Goal: Complete application form

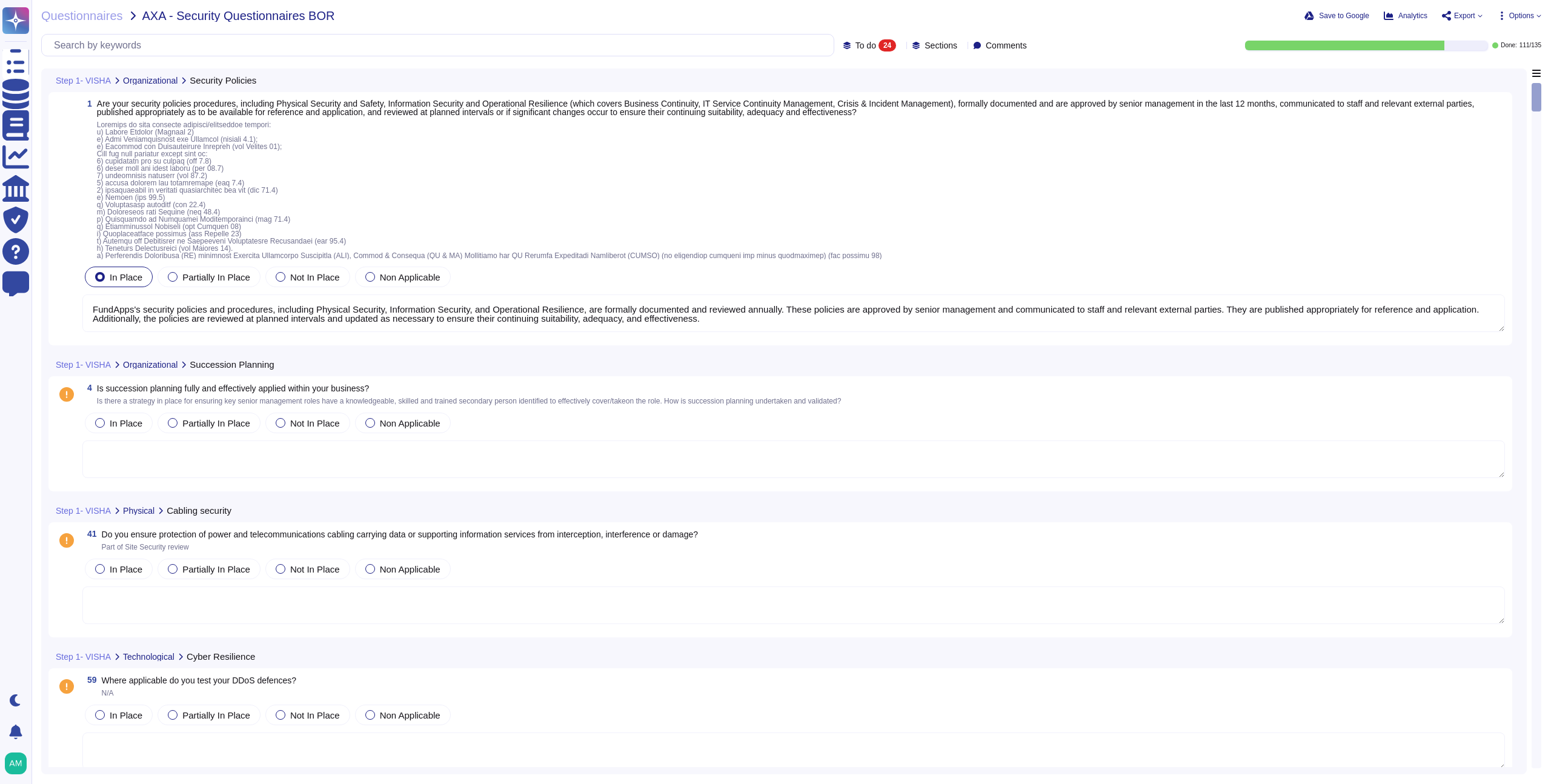
type textarea "FundApps's security policies and procedures, including Physical Security, Infor…"
click at [878, 41] on div "24" at bounding box center [887, 46] width 17 height 12
click at [863, 68] on div "All 135" at bounding box center [876, 76] width 108 height 27
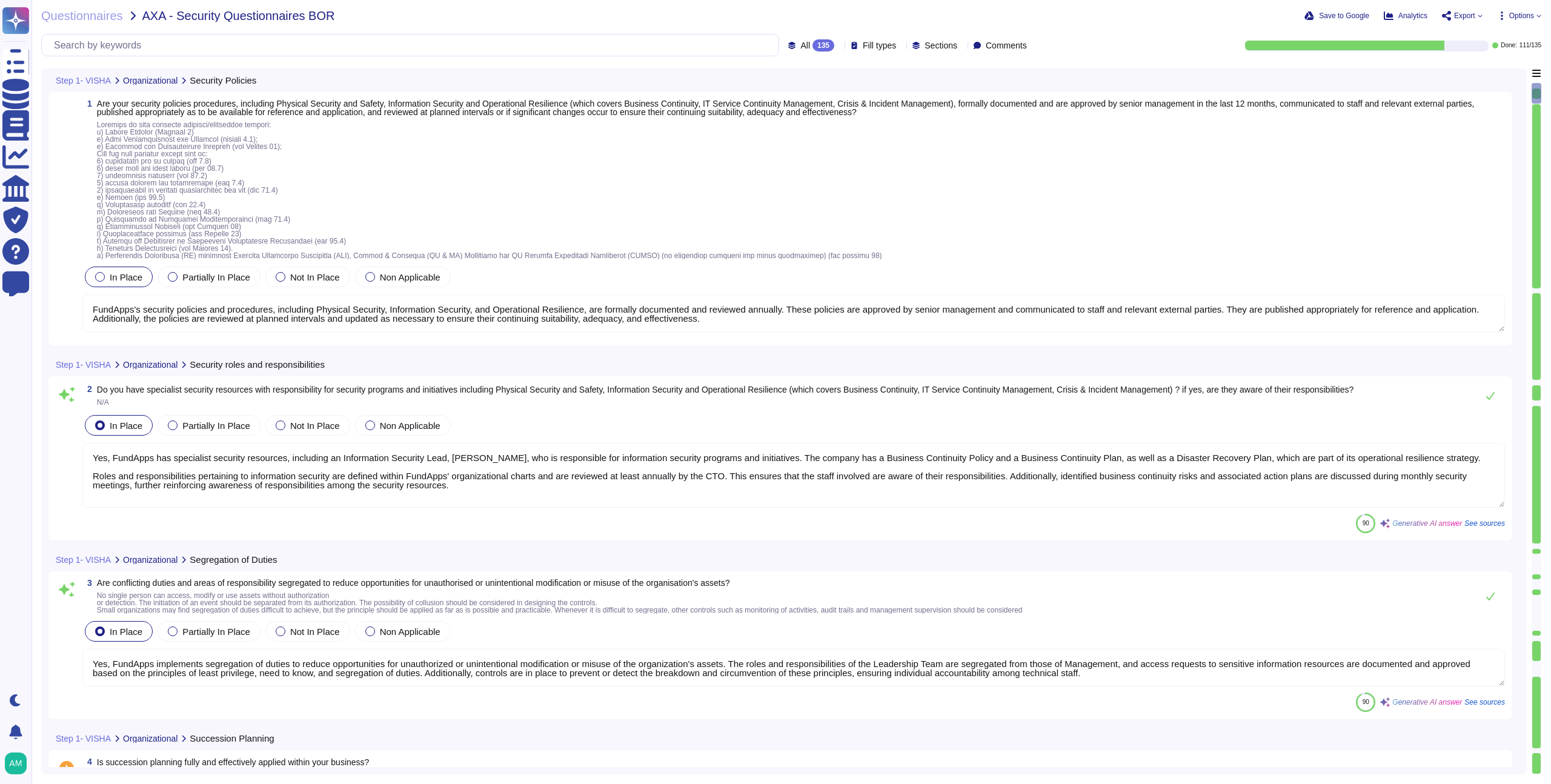
type textarea "Yes, FundApps has specialist security resources, including an Information Secur…"
type textarea "Yes, FundApps implements segregation of duties to reduce opportunities for unau…"
type textarea "Yes, FundApps has implemented a mobile device security policy and supporting se…"
click at [813, 43] on div "135" at bounding box center [823, 46] width 22 height 12
click at [793, 106] on div "To do 24" at bounding box center [813, 106] width 98 height 13
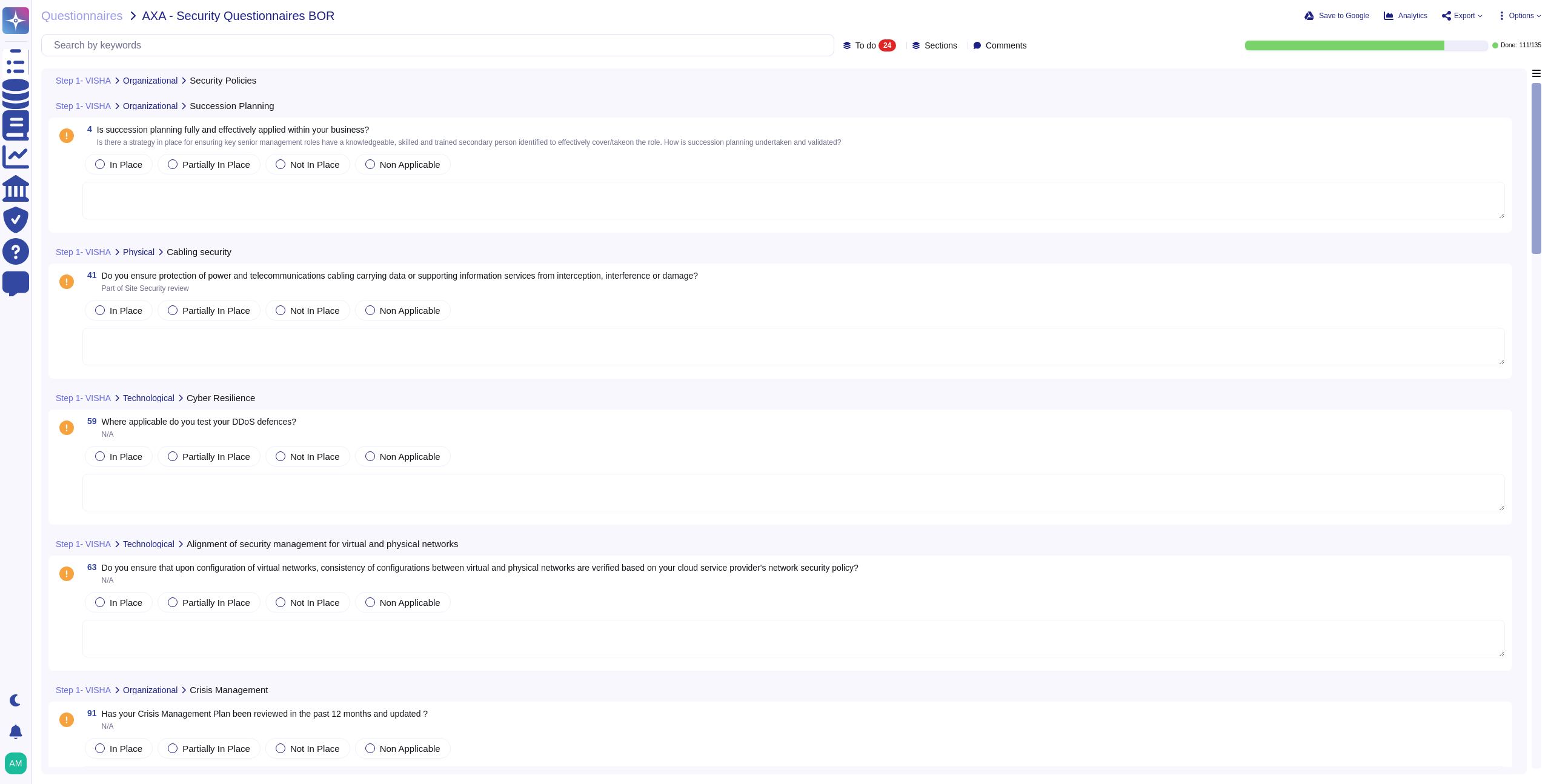
scroll to position [275, 0]
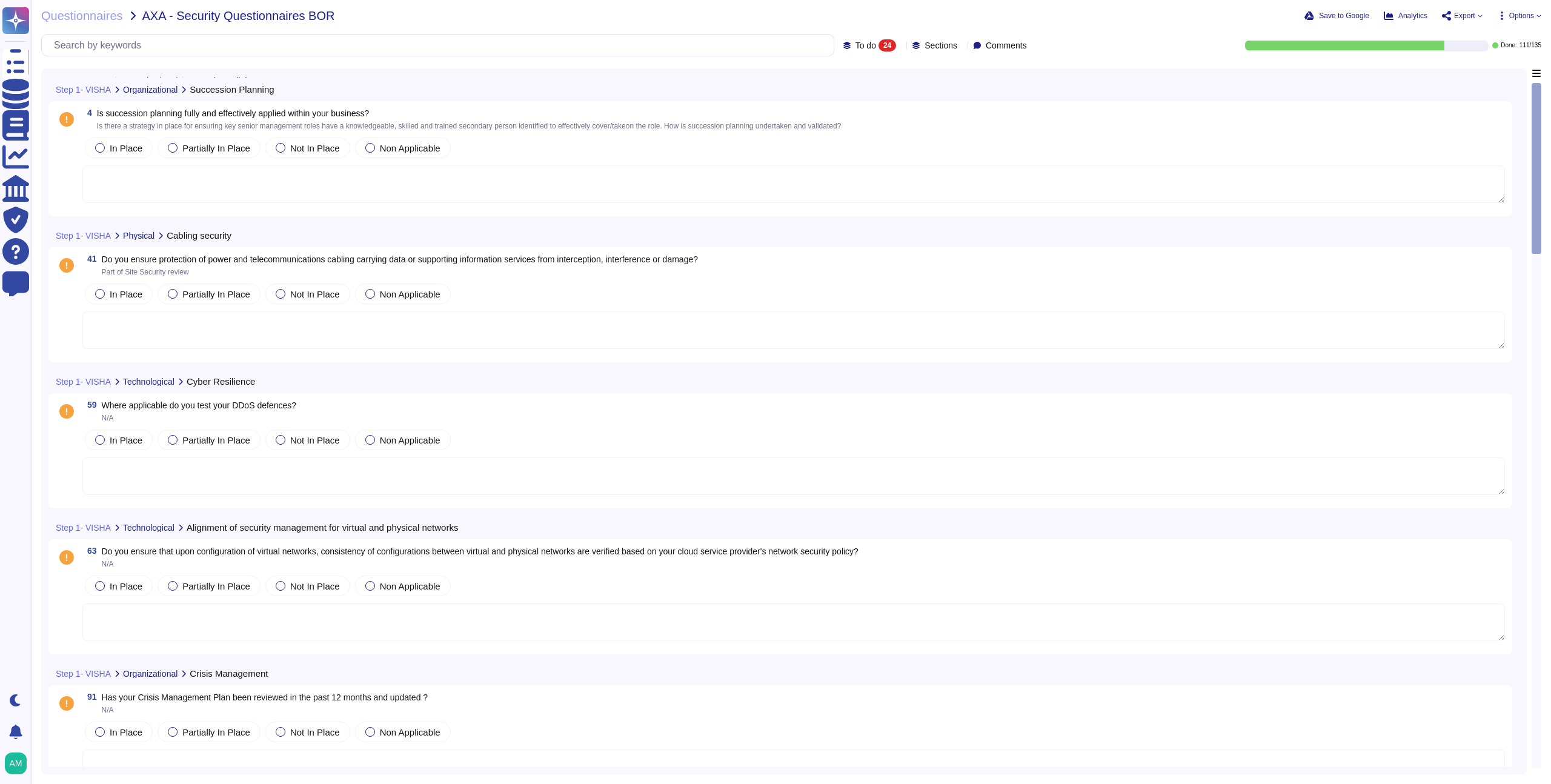
click at [330, 333] on textarea at bounding box center [793, 330] width 1422 height 37
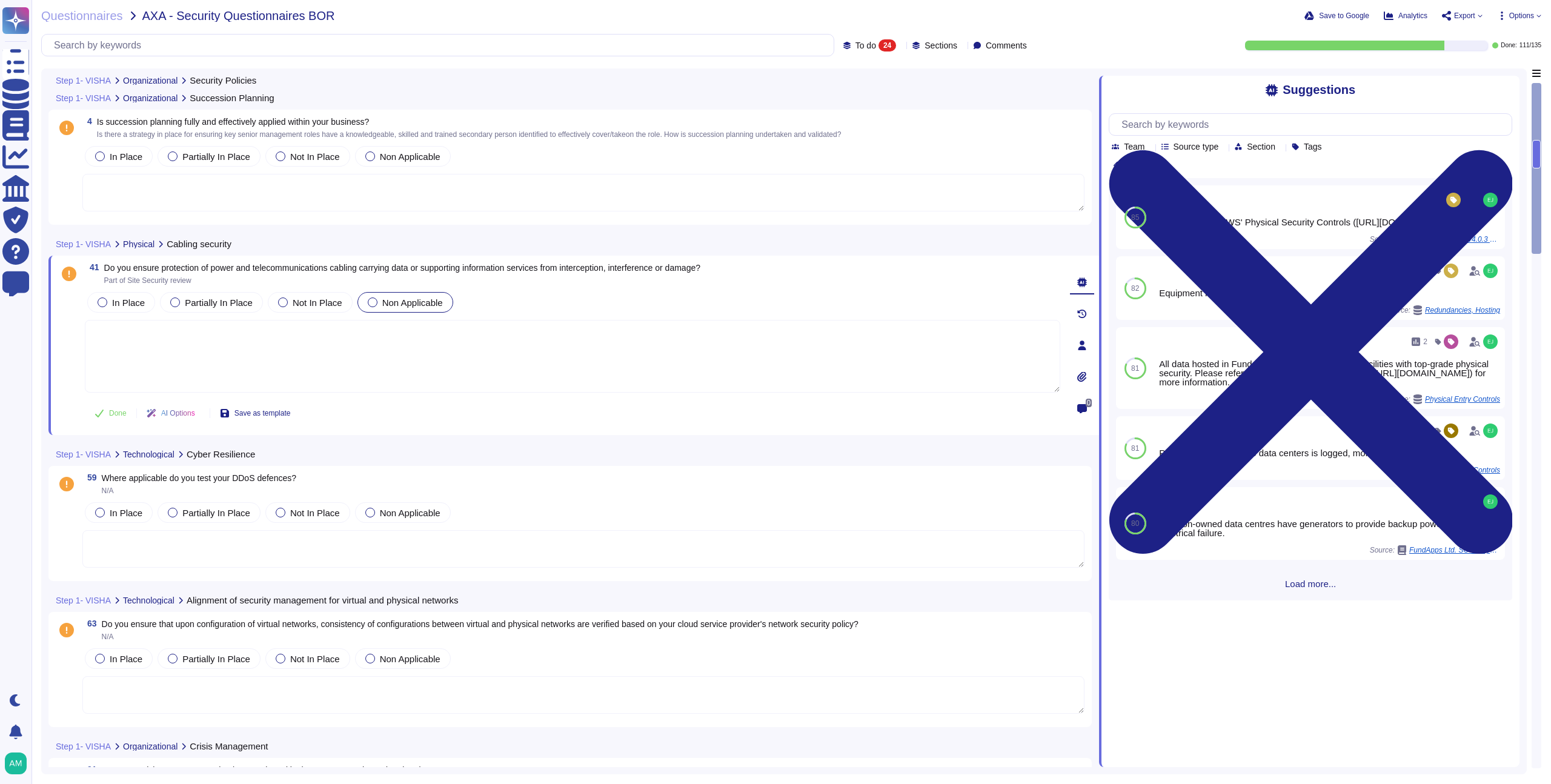
click at [385, 294] on div "Non Applicable" at bounding box center [405, 303] width 96 height 21
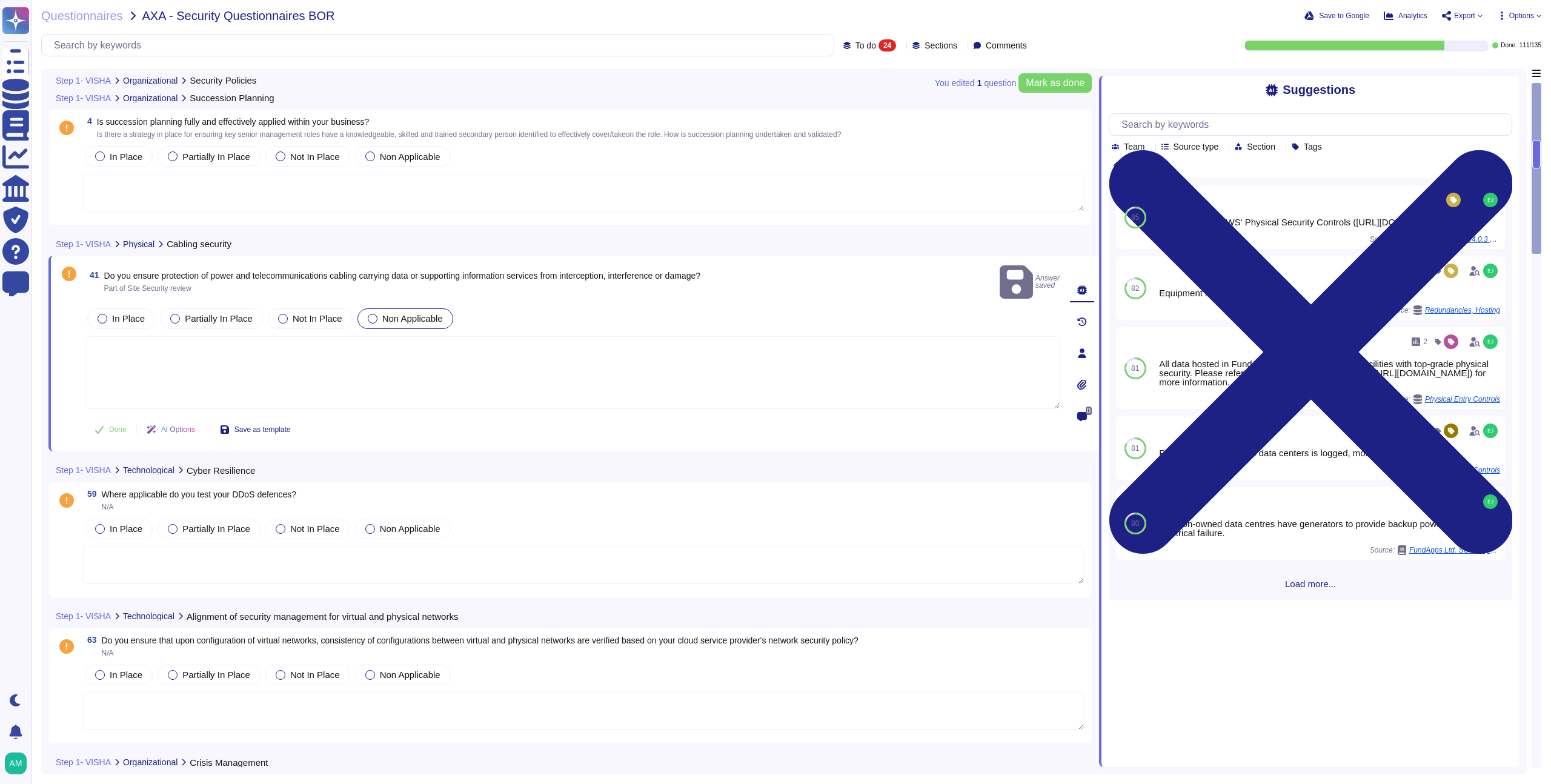
click at [348, 344] on textarea at bounding box center [572, 372] width 975 height 73
type textarea "S"
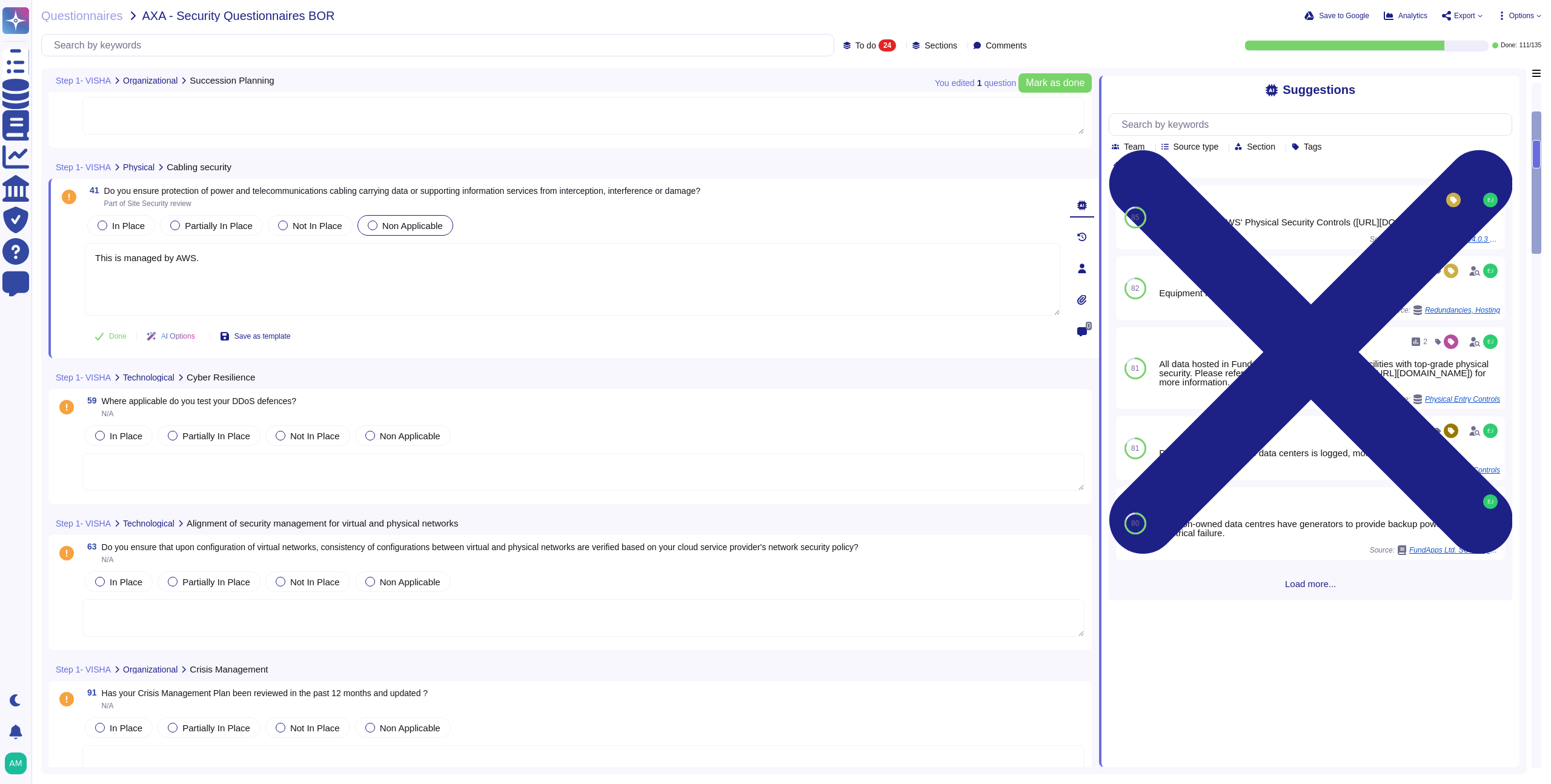
scroll to position [347, 0]
type textarea "This is managed by AWS."
click at [117, 331] on span "Done" at bounding box center [118, 335] width 17 height 7
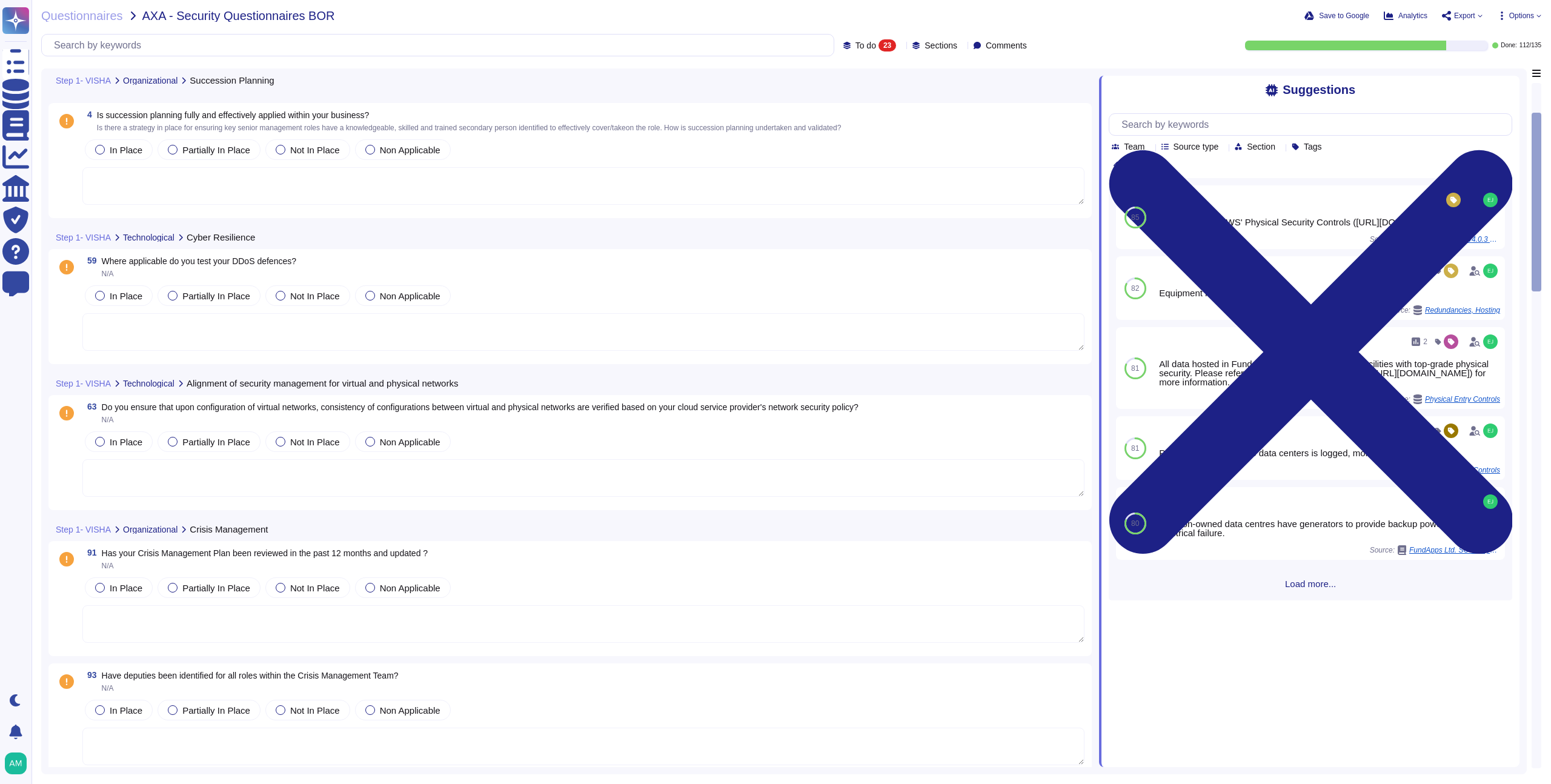
scroll to position [269, 0]
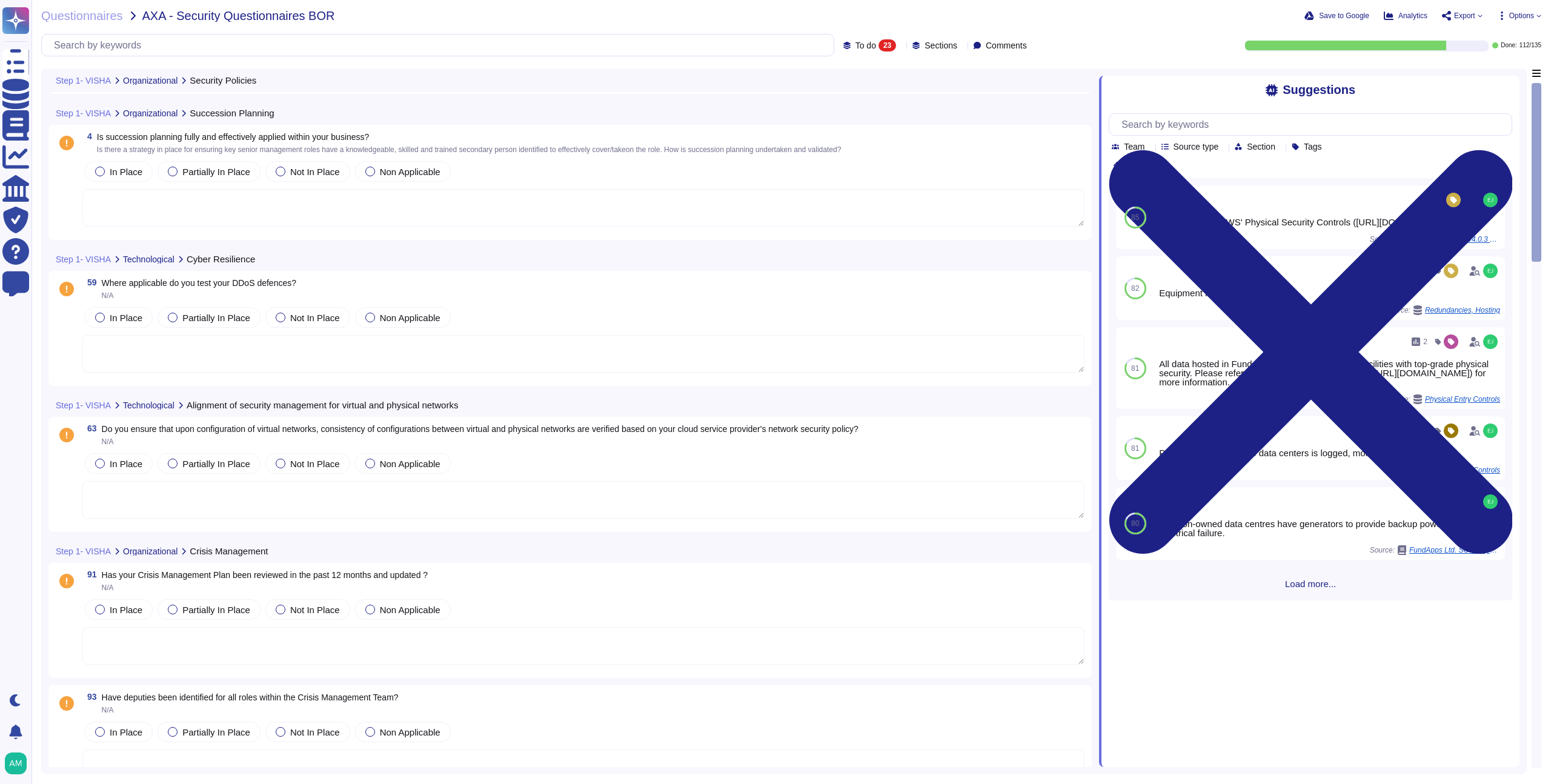
type textarea "FundApps's security policies and procedures, including Physical Security, Infor…"
click at [592, 290] on div "59 Where applicable do you test your DDoS defences? N/A" at bounding box center [583, 288] width 1002 height 22
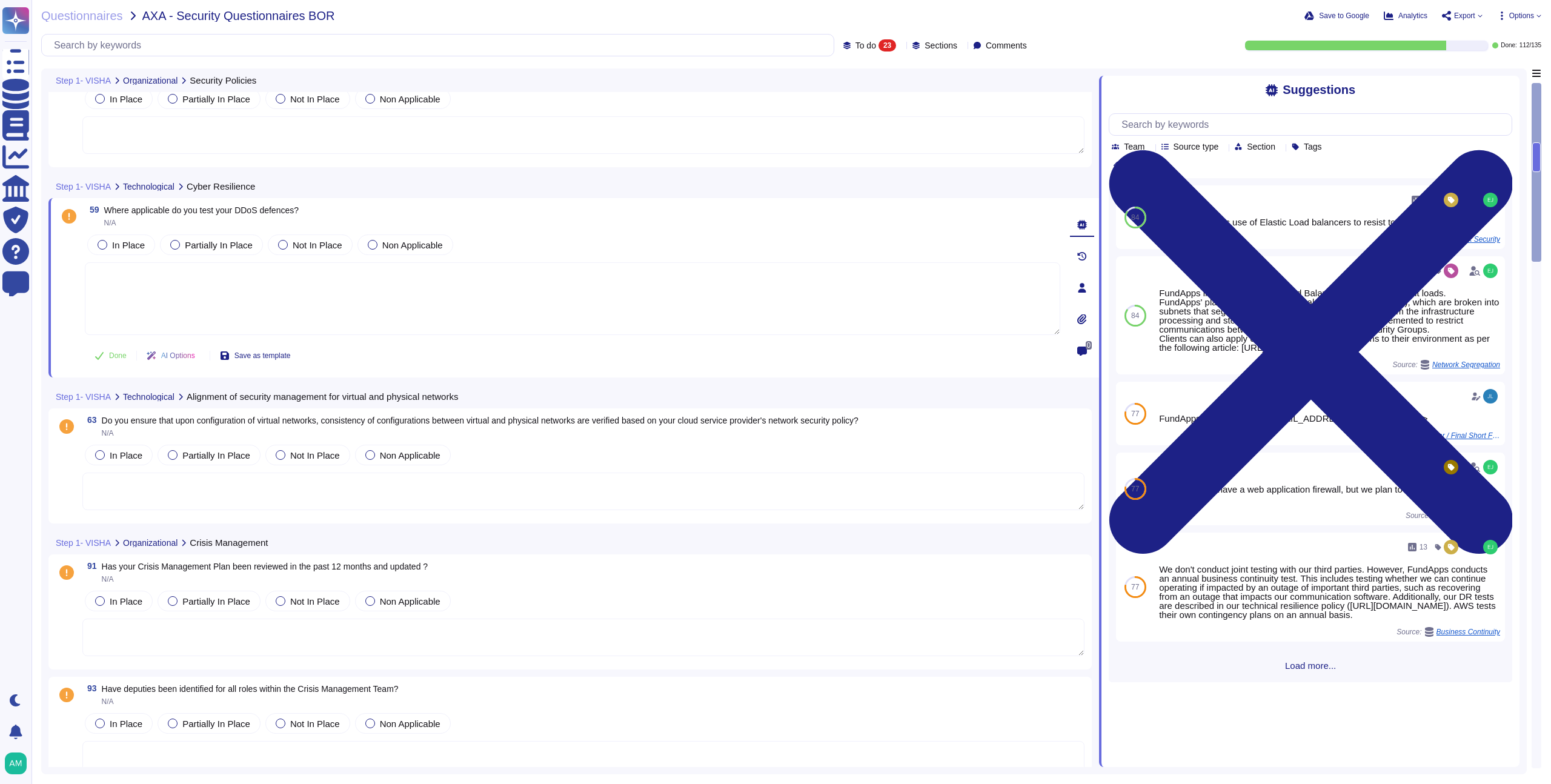
scroll to position [362, 0]
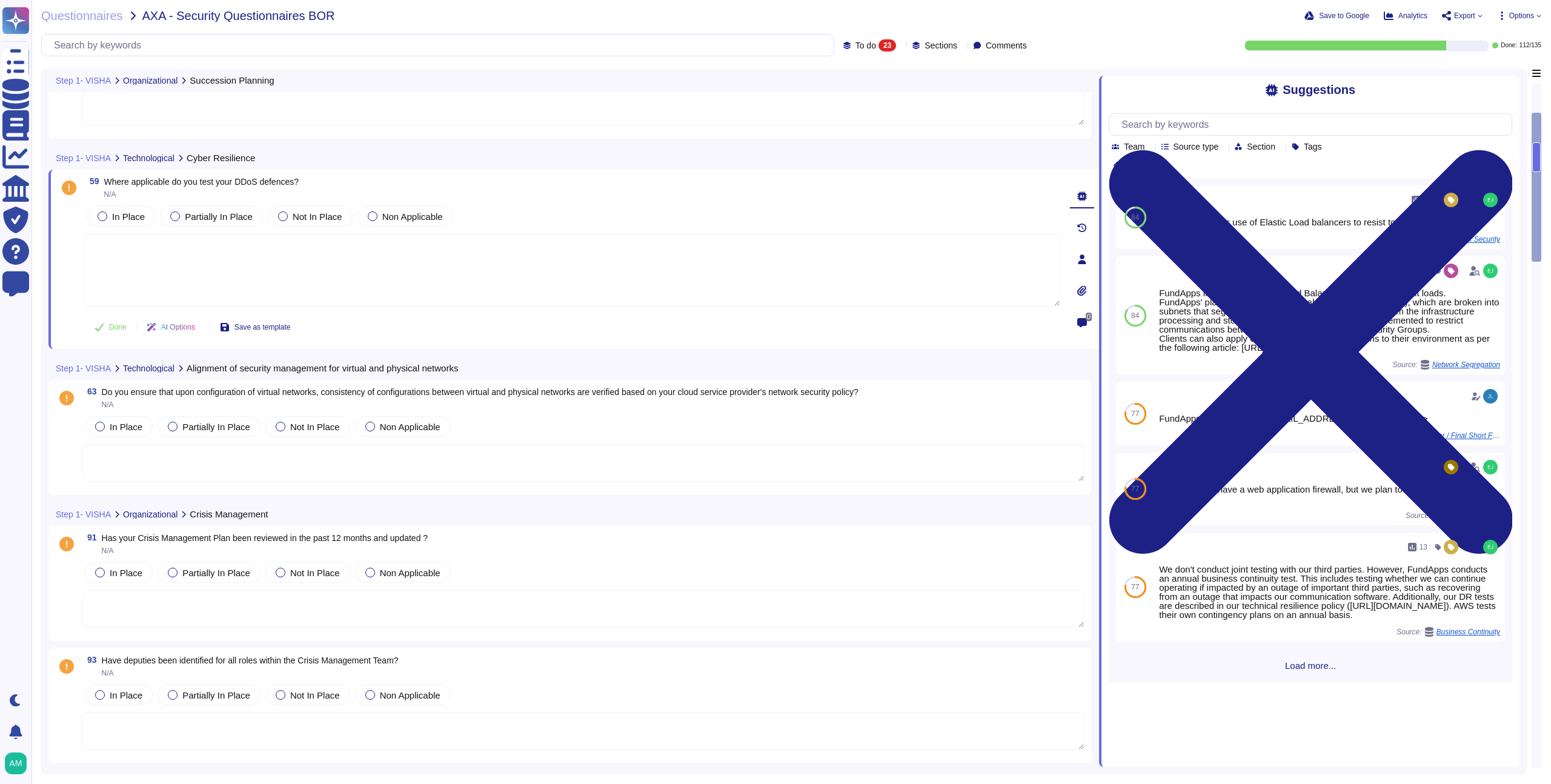
click at [291, 463] on textarea at bounding box center [583, 463] width 1002 height 37
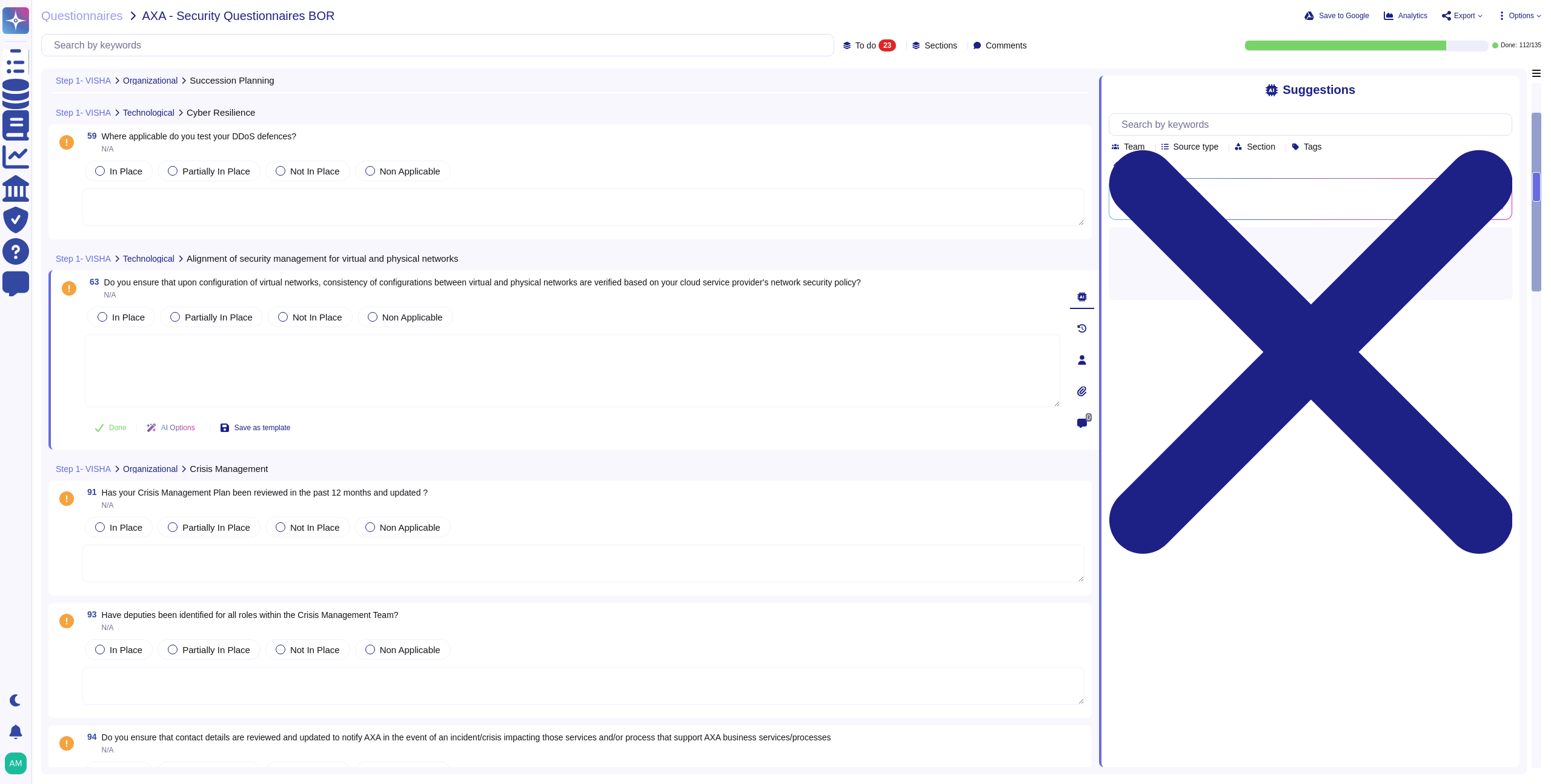
scroll to position [410, 0]
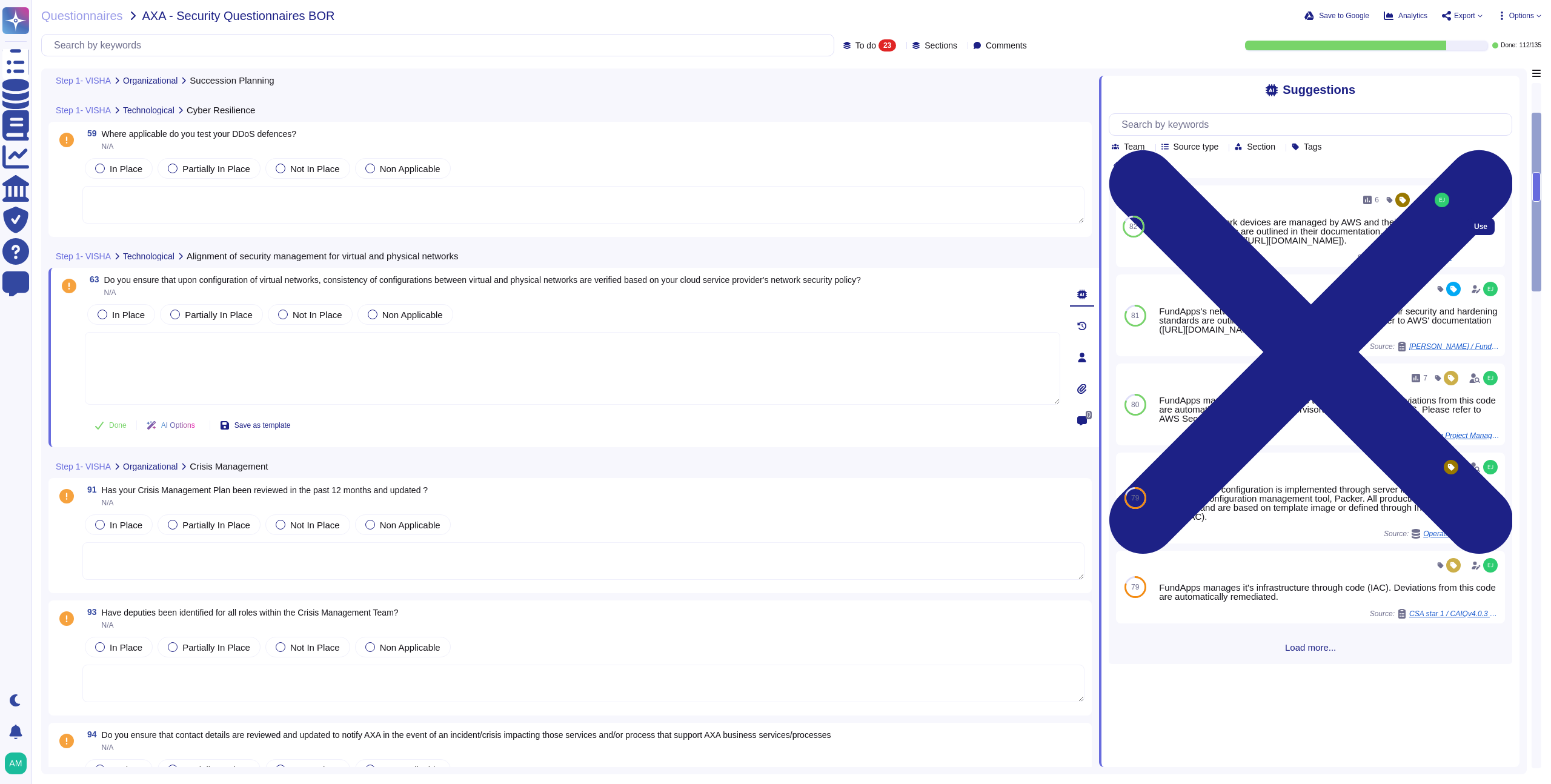
click at [1239, 245] on div "FundApps's network devices are managed by AWS and their security and hardening …" at bounding box center [1303, 231] width 297 height 27
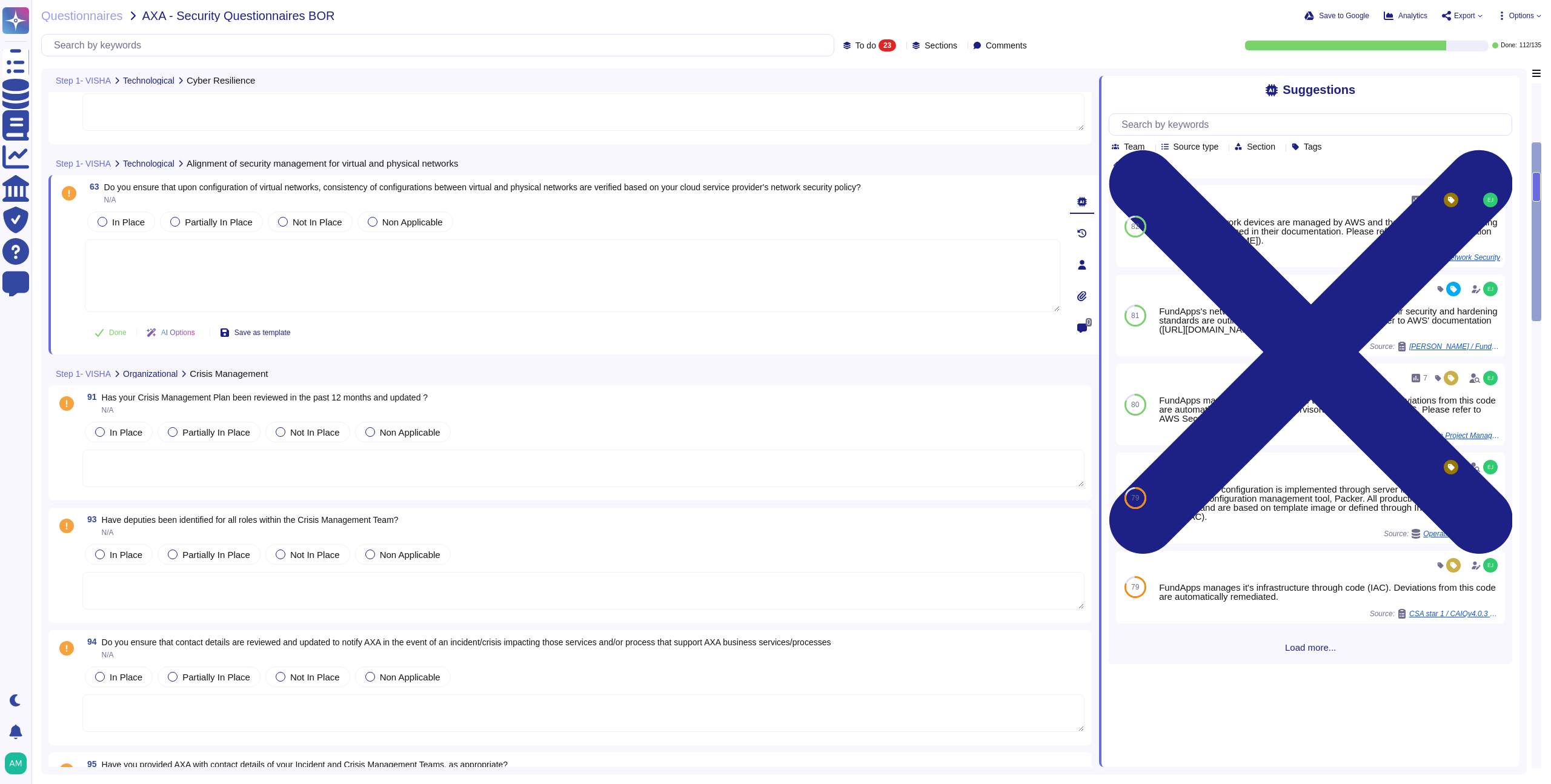
scroll to position [495, 0]
click at [385, 459] on textarea at bounding box center [583, 470] width 1002 height 37
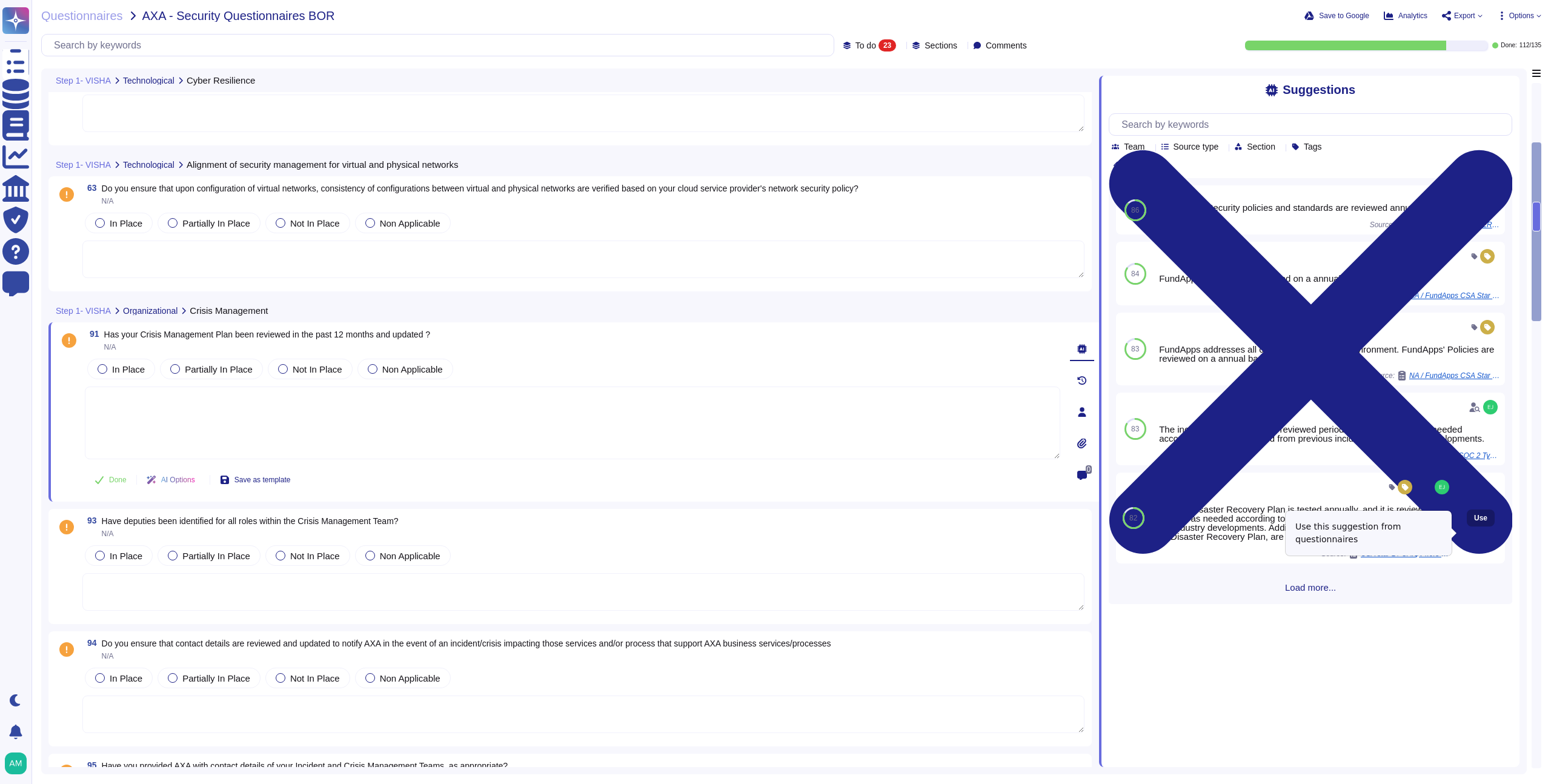
click at [1474, 521] on span "Use" at bounding box center [1481, 518] width 13 height 7
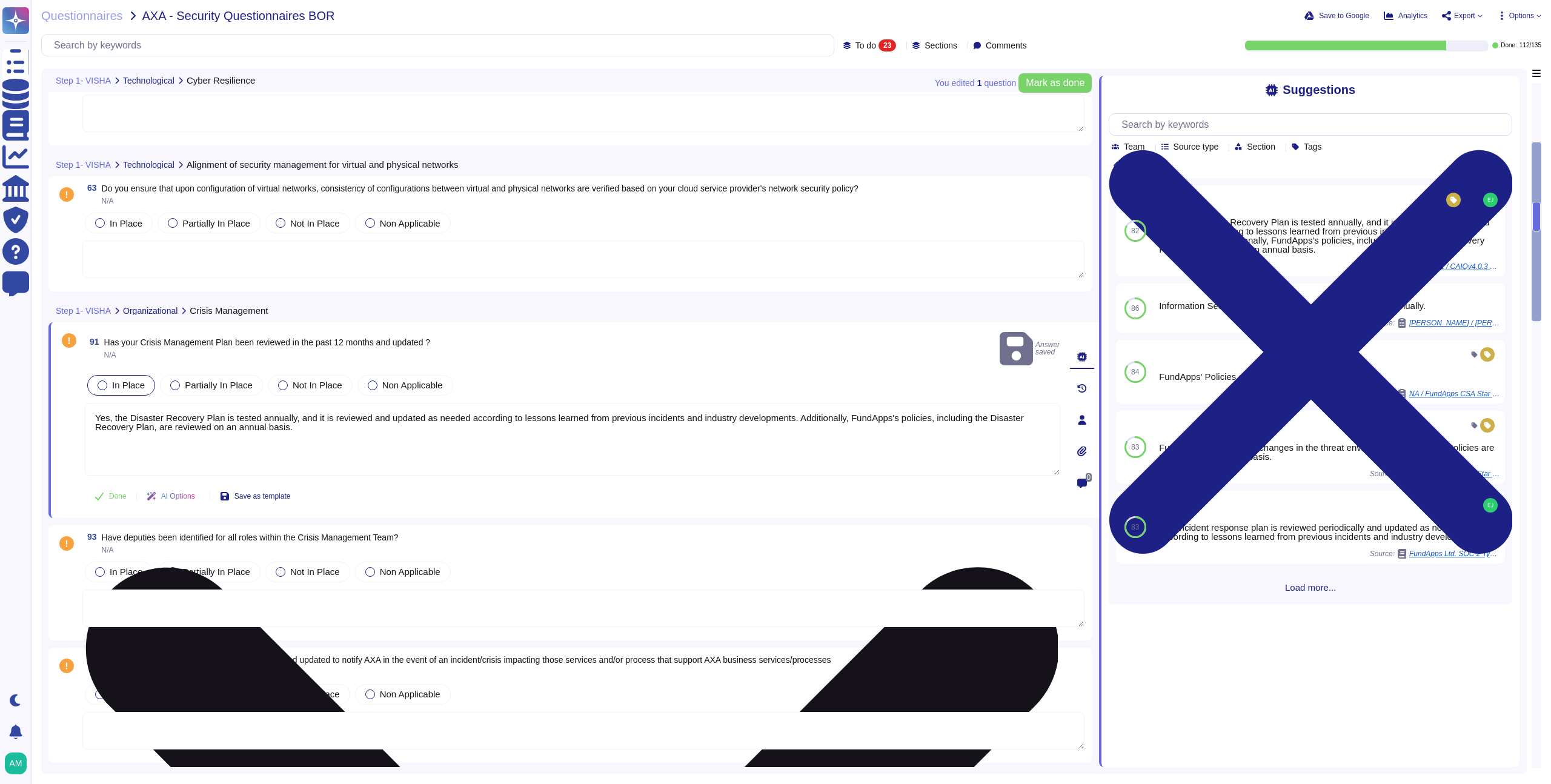
click at [144, 403] on textarea "Yes, the Disaster Recovery Plan is tested annually, and it is reviewed and upda…" at bounding box center [572, 439] width 975 height 73
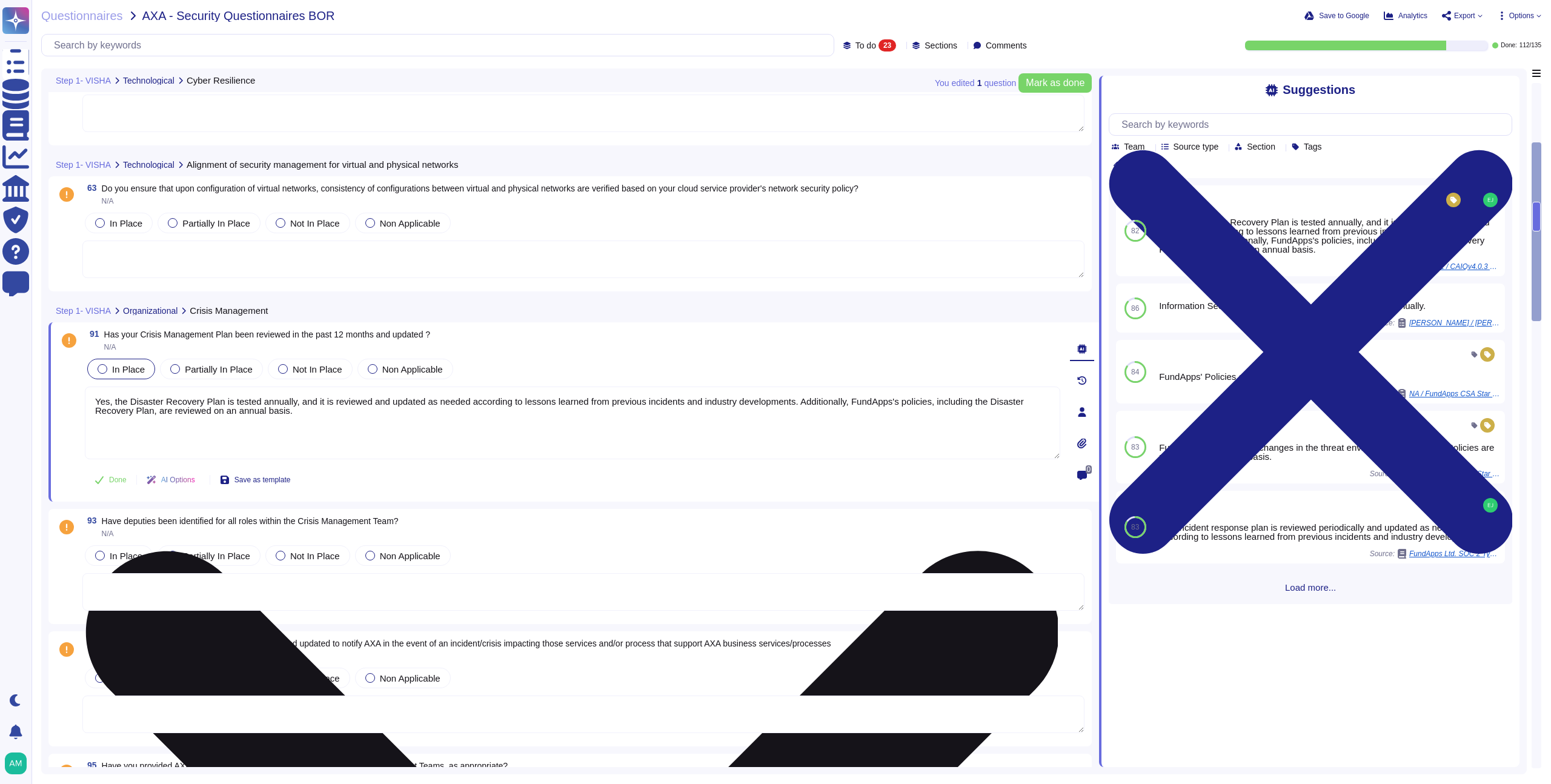
drag, startPoint x: 144, startPoint y: 401, endPoint x: 173, endPoint y: 401, distance: 29.0
click at [173, 401] on textarea "Yes, the Disaster Recovery Plan is tested annually, and it is reviewed and upda…" at bounding box center [572, 422] width 975 height 73
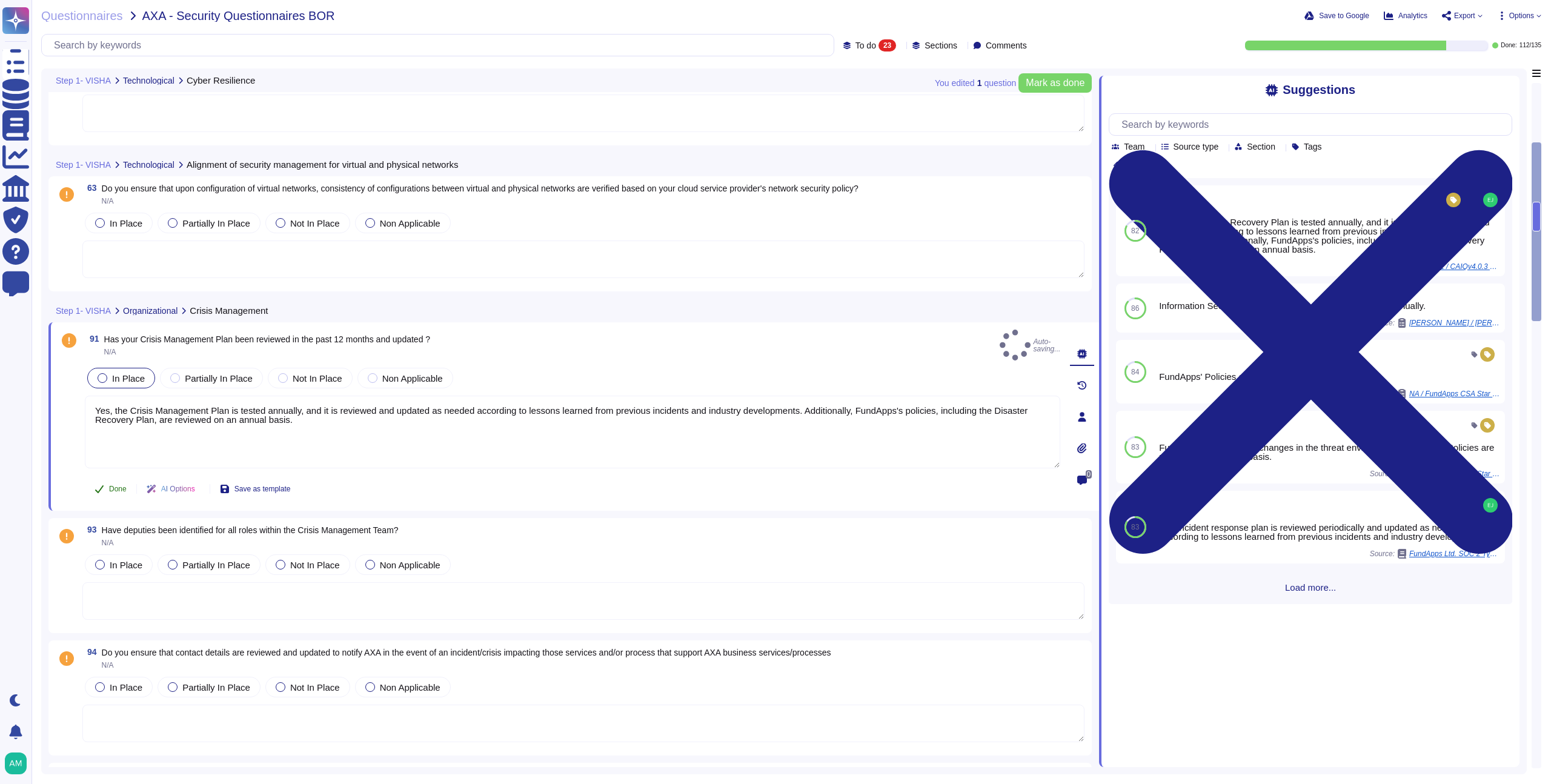
type textarea "Yes, the Crisis Management Plan is tested annually, and it is reviewed and upda…"
click at [126, 485] on span "Done" at bounding box center [118, 489] width 17 height 7
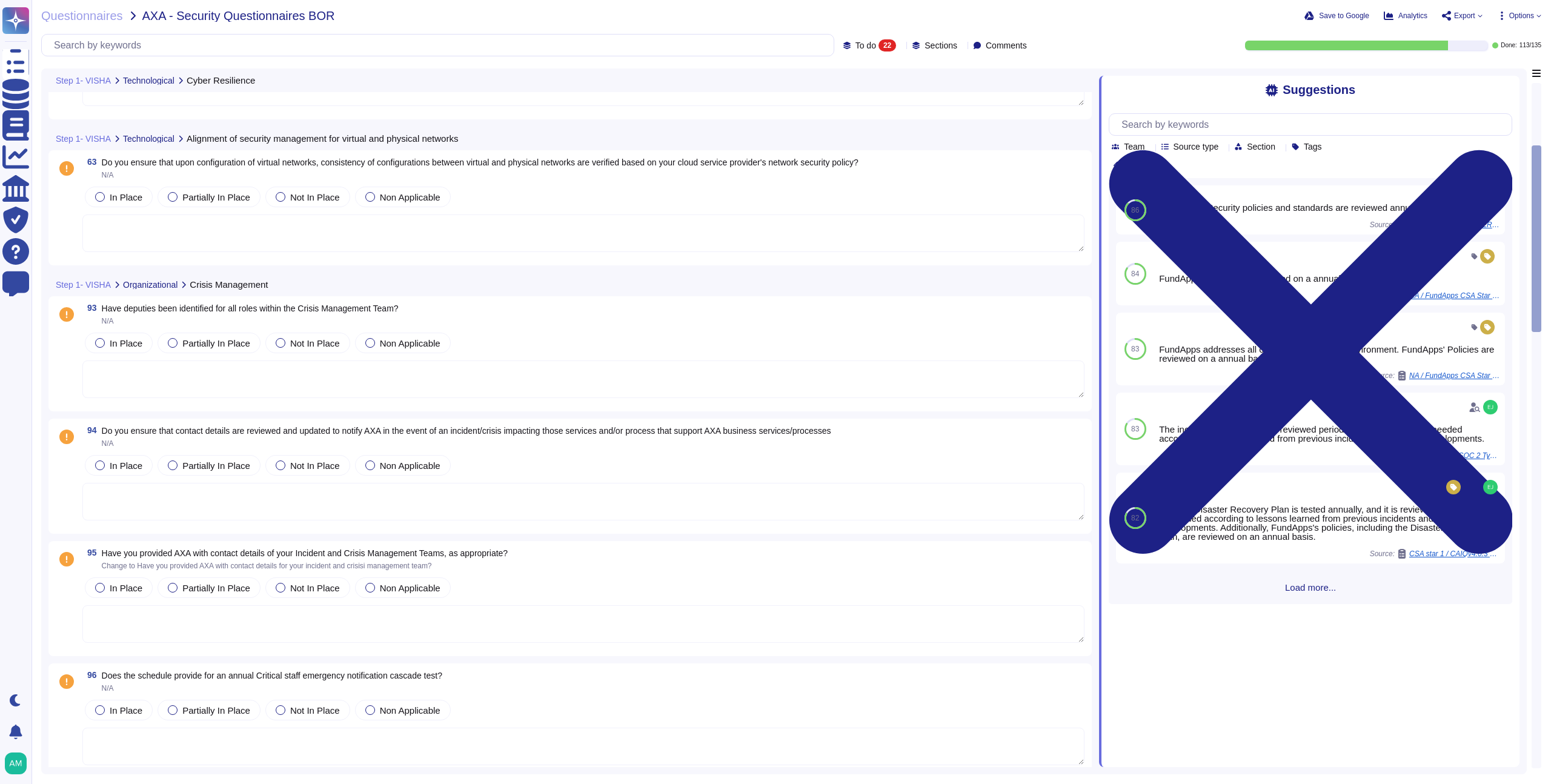
scroll to position [526, 0]
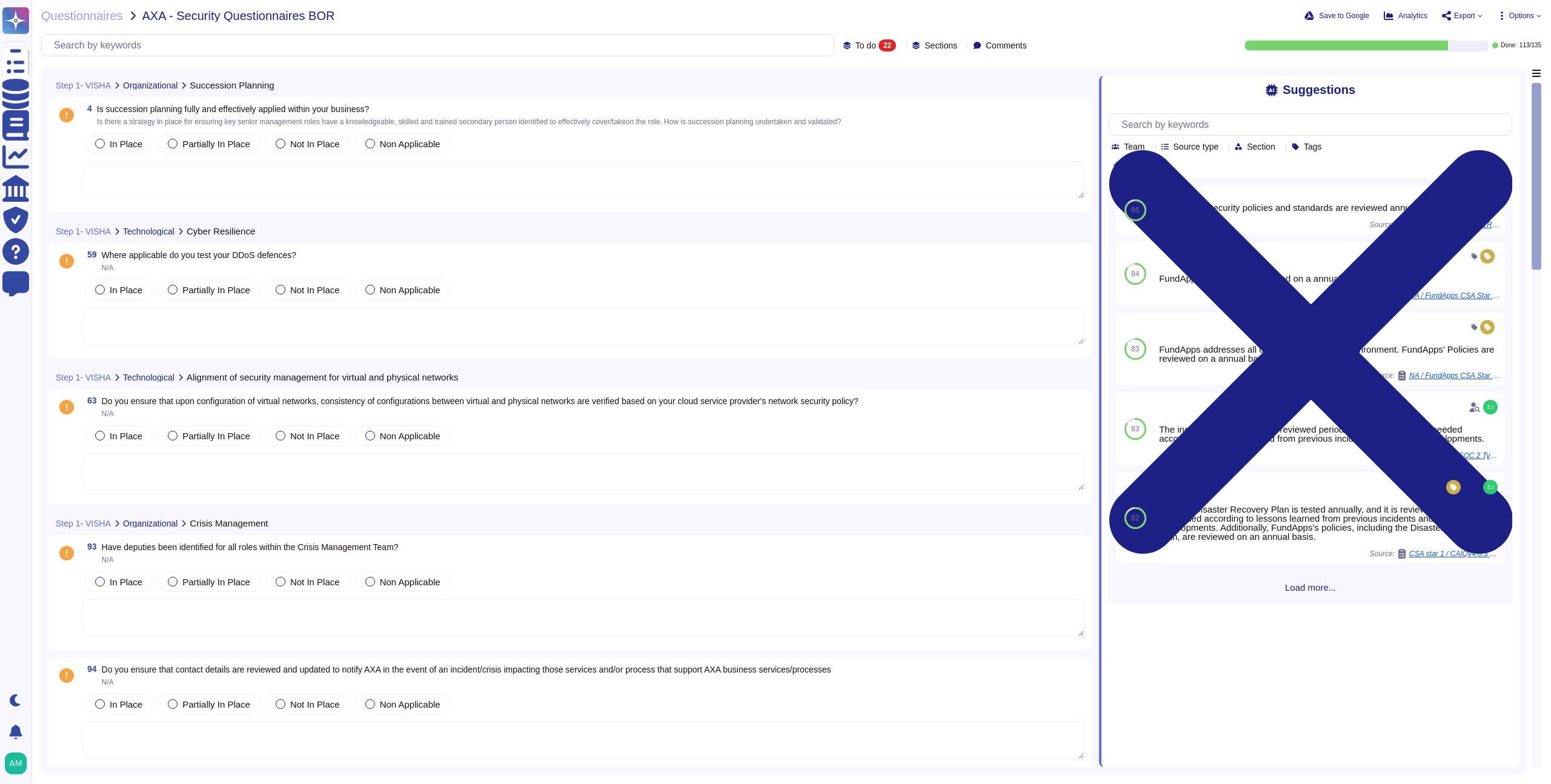
type textarea "FundApps's security policies and procedures, including Physical Security, Infor…"
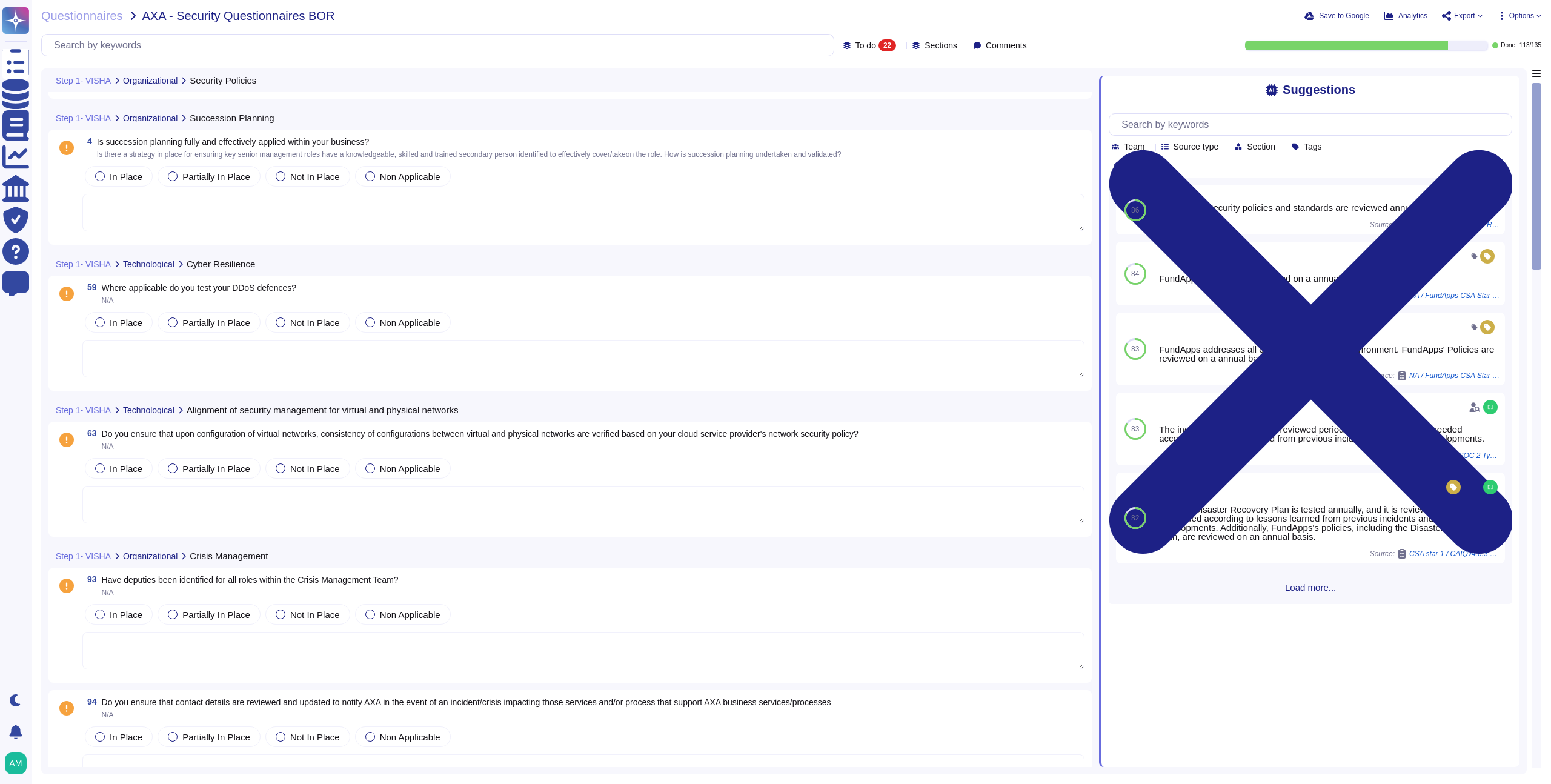
click at [855, 49] on span "To do" at bounding box center [866, 45] width 21 height 8
click at [843, 78] on div "All 135" at bounding box center [875, 76] width 98 height 13
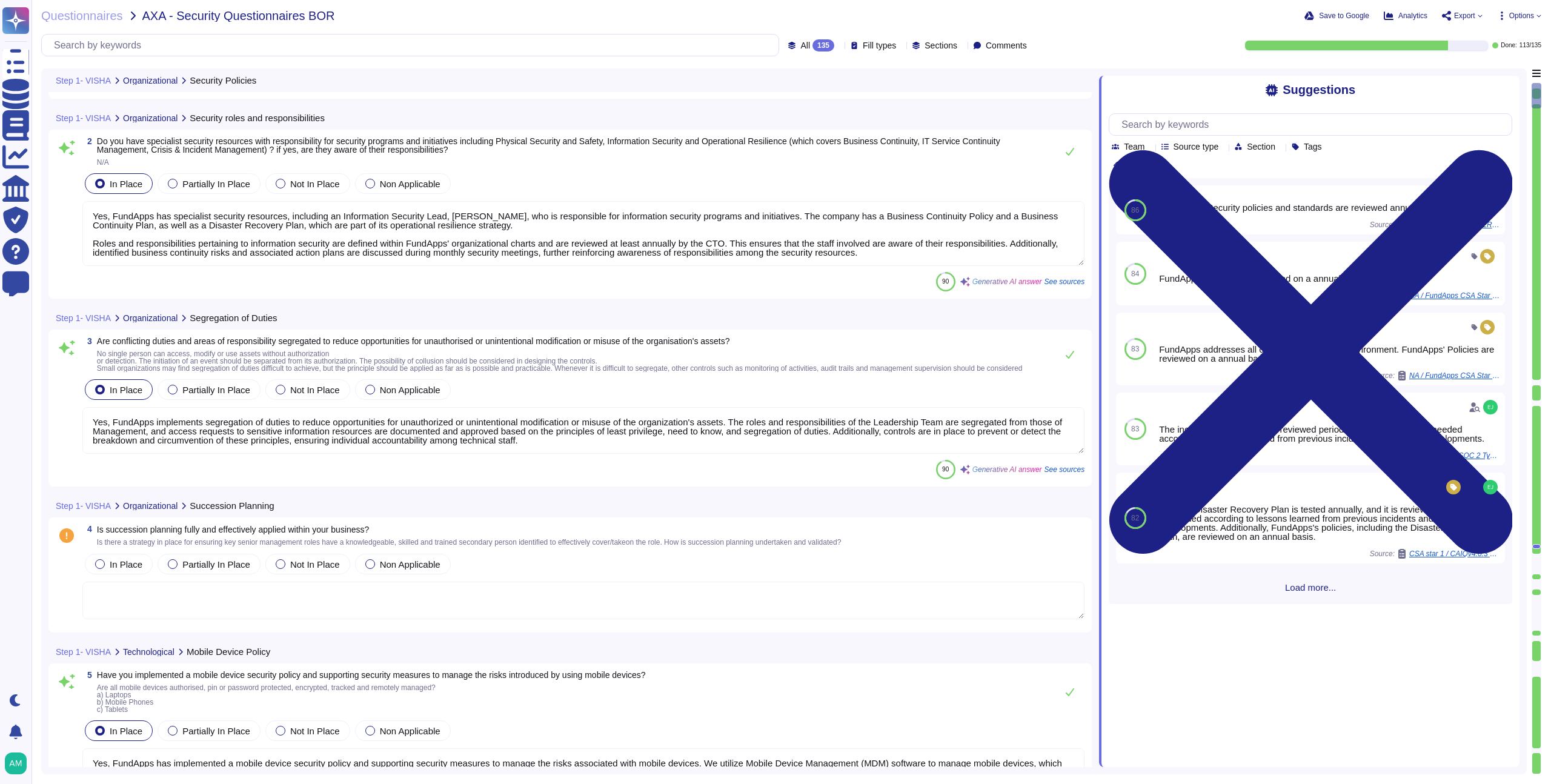
type textarea "Yes, FundApps has implemented a mobile device security policy and supporting se…"
type textarea "Yes, FundApps has implemented security measures to protect and secure informati…"
type textarea "Yes, responsibilities for shared security roles in the use of the cloud service…"
type textarea "Yes, FundApps implements segregation of duties to reduce opportunities for unau…"
type textarea "Yes, FundApps has specialist security resources, including an Information Secur…"
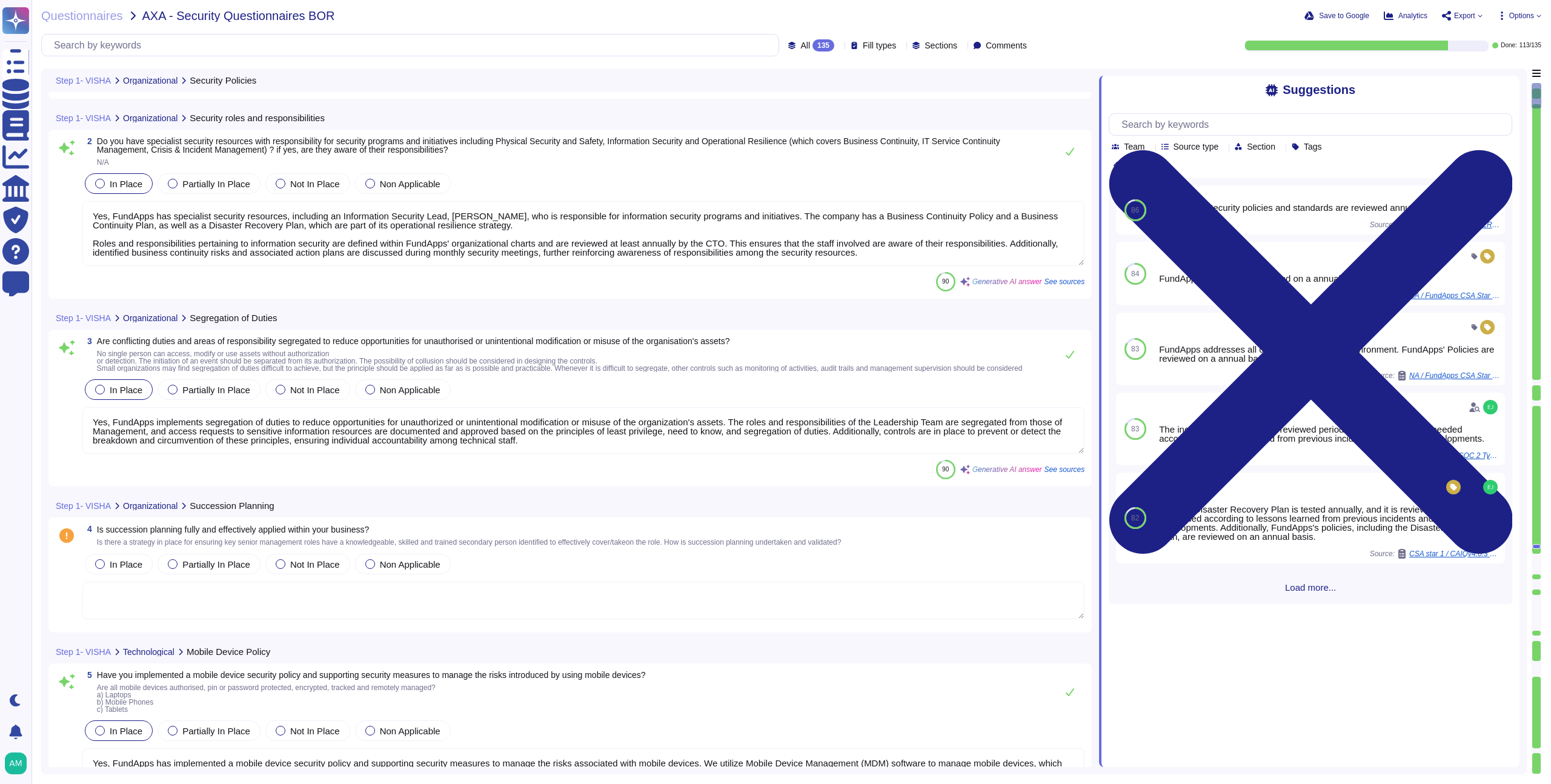
click at [775, 55] on div "All 135 Fill types Sections Comments" at bounding box center [536, 45] width 990 height 22
click at [813, 45] on div "135" at bounding box center [823, 46] width 22 height 12
click at [784, 136] on span "Done" at bounding box center [775, 137] width 22 height 11
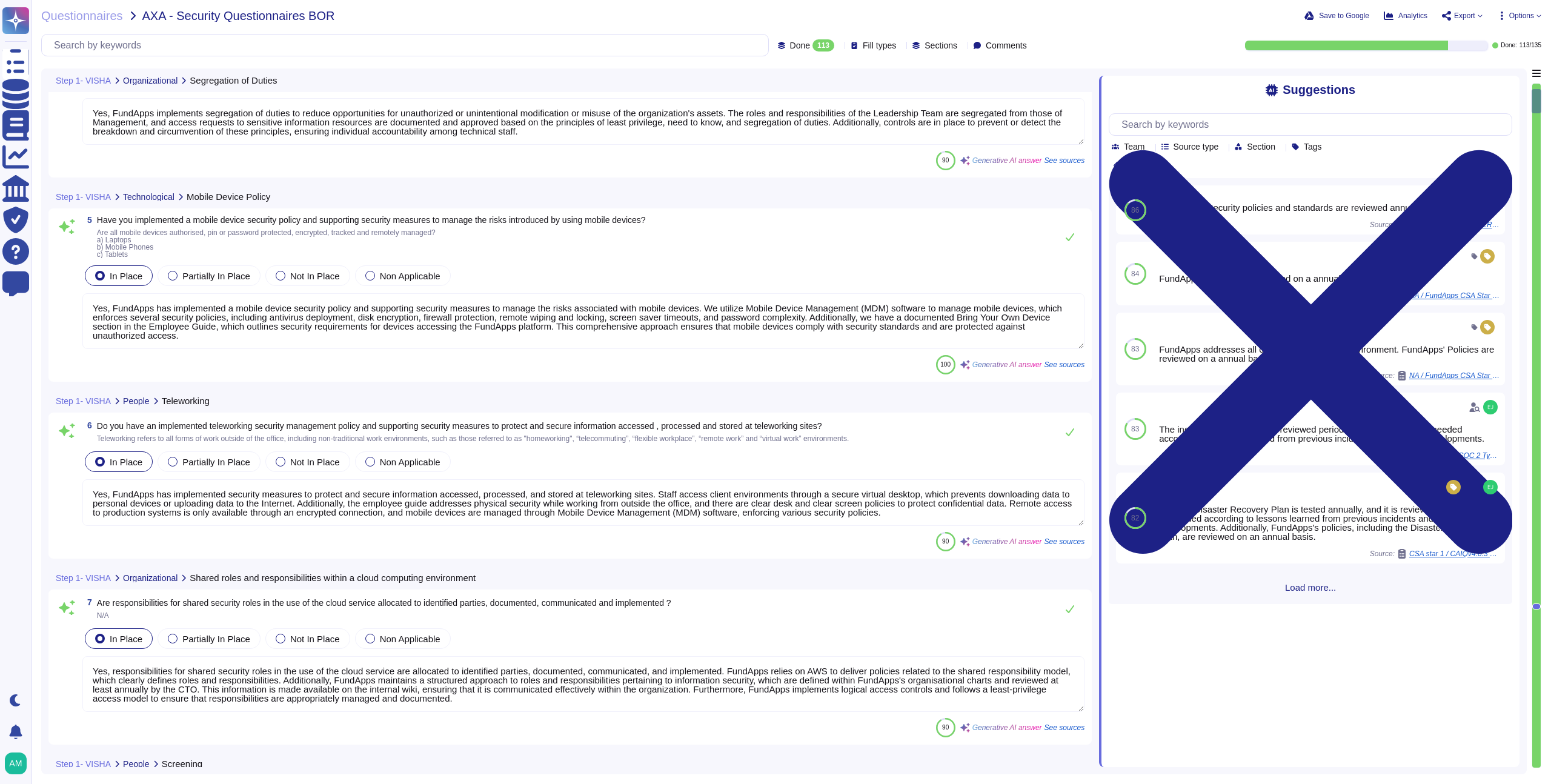
type textarea "Yes, FundApps has implemented security measures to protect and secure informati…"
type textarea "Yes, responsibilities for shared security roles in the use of the cloud service…"
type textarea "FundApps performs background checks on all new hires prior to onboarding, which…"
type textarea "Yes, our employment contracts include specific sections that protect our inform…"
type textarea "Yes, FundApps has implemented a mobile device security policy and supporting se…"
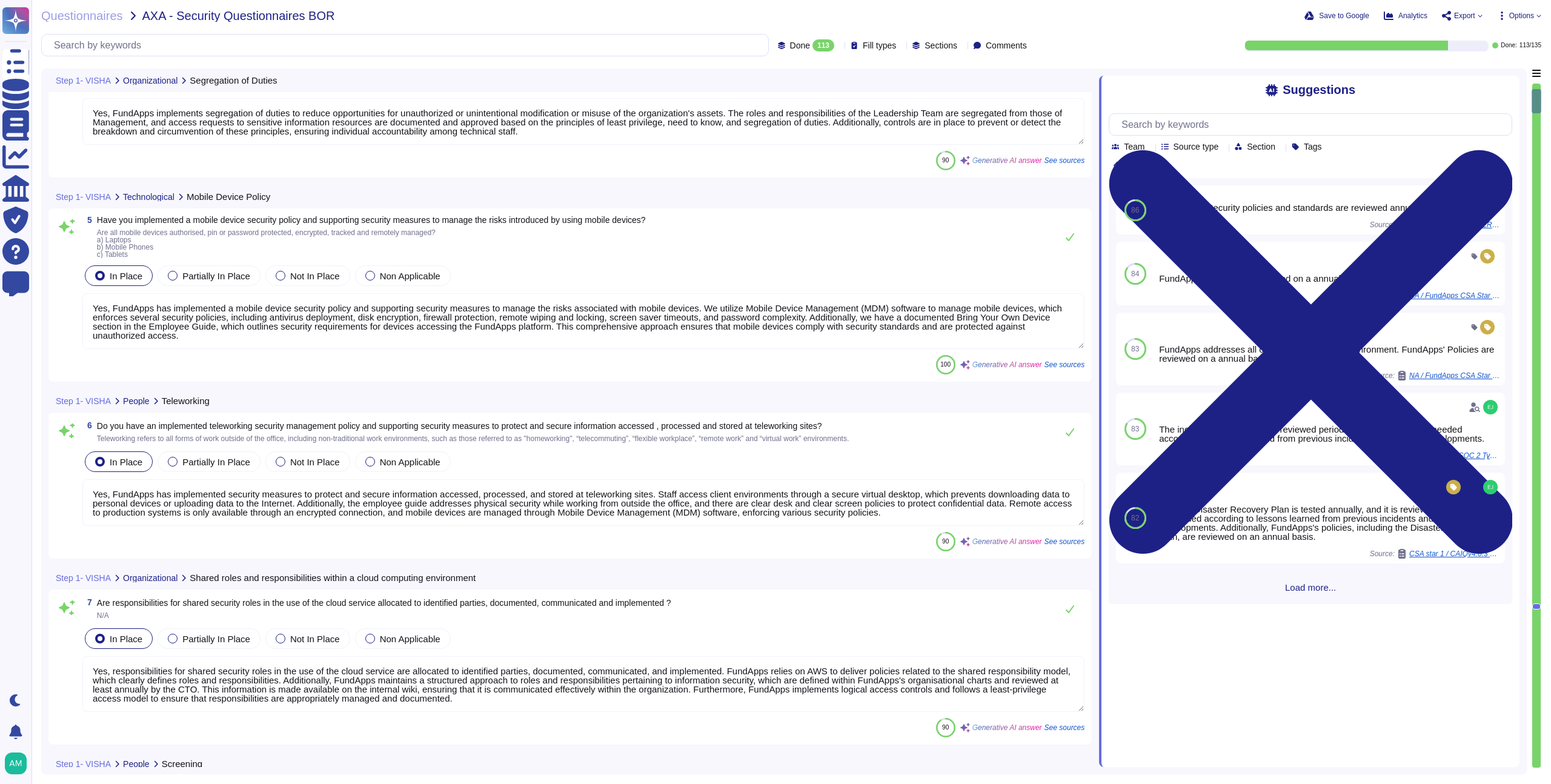
type textarea "Yes, FundApps implements segregation of duties to reduce opportunities for unau…"
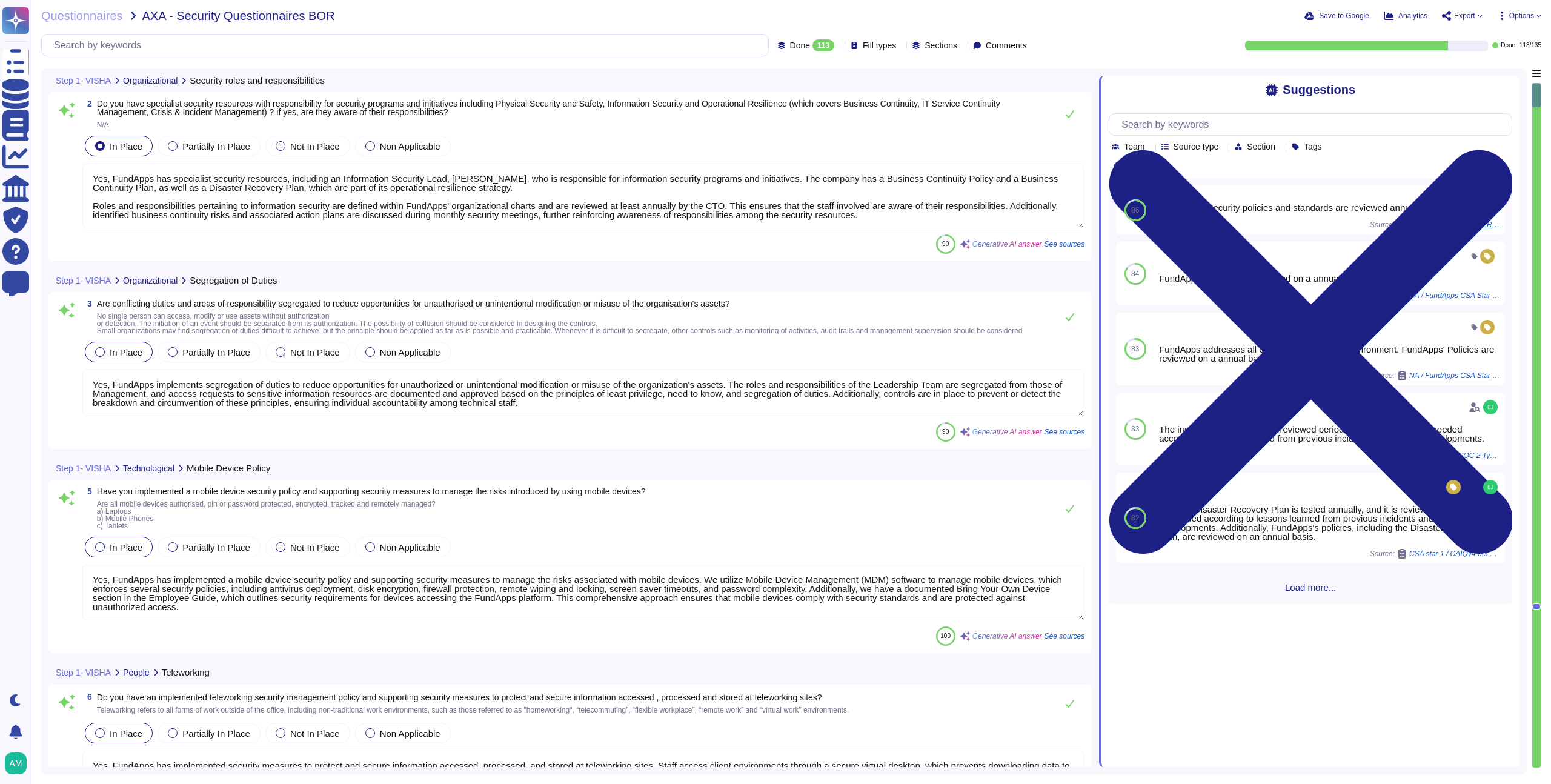
type textarea "Yes, FundApps has specialist security resources, including an Information Secur…"
click at [790, 46] on span "Done" at bounding box center [800, 45] width 20 height 8
click at [775, 67] on div "All 135" at bounding box center [804, 76] width 108 height 27
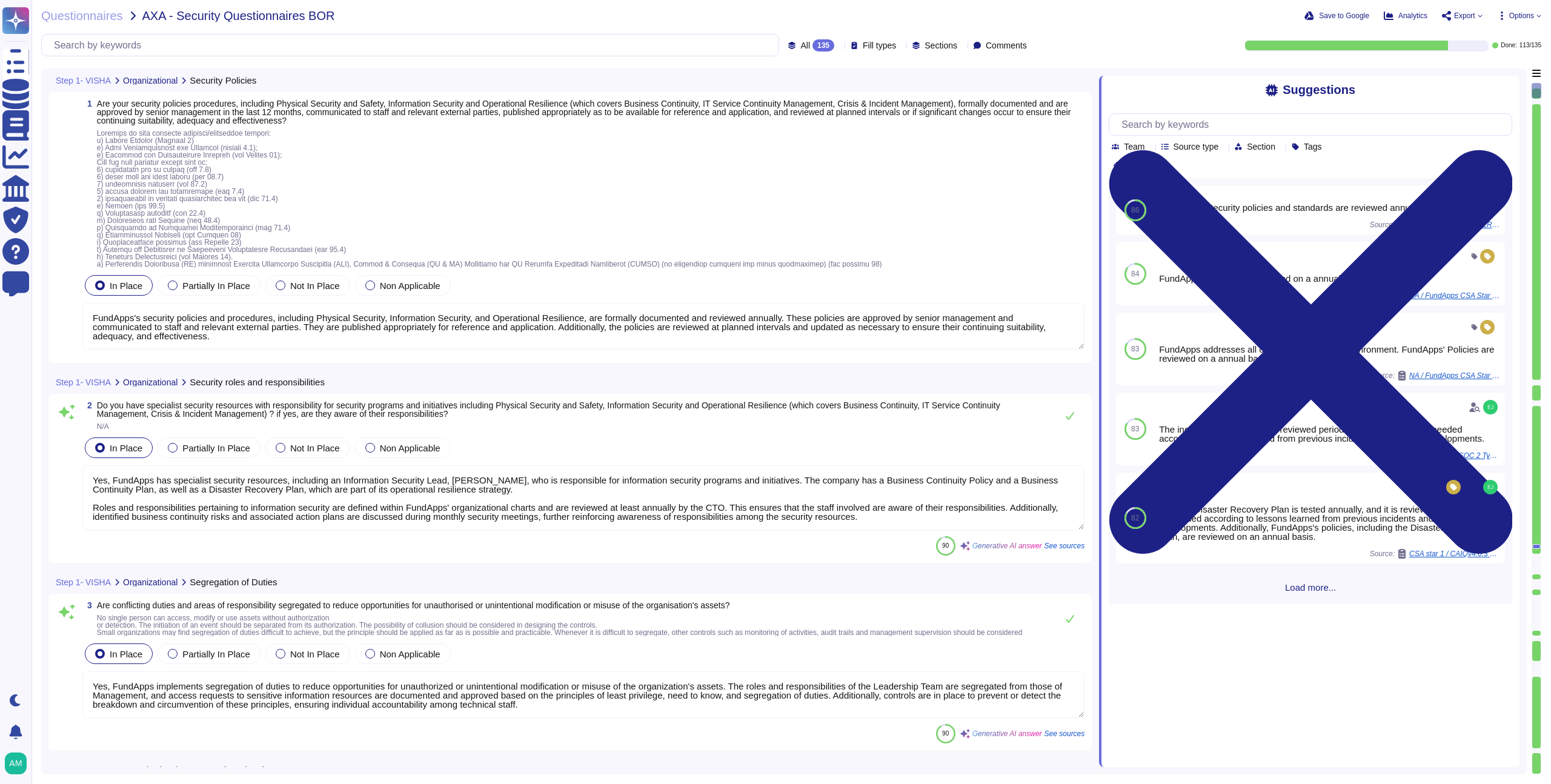
type textarea "Yes, FundApps has implemented a mobile device security policy and supporting se…"
type textarea "Yes, FundApps implements segregation of duties to reduce opportunities for unau…"
type textarea "Yes, FundApps has specialist security resources, including an Information Secur…"
type textarea "FundApps's security policies and procedures, including Physical Security, Infor…"
click at [343, 50] on input "text" at bounding box center [413, 45] width 730 height 21
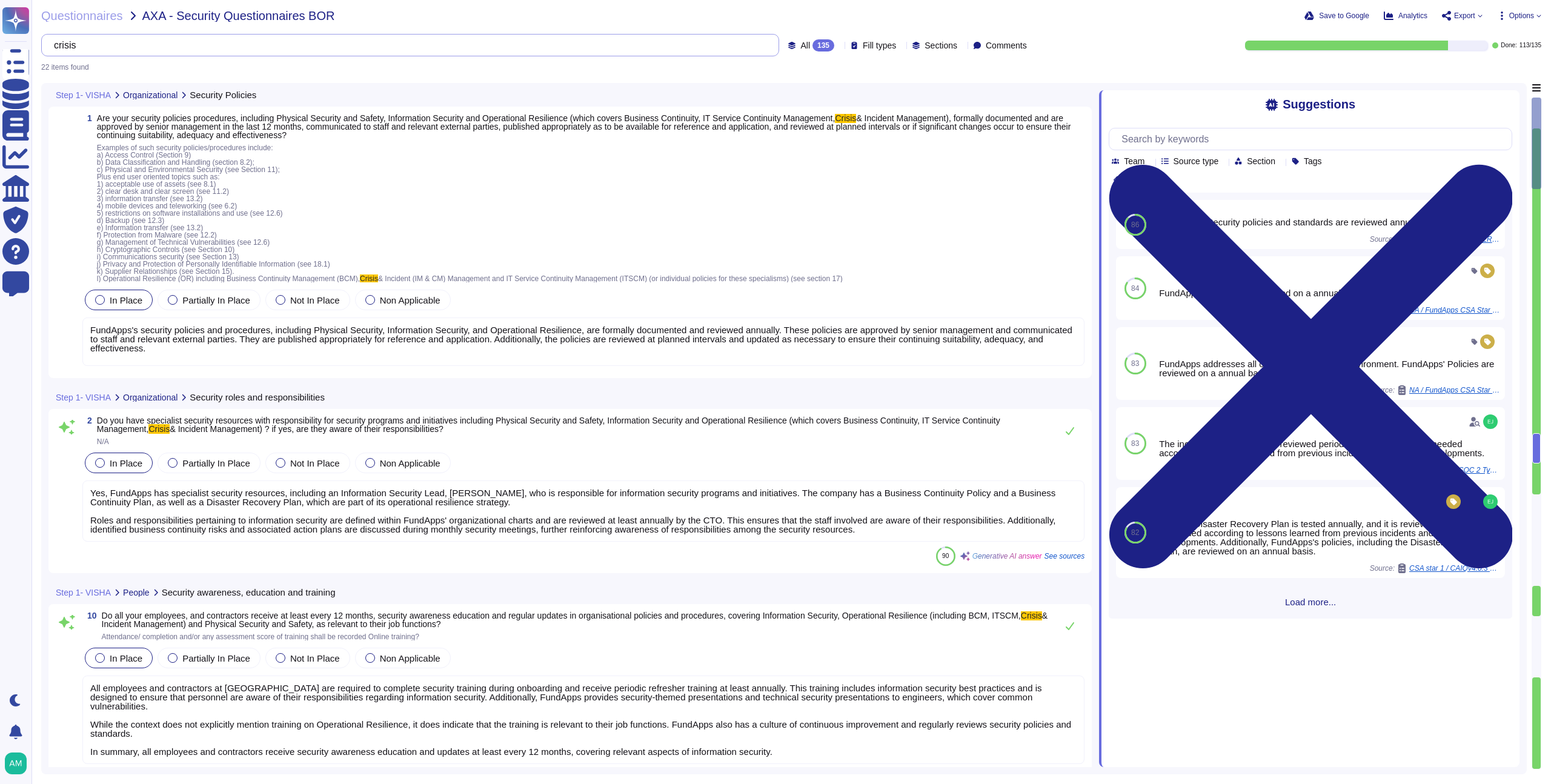
type input "crisis m"
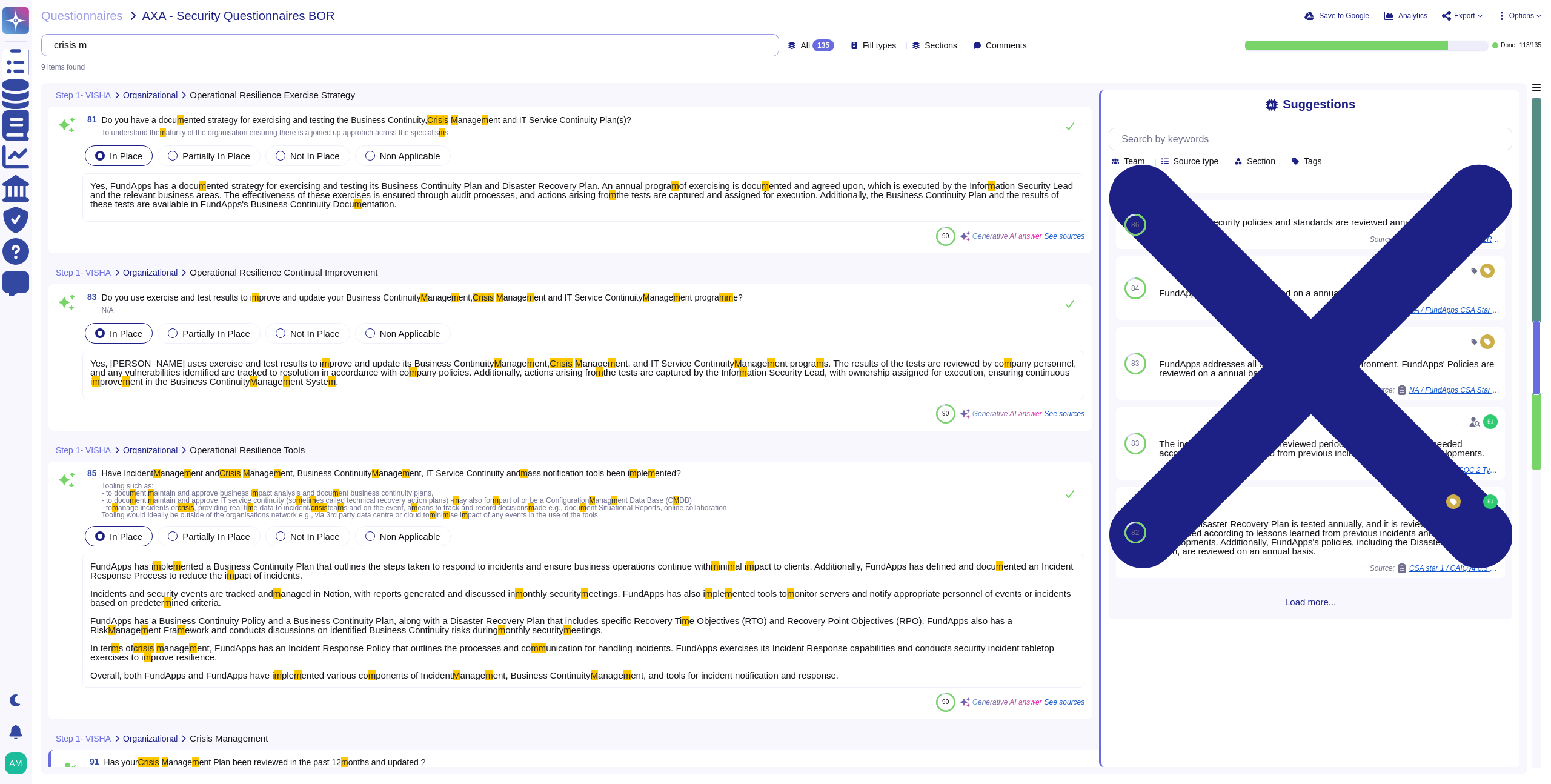
type textarea "Yes, the Crisis Management Plan is tested annually, and it is reviewed and upda…"
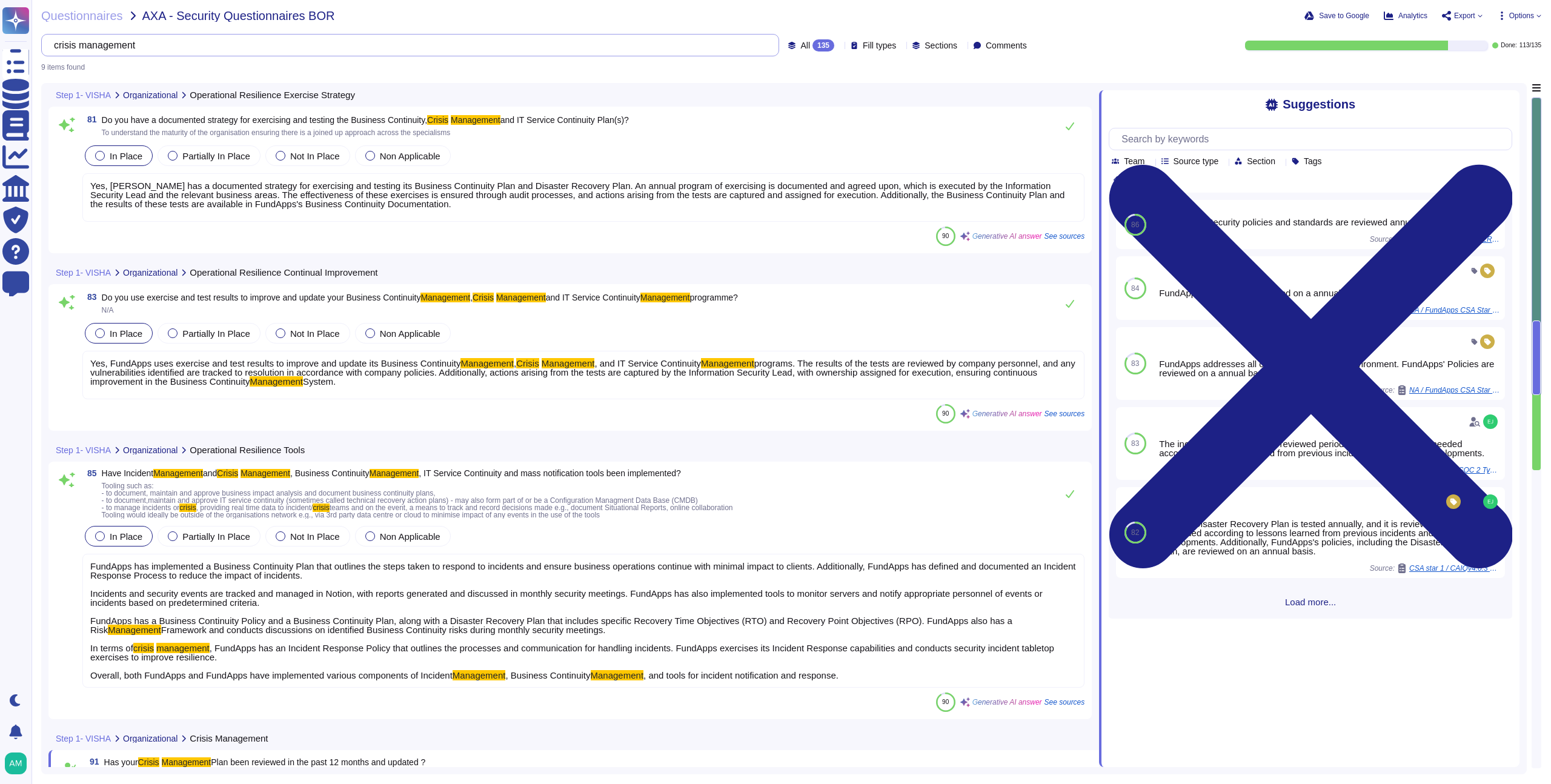
type input "crisis management"
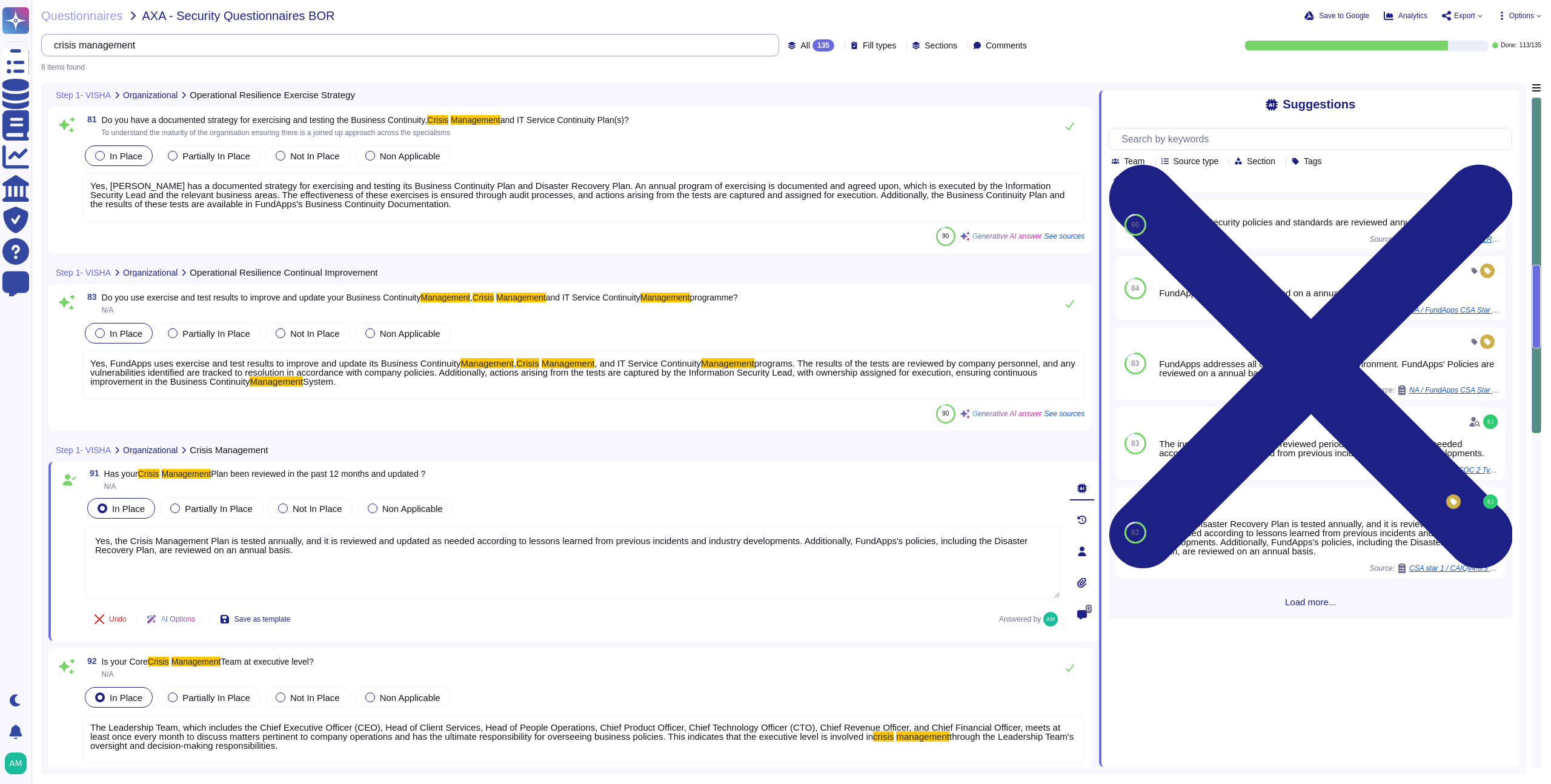
type textarea "Yes, the Crisis Management Plan is tested annually, and it is reviewed and upda…"
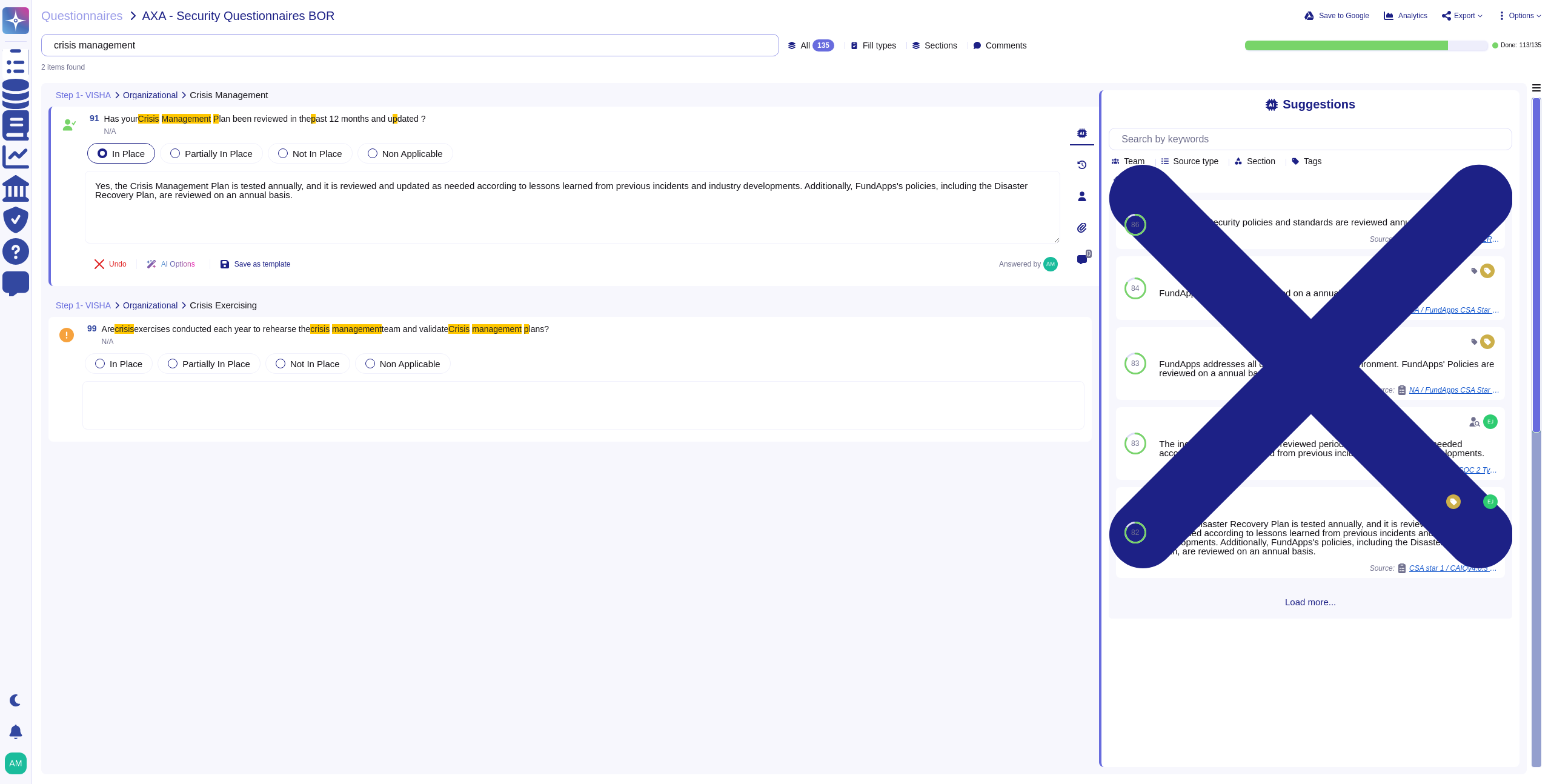
type input "crisis management p"
type textarea "Yes, the Crisis Management Plan is tested annually, and it is reviewed and upda…"
type input "crisis management plan"
click at [115, 266] on span "Undo" at bounding box center [118, 264] width 17 height 7
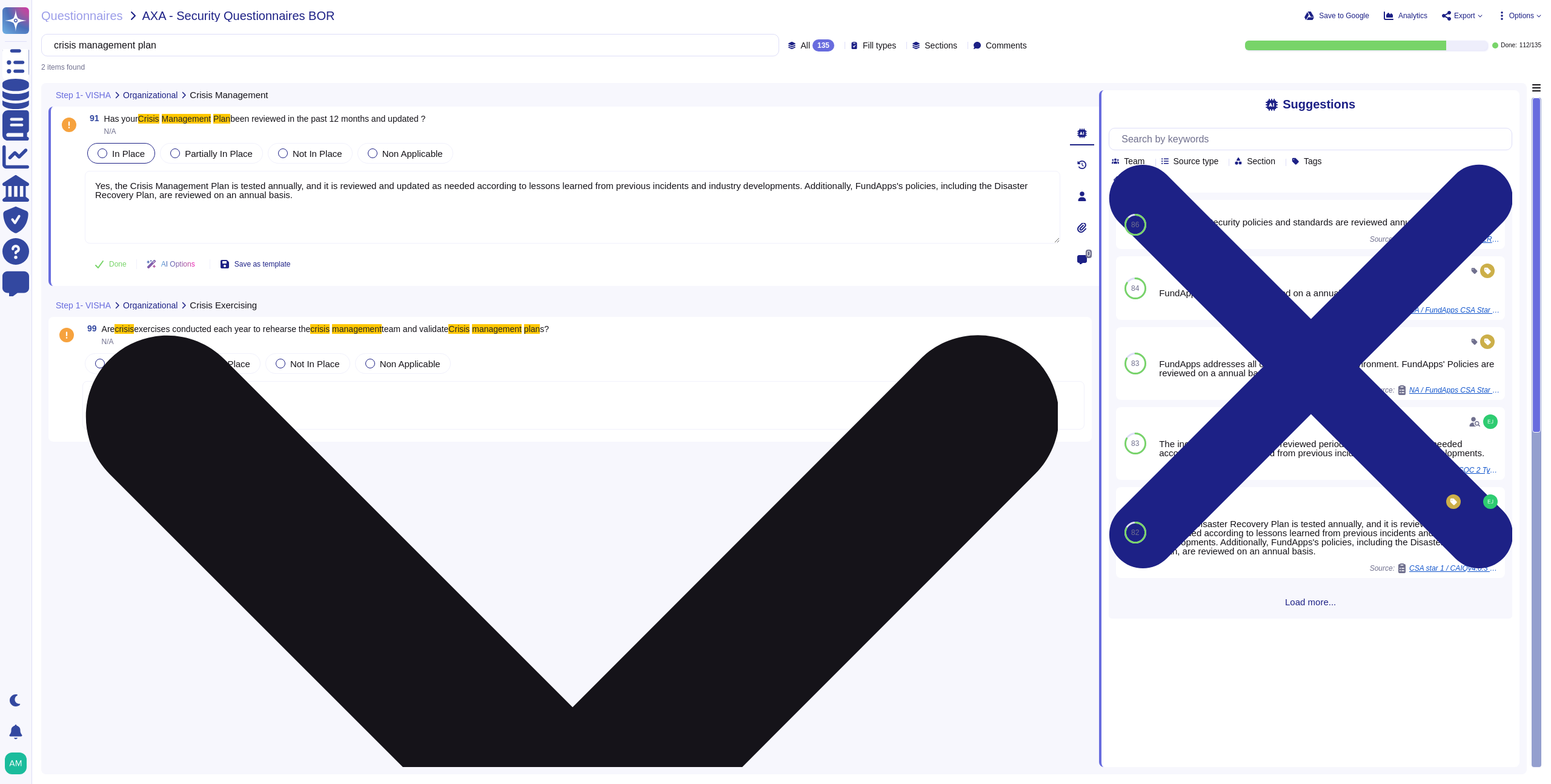
click at [195, 192] on textarea "Yes, the Crisis Management Plan is tested annually, and it is reviewed and upda…" at bounding box center [572, 207] width 975 height 73
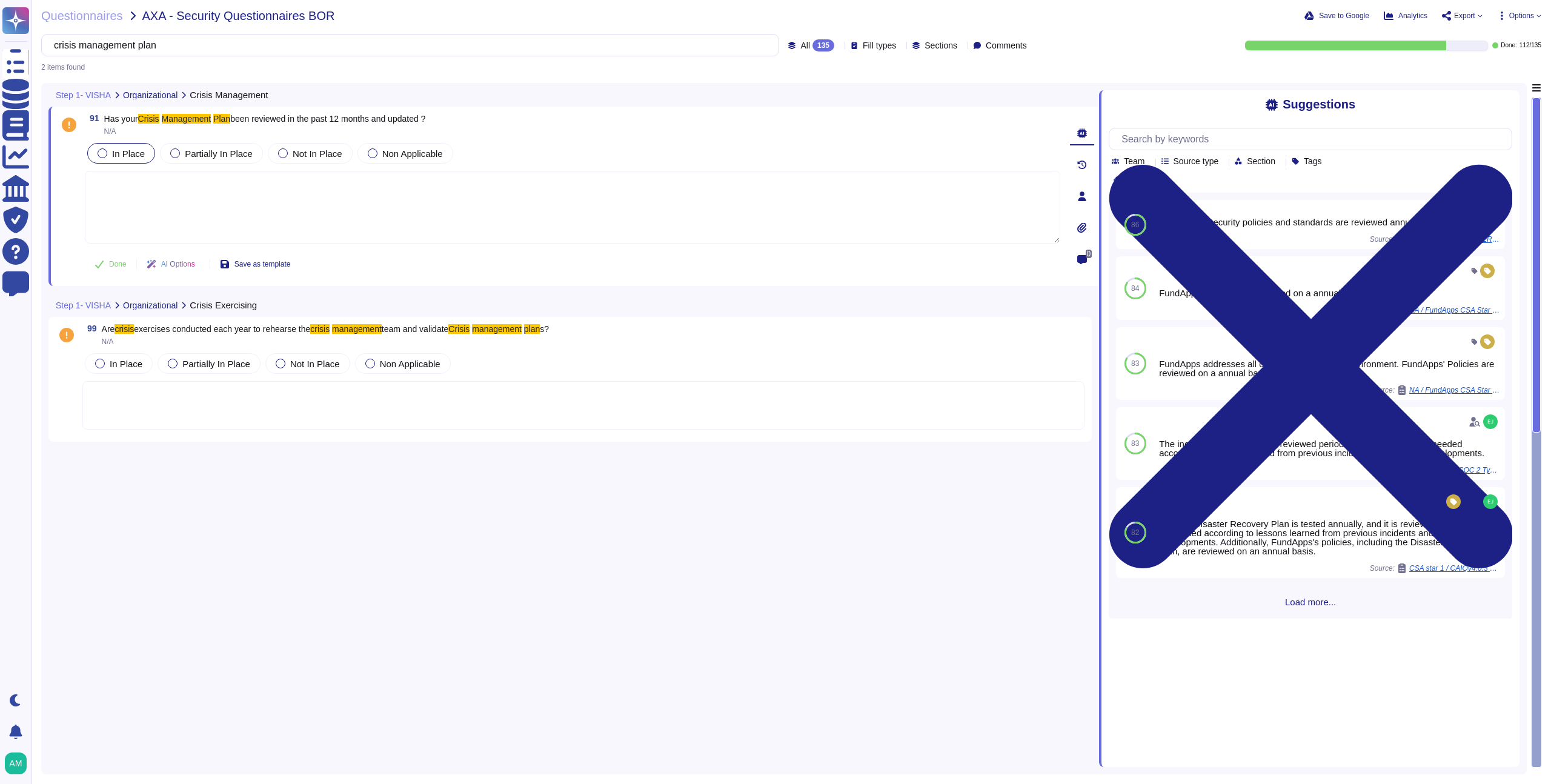
click at [110, 154] on label "In Place" at bounding box center [121, 153] width 47 height 10
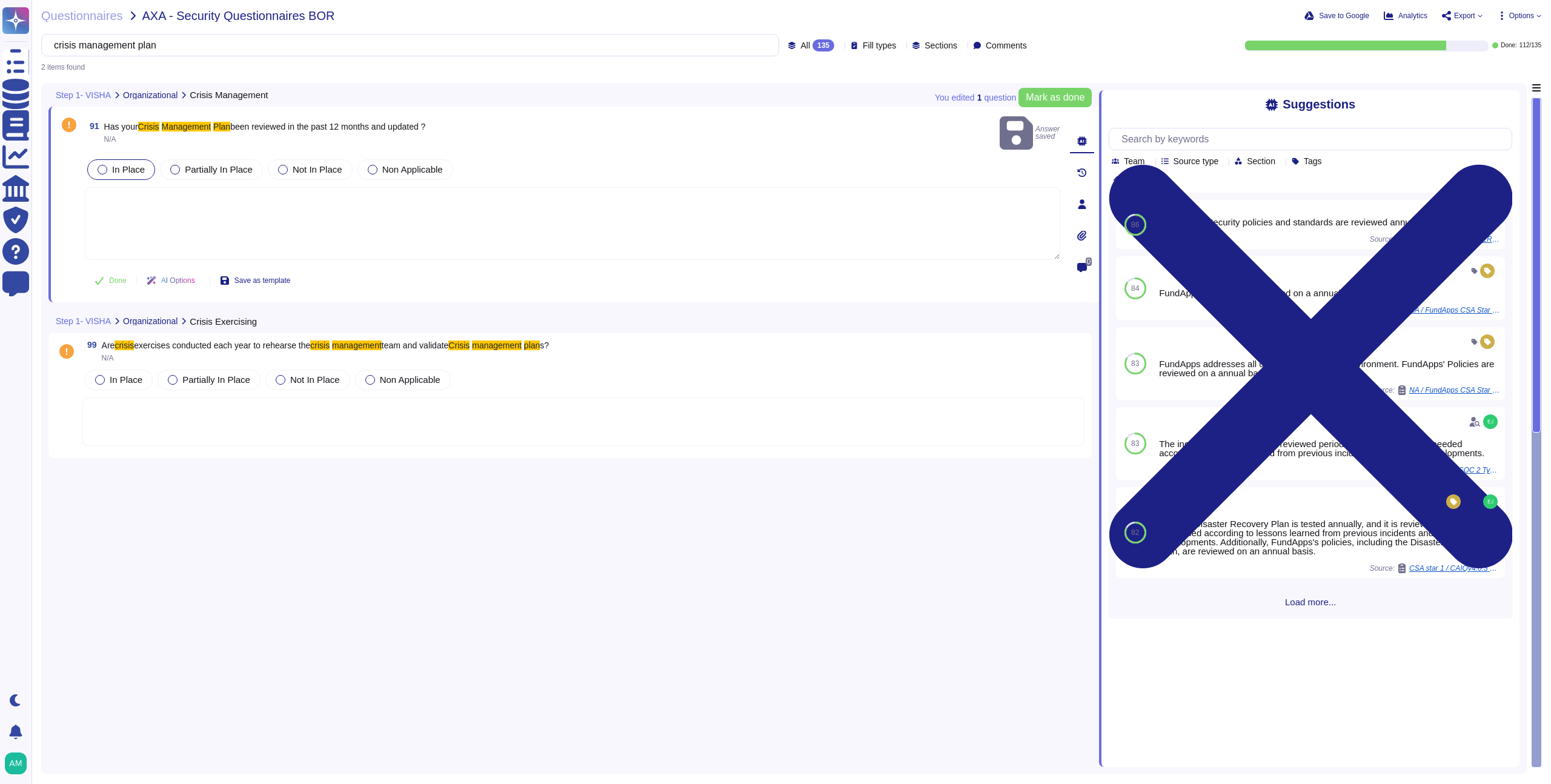
click at [102, 165] on div at bounding box center [102, 169] width 10 height 10
click at [114, 277] on span "Done" at bounding box center [118, 281] width 17 height 7
click at [103, 276] on icon at bounding box center [99, 280] width 10 height 10
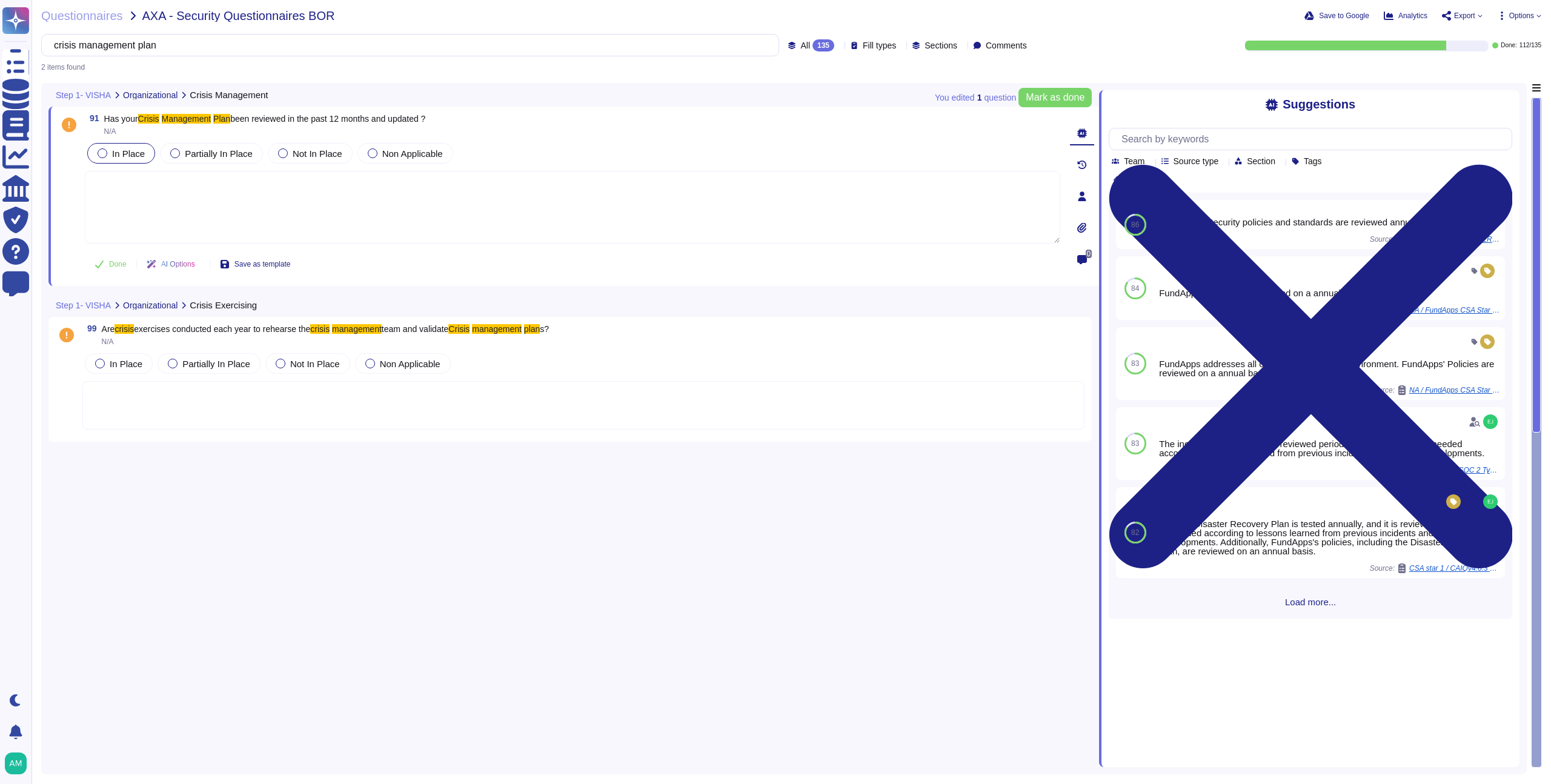
click at [685, 303] on div "Step 1- VISHA Organizational Crisis Exercising" at bounding box center [489, 305] width 881 height 24
click at [813, 47] on div "135" at bounding box center [823, 46] width 22 height 12
click at [782, 94] on div "To do 23" at bounding box center [813, 107] width 108 height 27
click at [438, 47] on input "crisis management plan" at bounding box center [434, 45] width 774 height 21
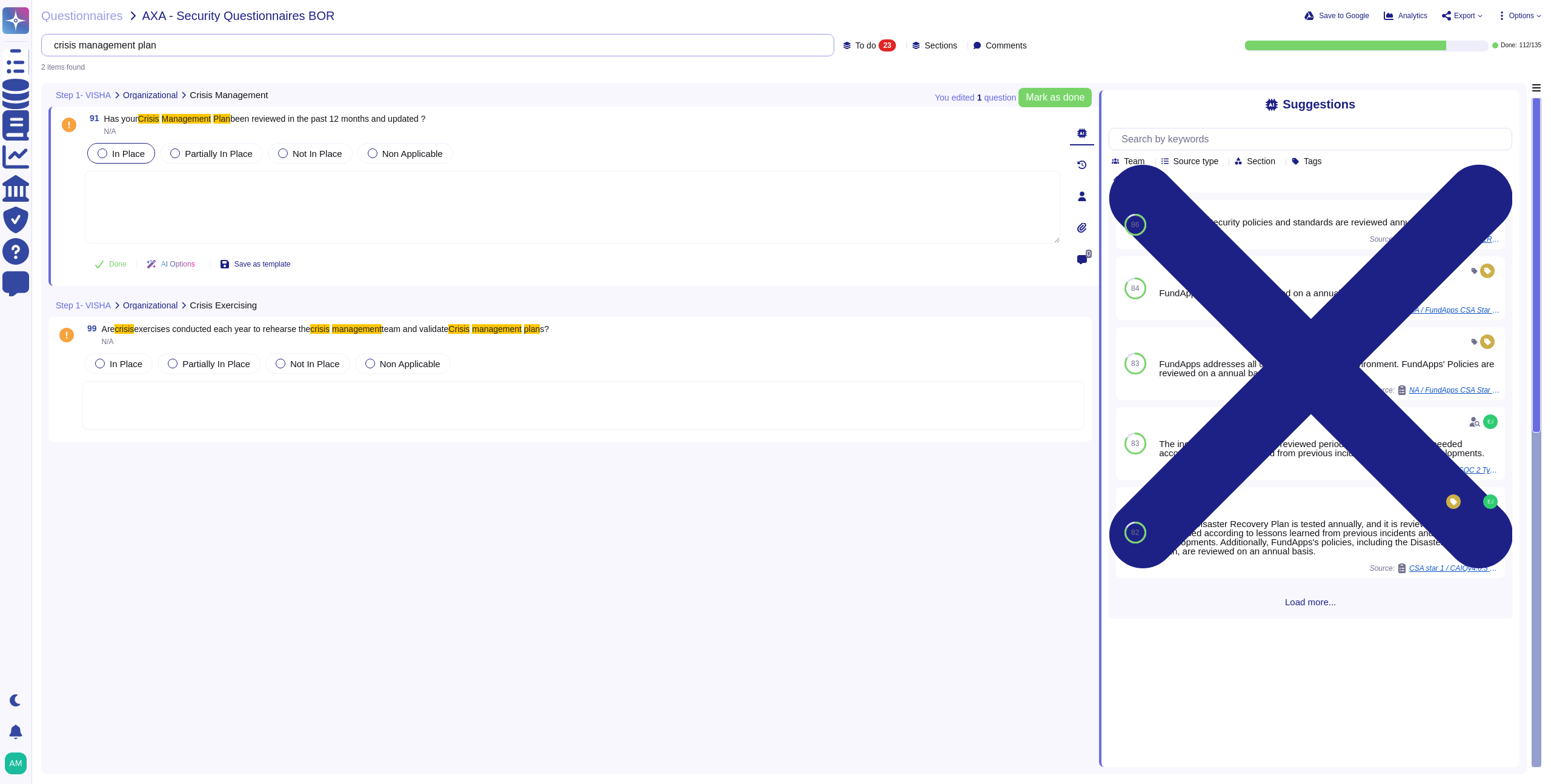
click at [438, 47] on input "crisis management plan" at bounding box center [434, 45] width 774 height 21
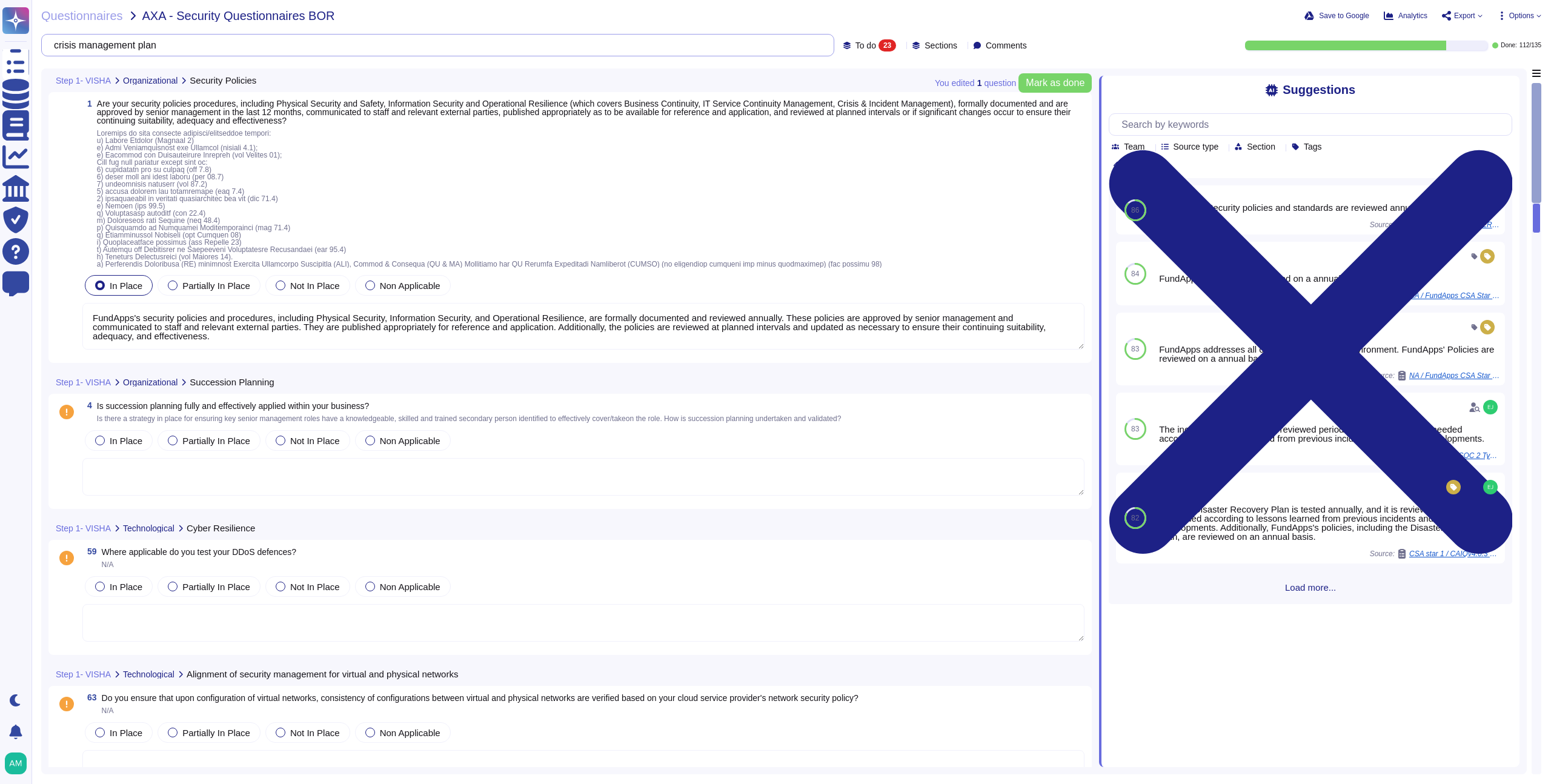
type textarea "FundApps's security policies and procedures, including Physical Security, Infor…"
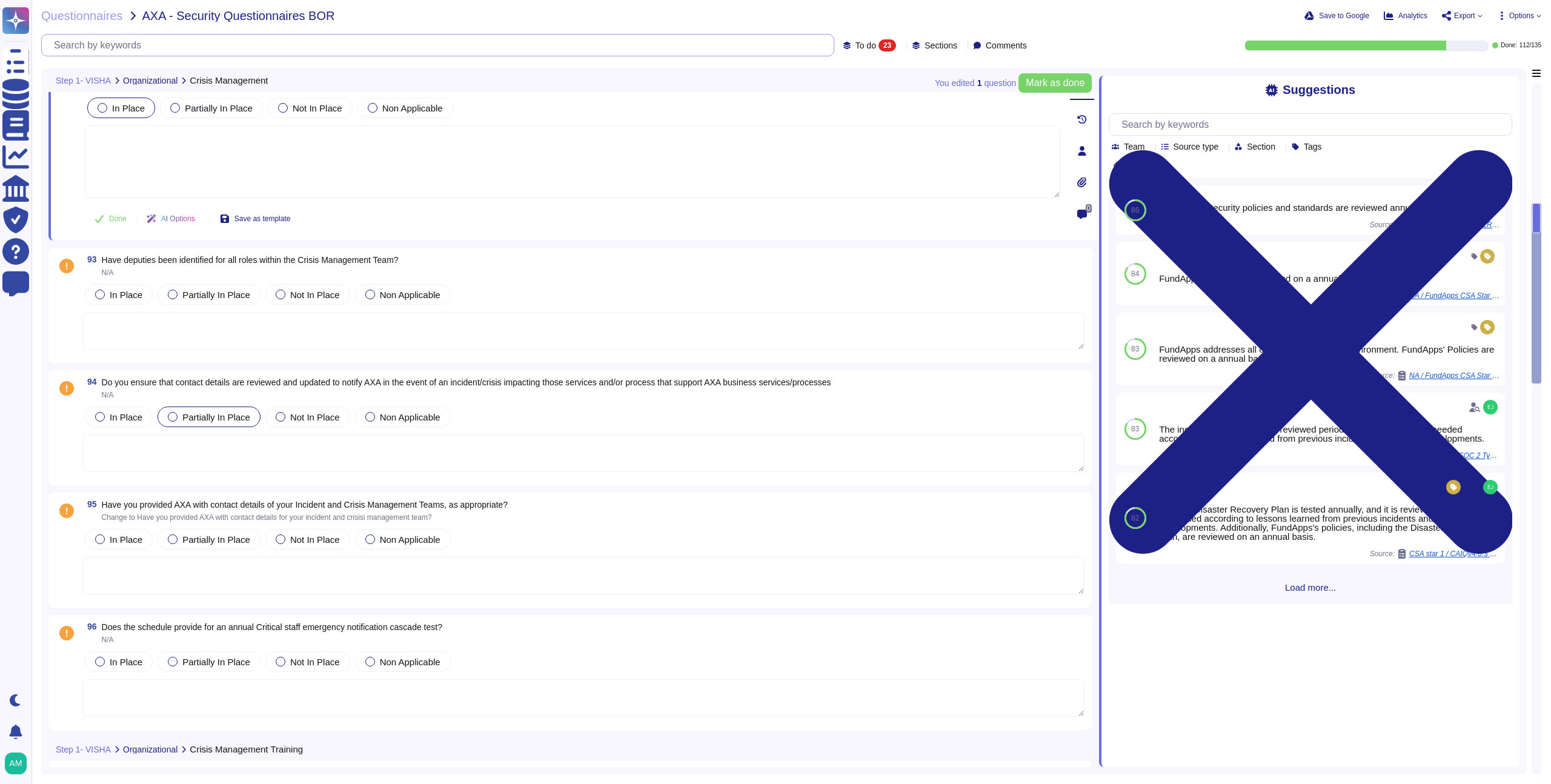
scroll to position [743, 0]
click at [220, 321] on textarea at bounding box center [583, 329] width 1002 height 37
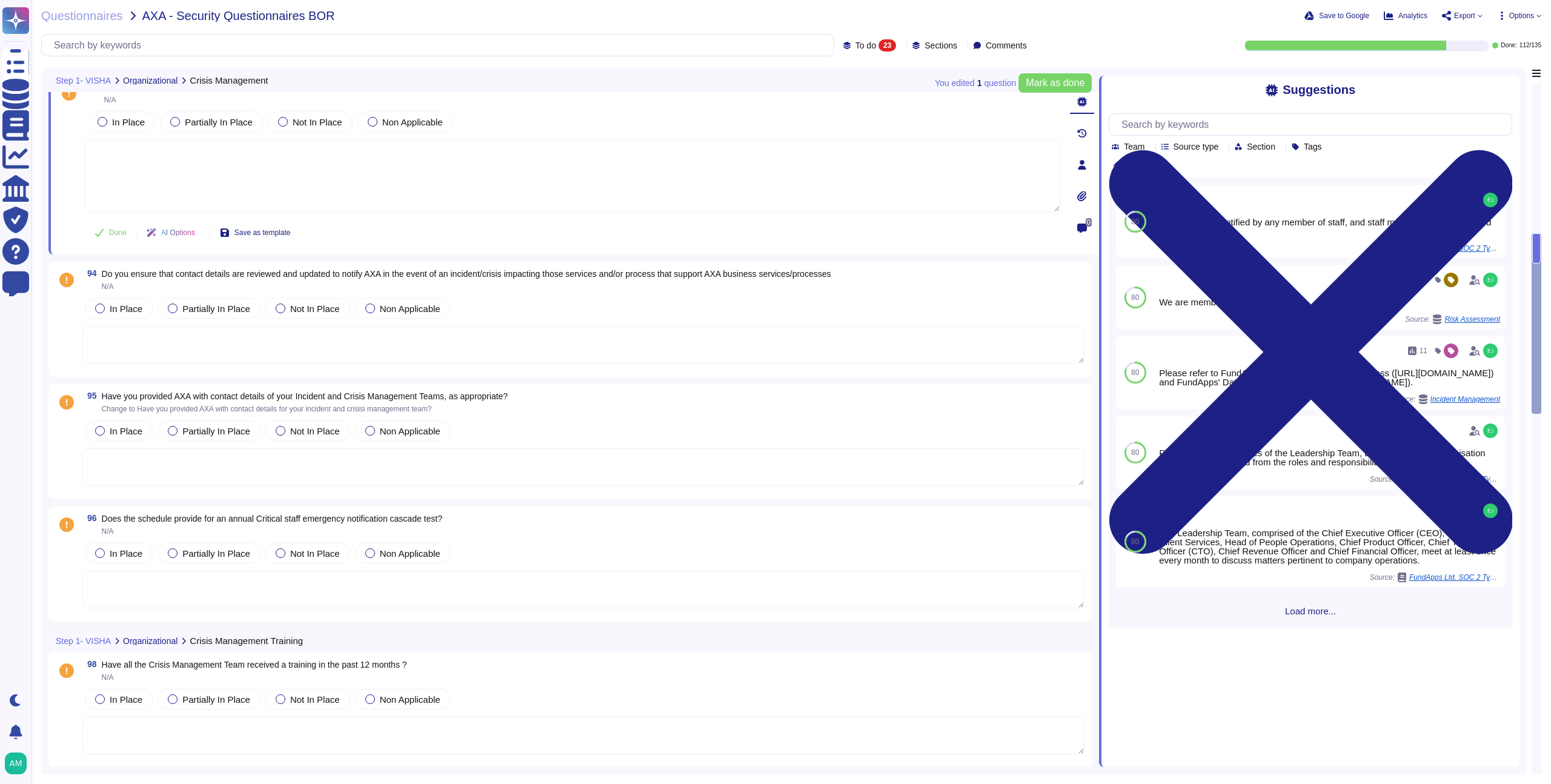
scroll to position [873, 0]
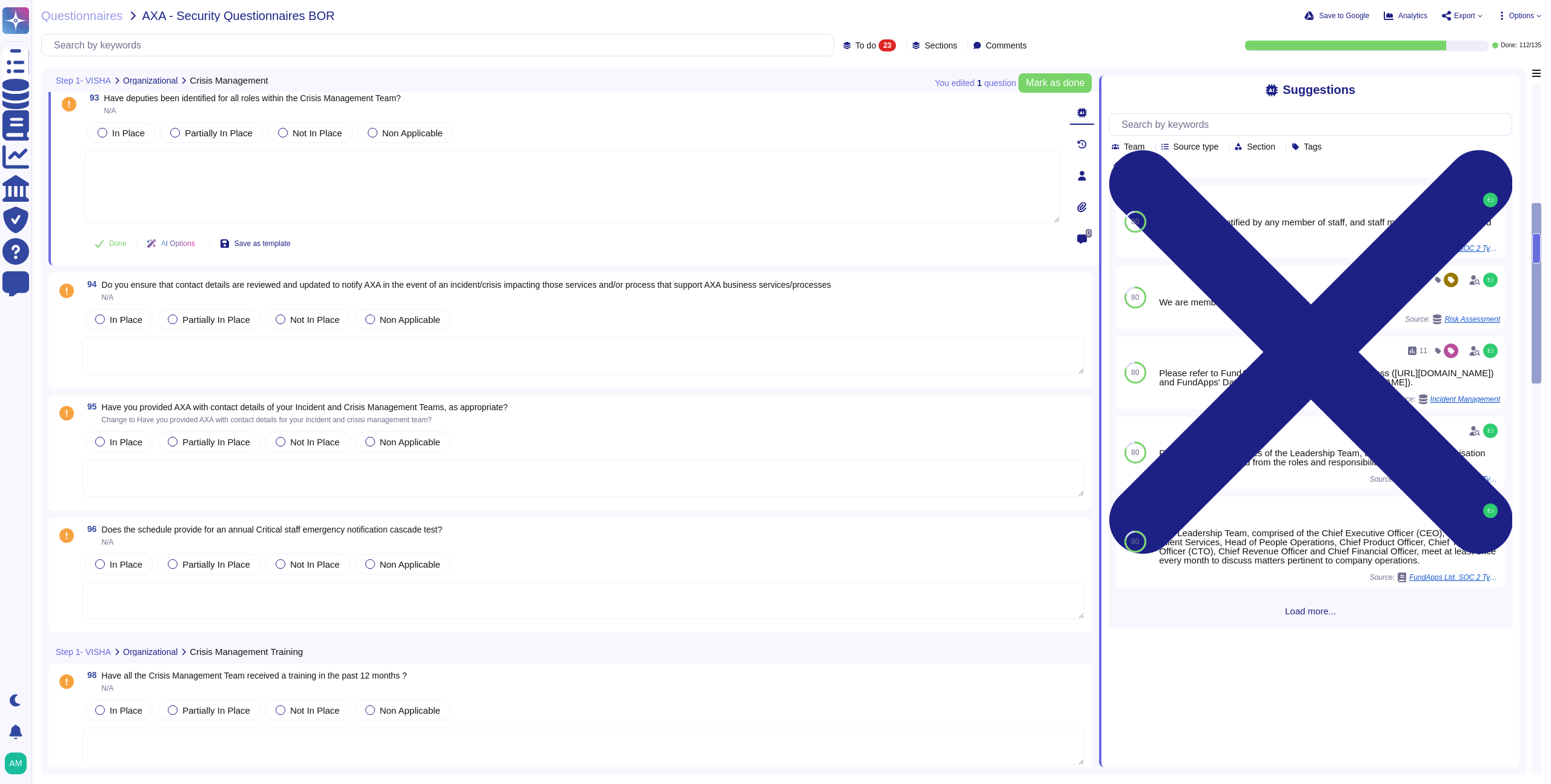
click at [213, 366] on textarea at bounding box center [583, 356] width 1002 height 37
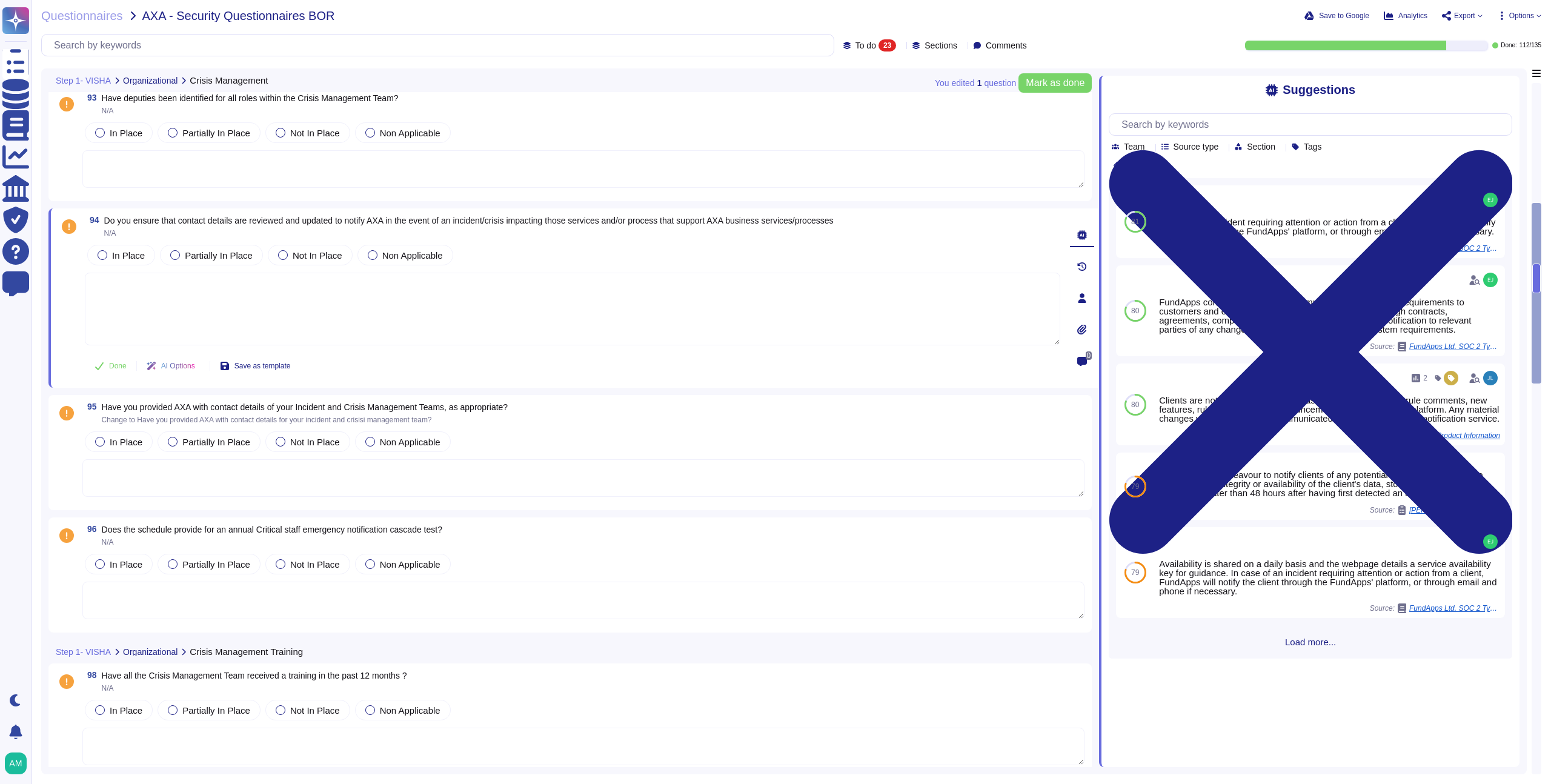
click at [220, 483] on textarea at bounding box center [583, 478] width 1002 height 37
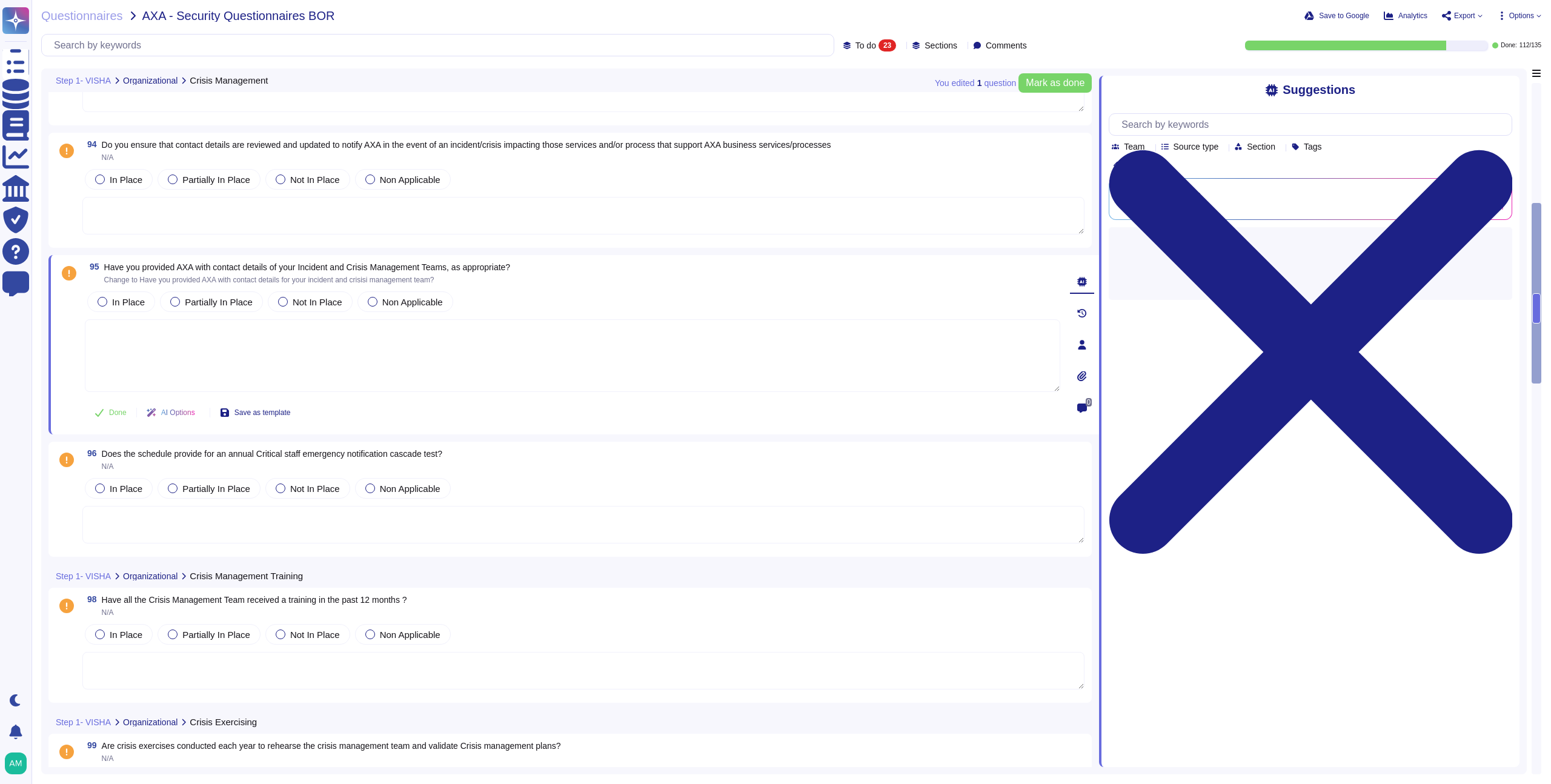
scroll to position [952, 0]
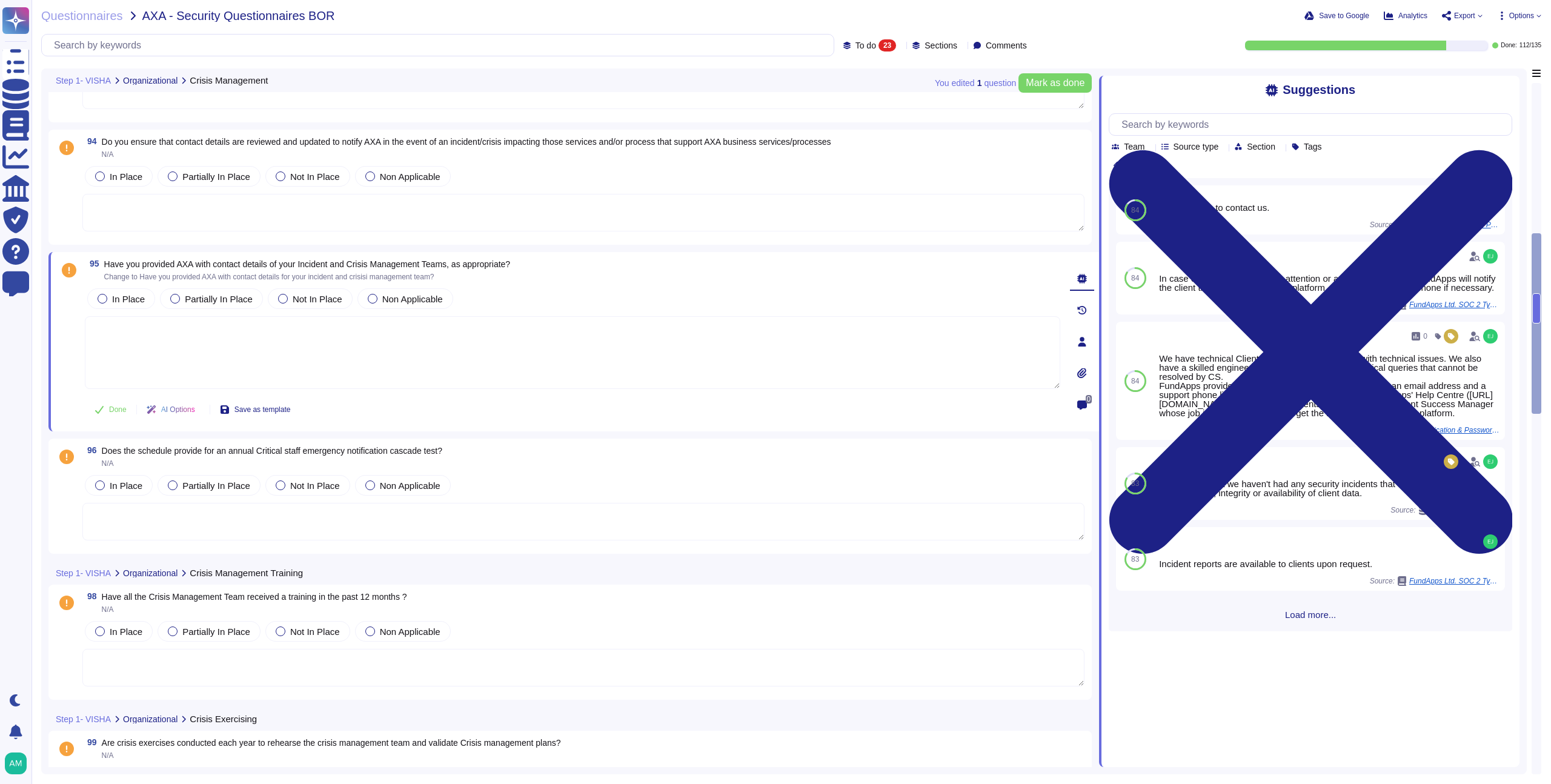
click at [220, 521] on textarea at bounding box center [583, 521] width 1002 height 37
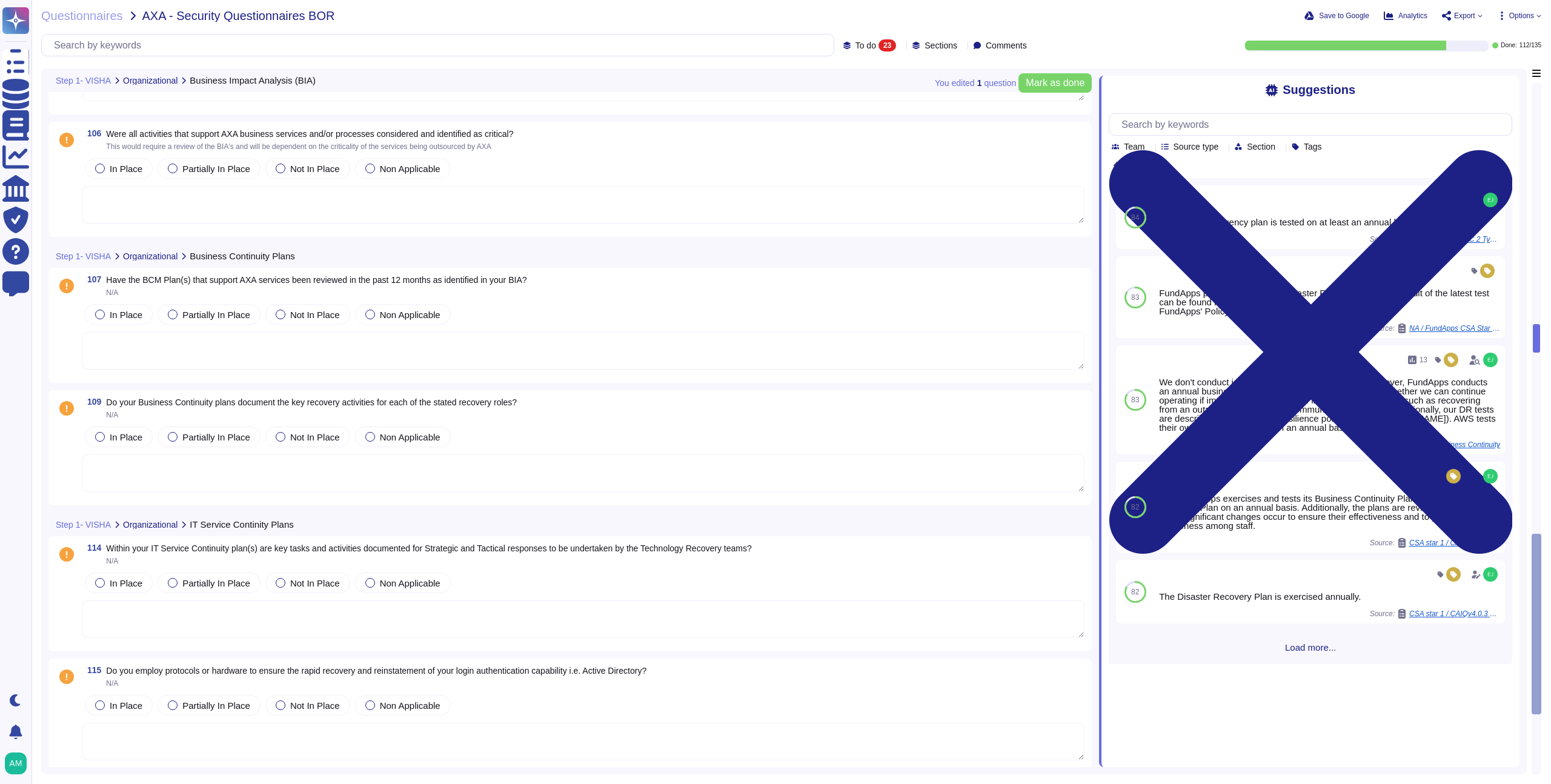
scroll to position [2297, 0]
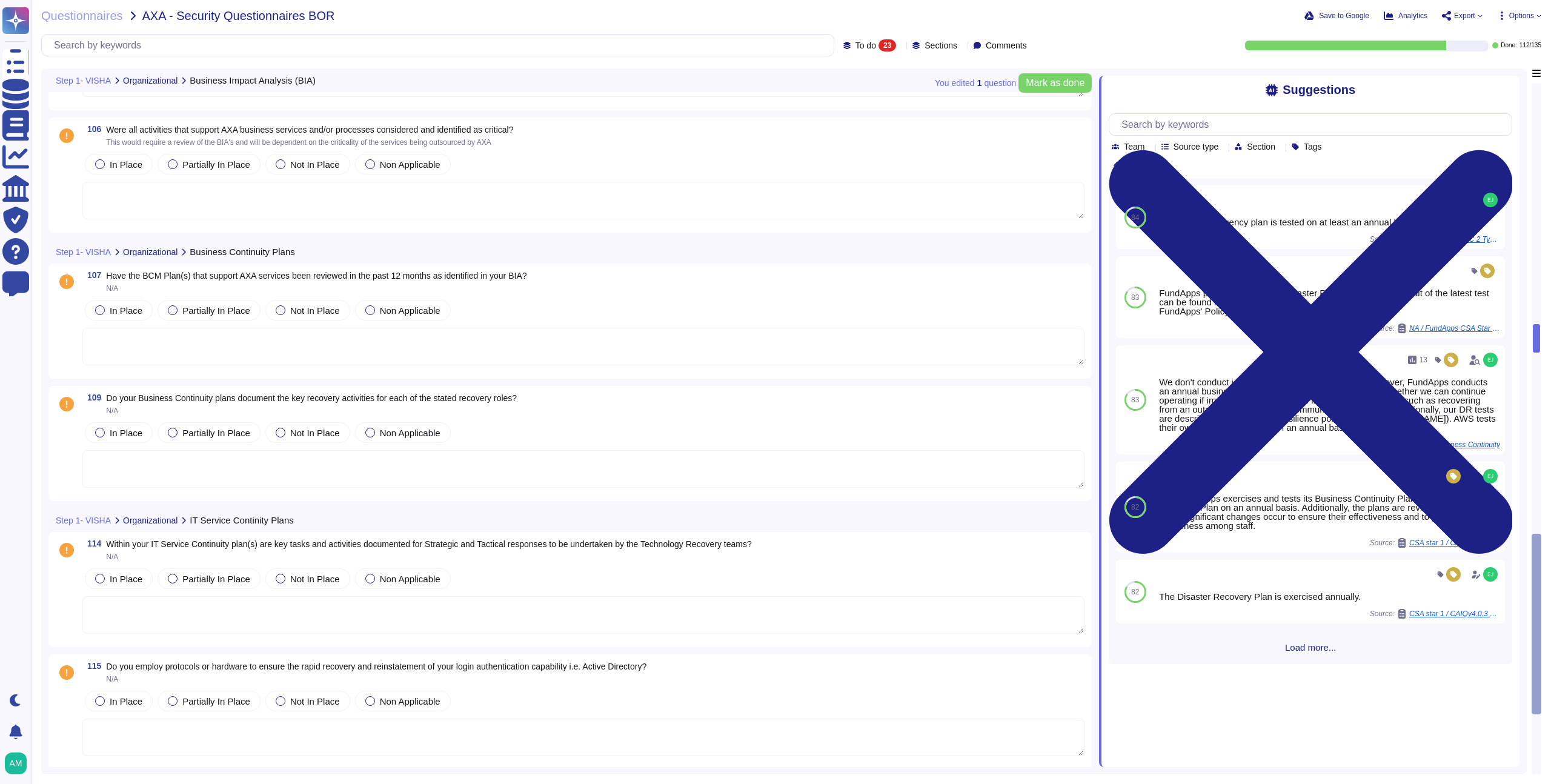
click at [266, 361] on textarea at bounding box center [583, 347] width 1002 height 37
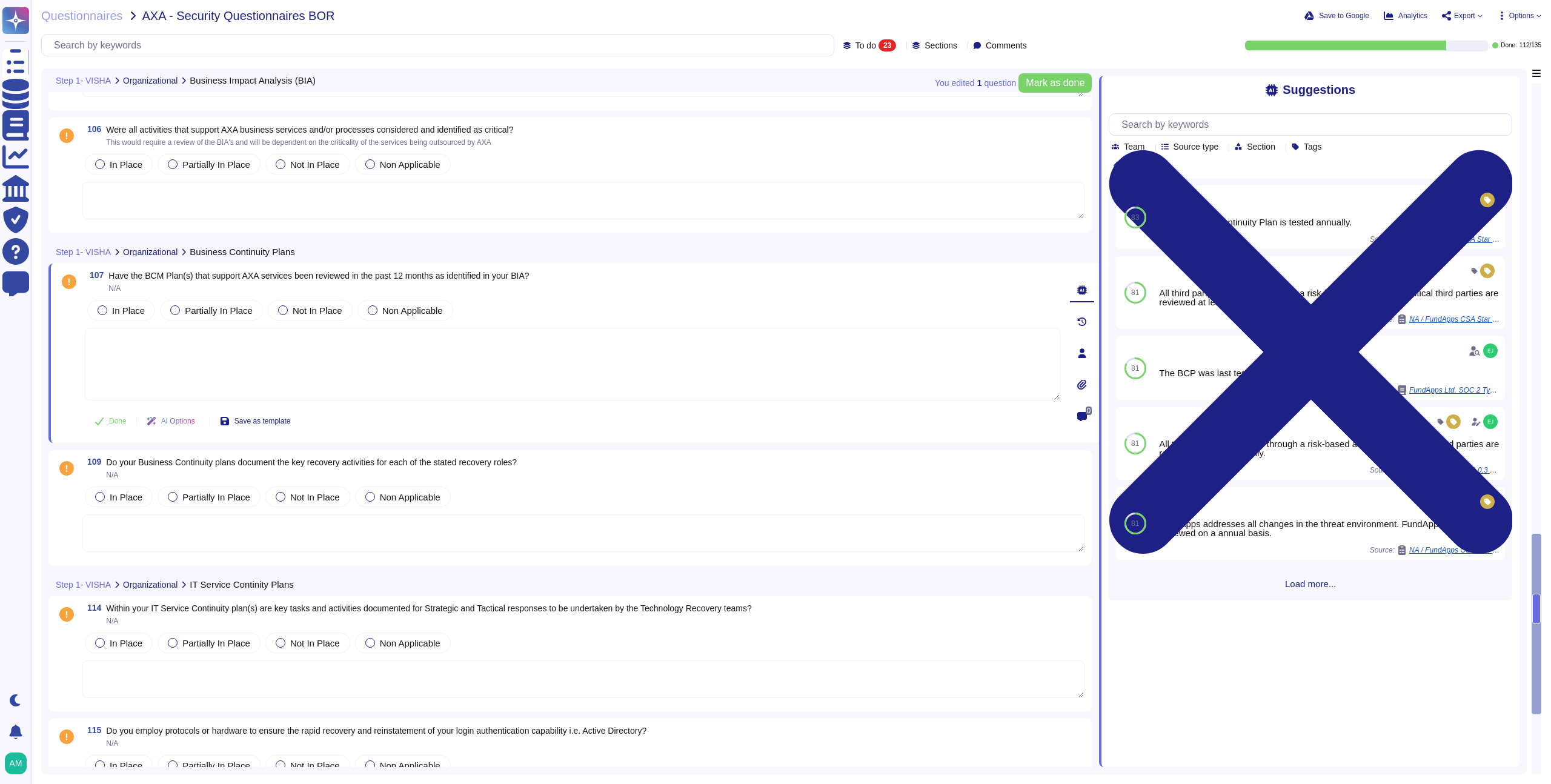
click at [424, 549] on textarea at bounding box center [583, 533] width 1002 height 37
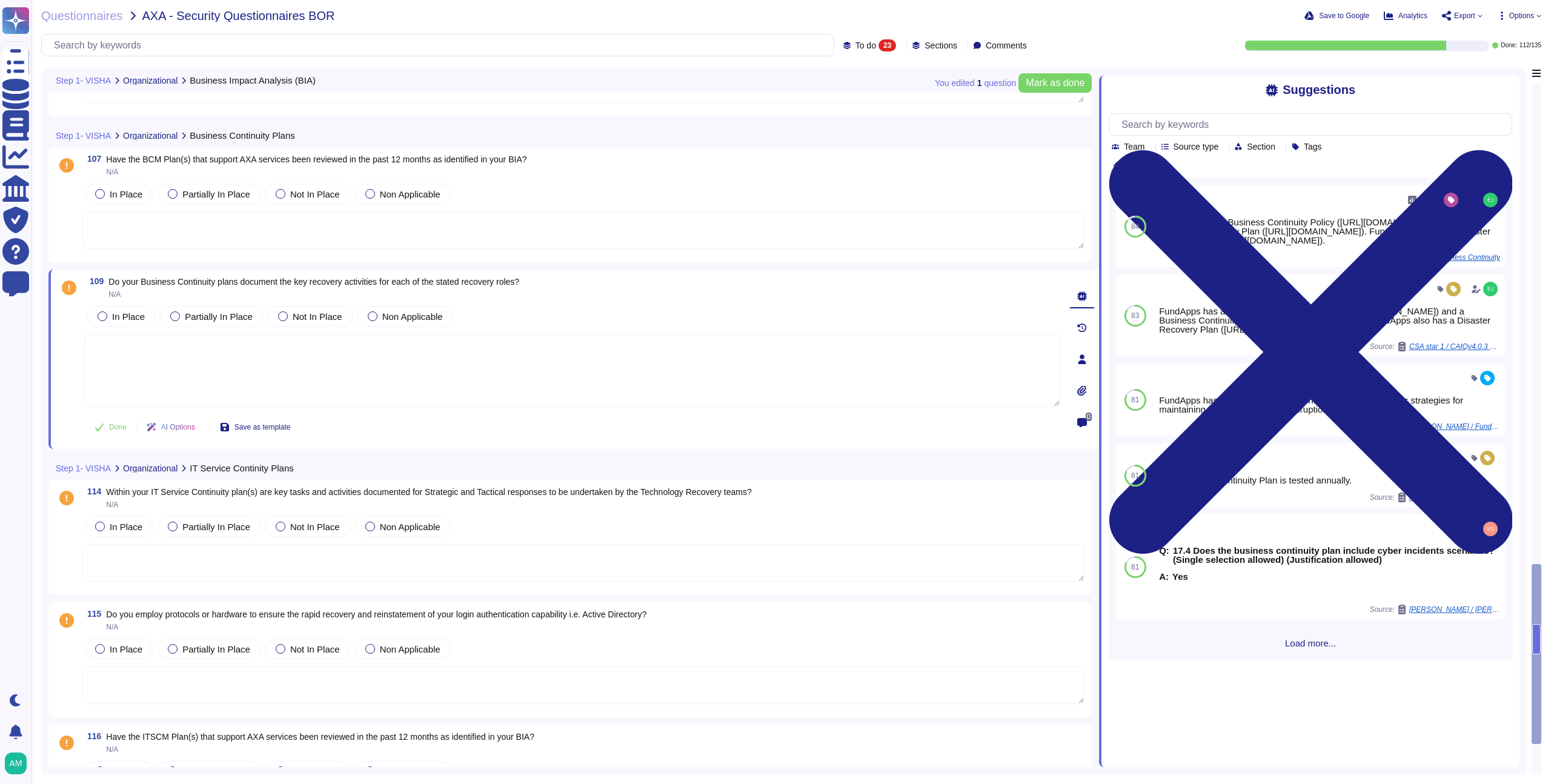
scroll to position [2415, 0]
click at [379, 496] on span "Within your IT Service Continuity plan(s) are key tasks and activities document…" at bounding box center [428, 496] width 645 height 21
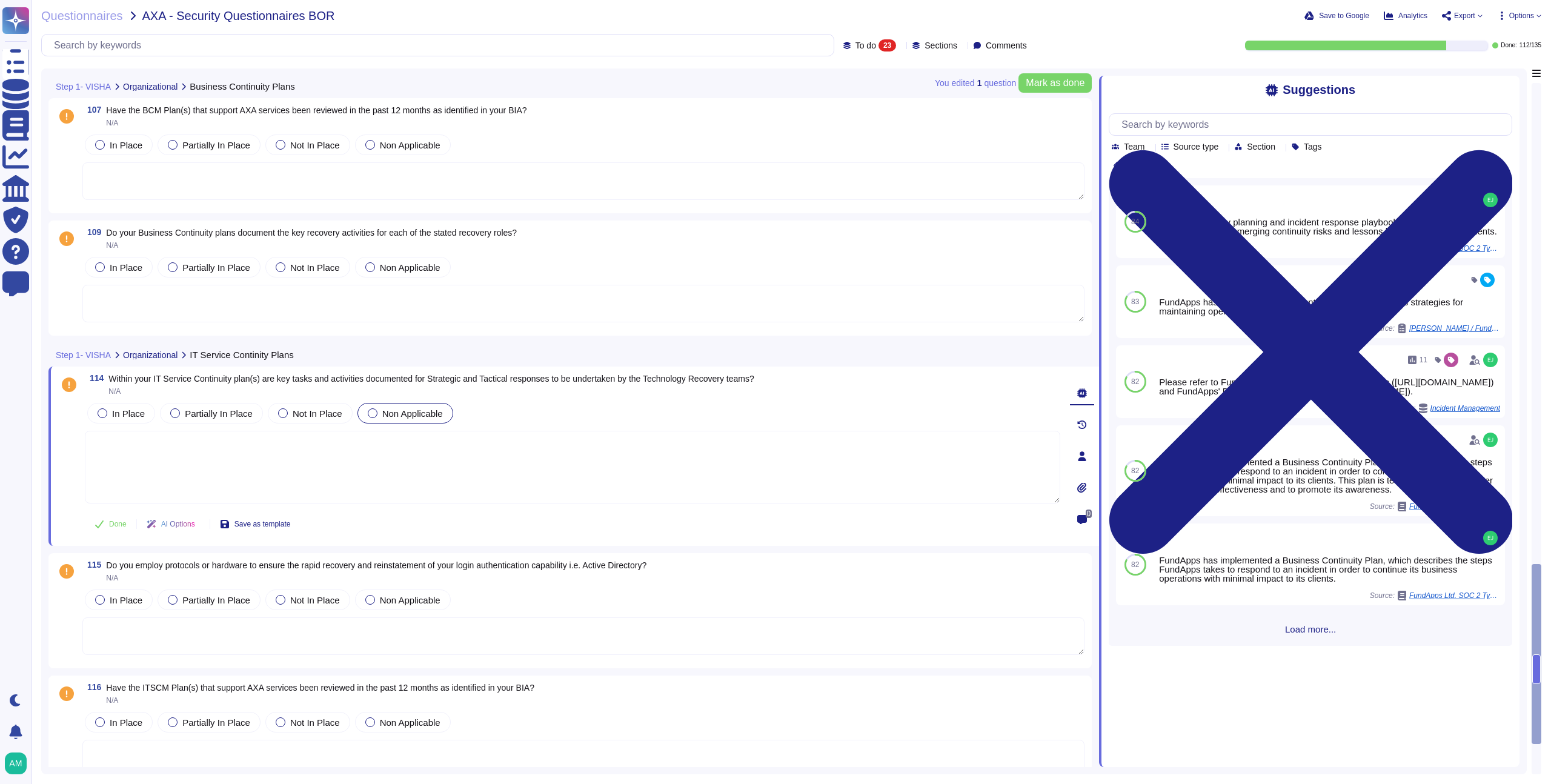
scroll to position [2465, 0]
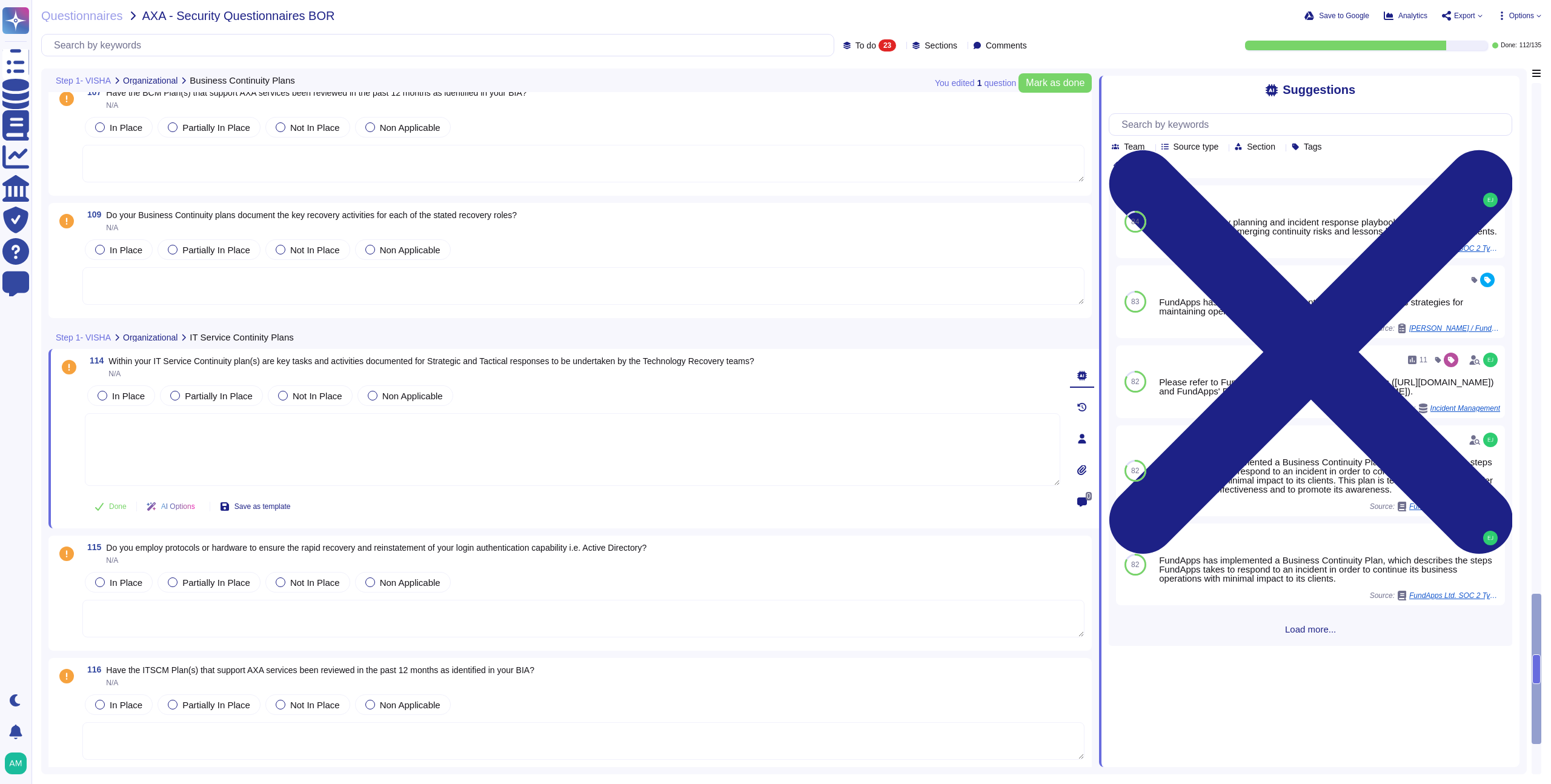
click at [236, 294] on textarea at bounding box center [583, 286] width 1002 height 37
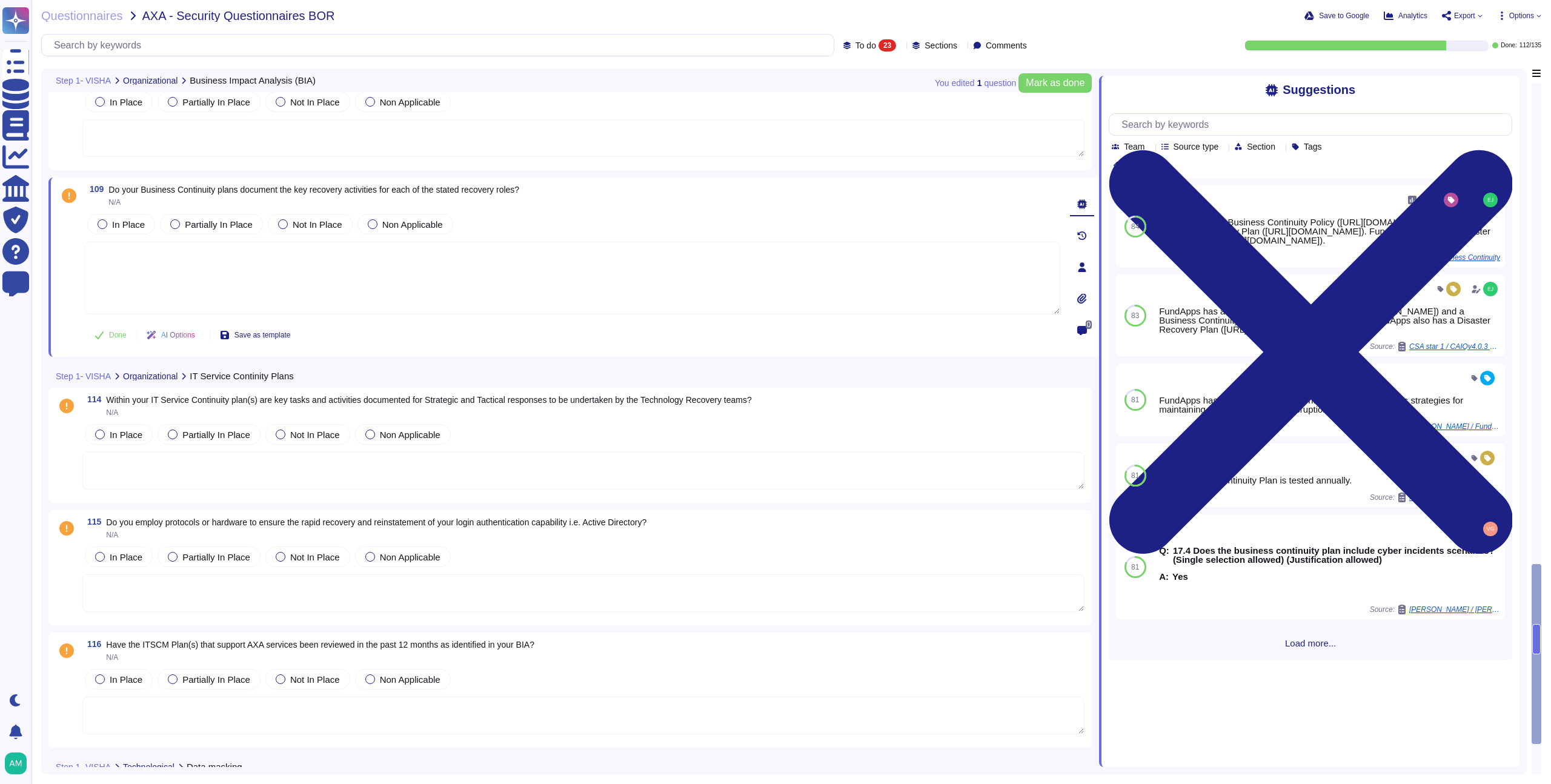
scroll to position [2514, 0]
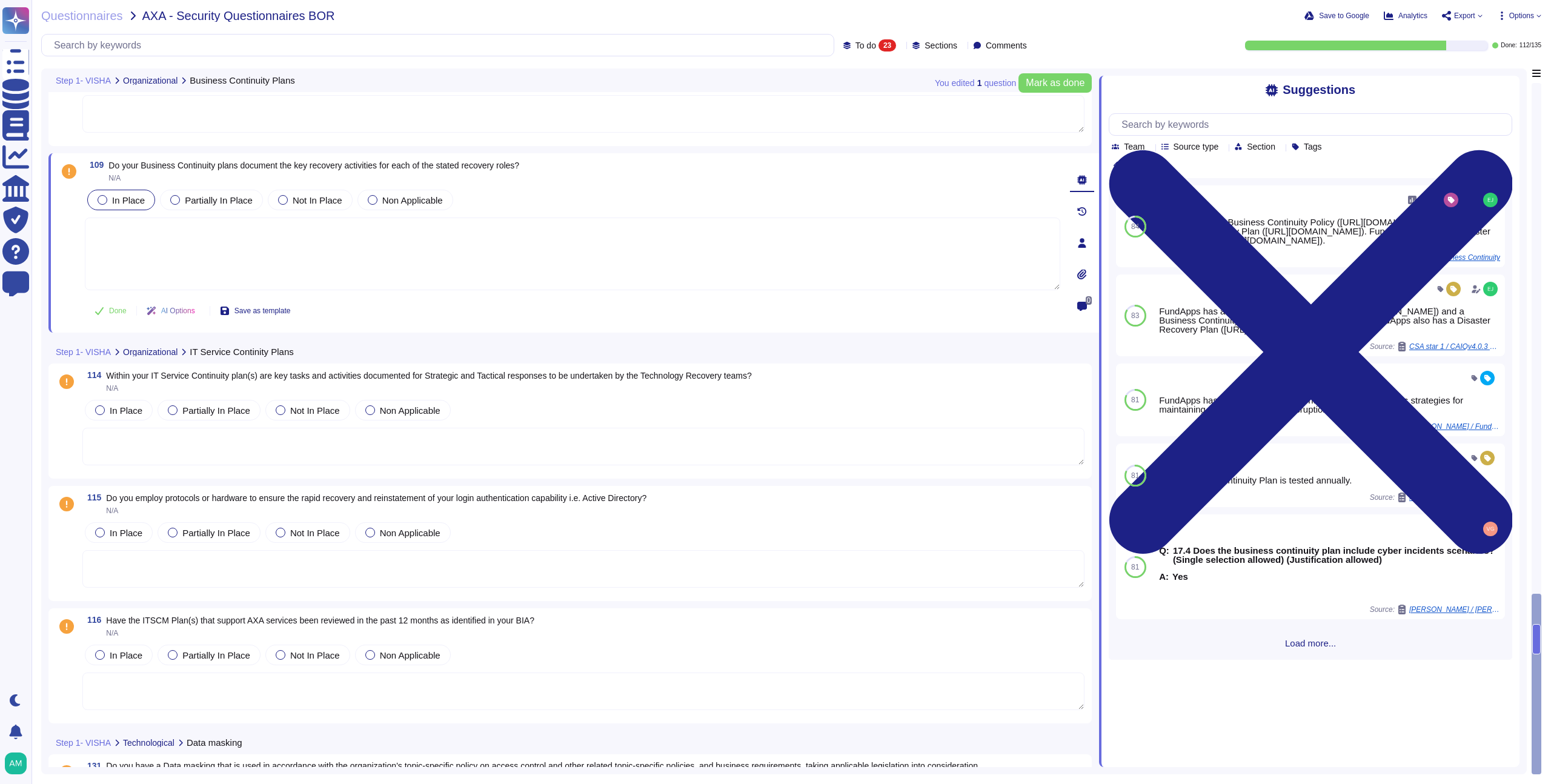
click at [117, 206] on div "In Place" at bounding box center [121, 200] width 68 height 21
click at [324, 230] on textarea at bounding box center [572, 253] width 975 height 73
click at [422, 245] on textarea at bounding box center [572, 253] width 975 height 73
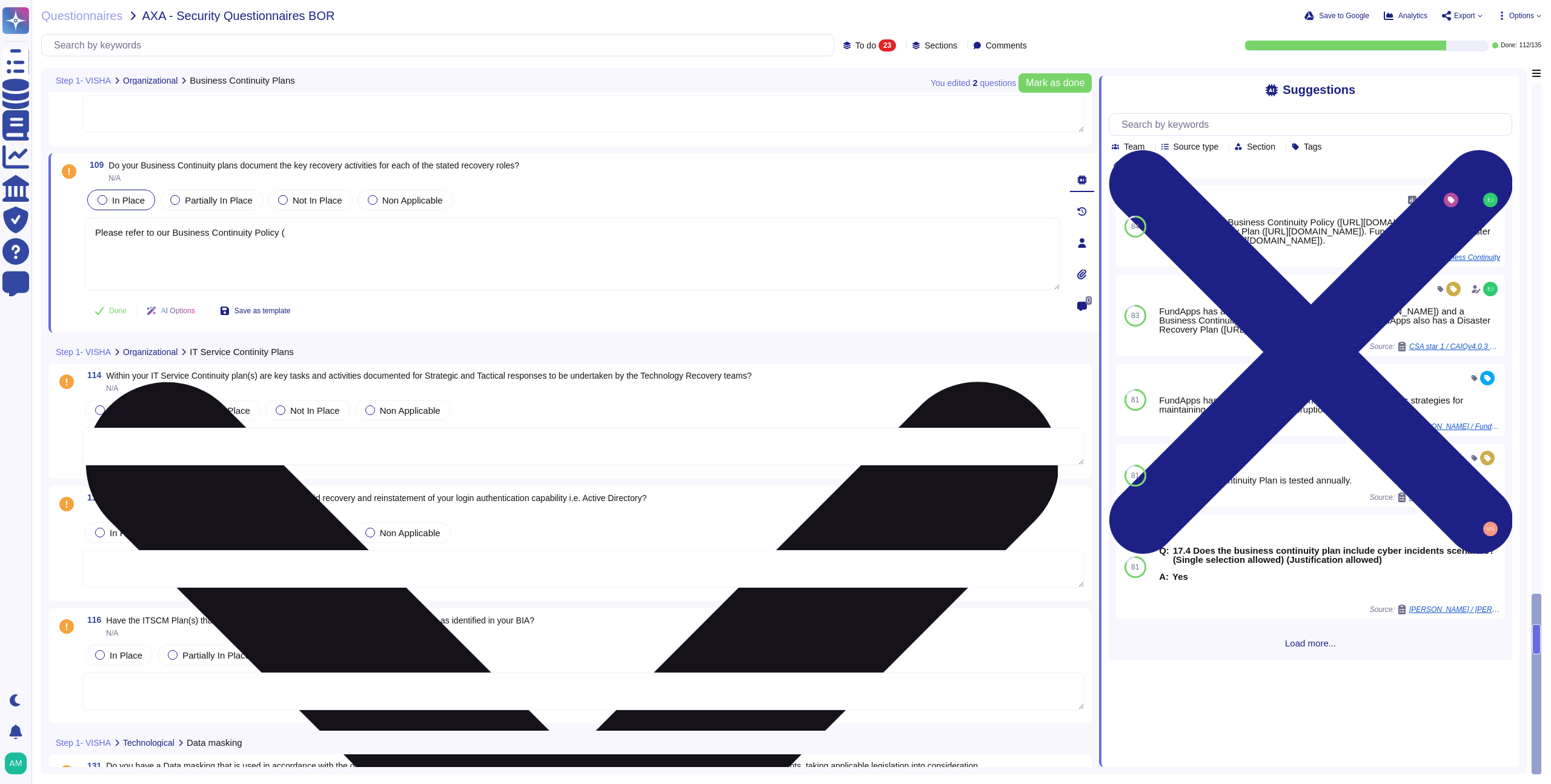
paste textarea "https://policies.fundapps.co/fundapps-prospects/-LzIMRuFrYBq9SY87B4x/fundapps-p…"
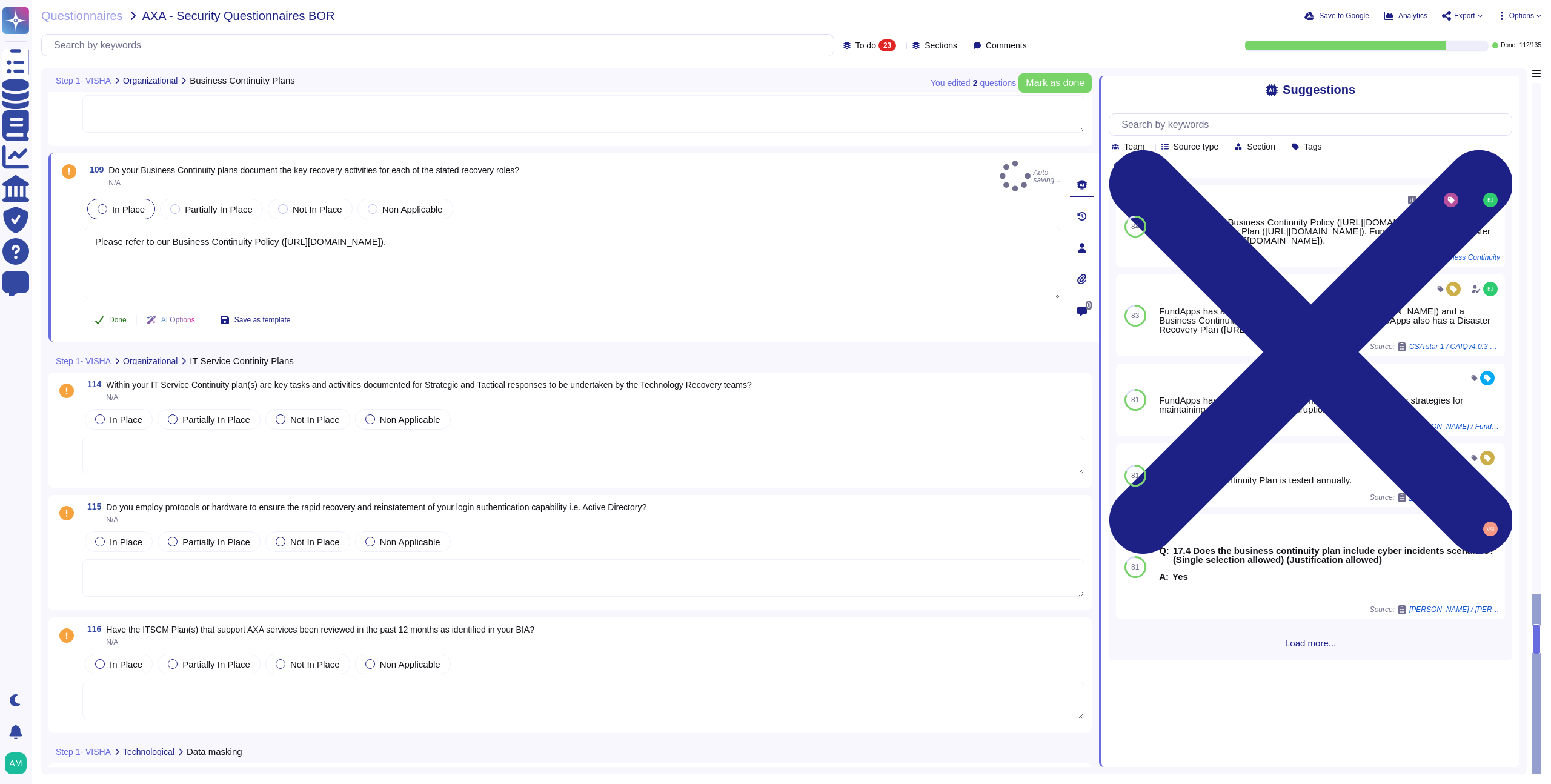
type textarea "Please refer to our Business Continuity Policy (https://policies.fundapps.co/fu…"
click at [100, 316] on icon at bounding box center [99, 320] width 8 height 8
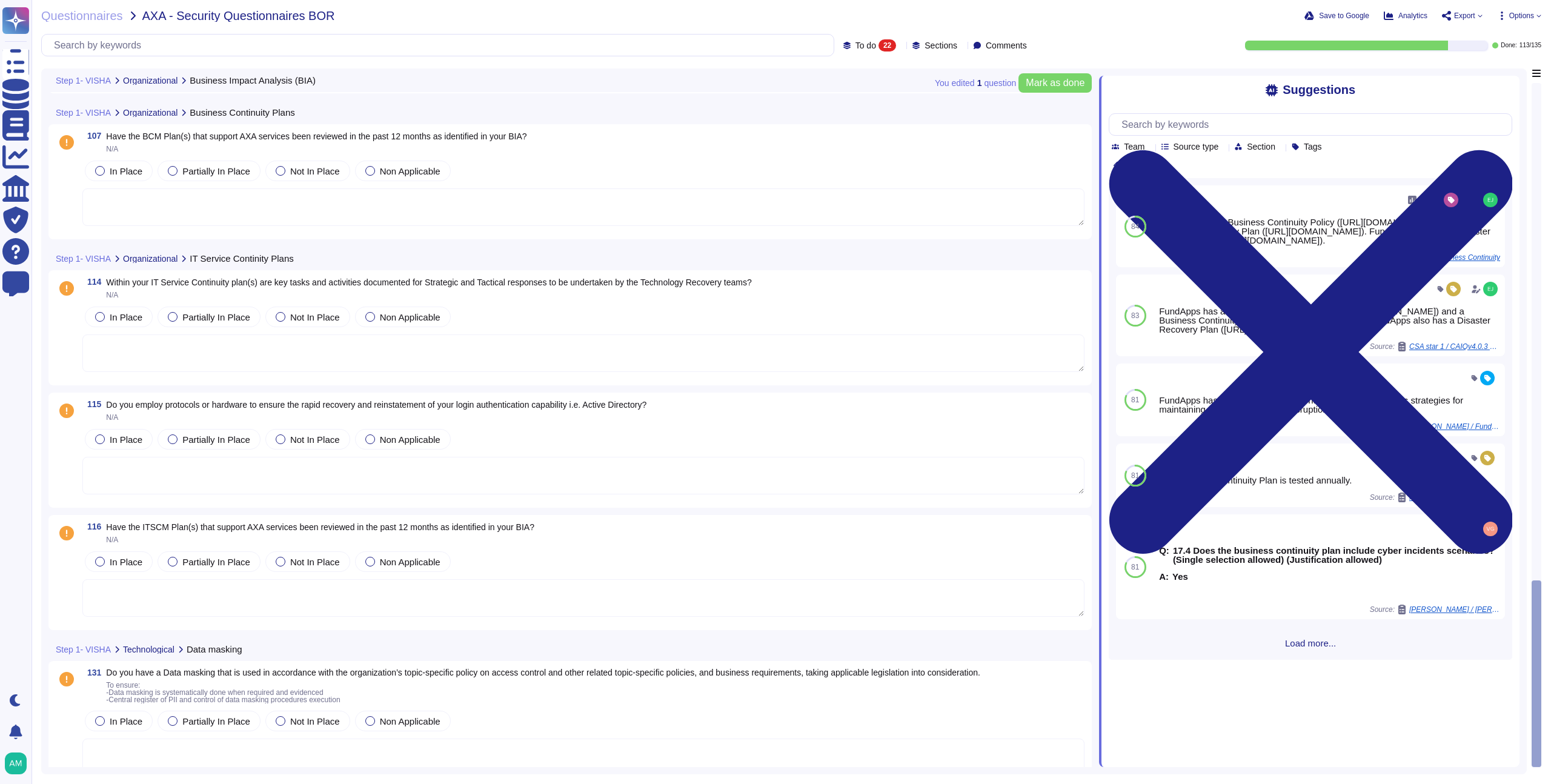
scroll to position [2437, 0]
click at [485, 354] on textarea at bounding box center [583, 353] width 1002 height 37
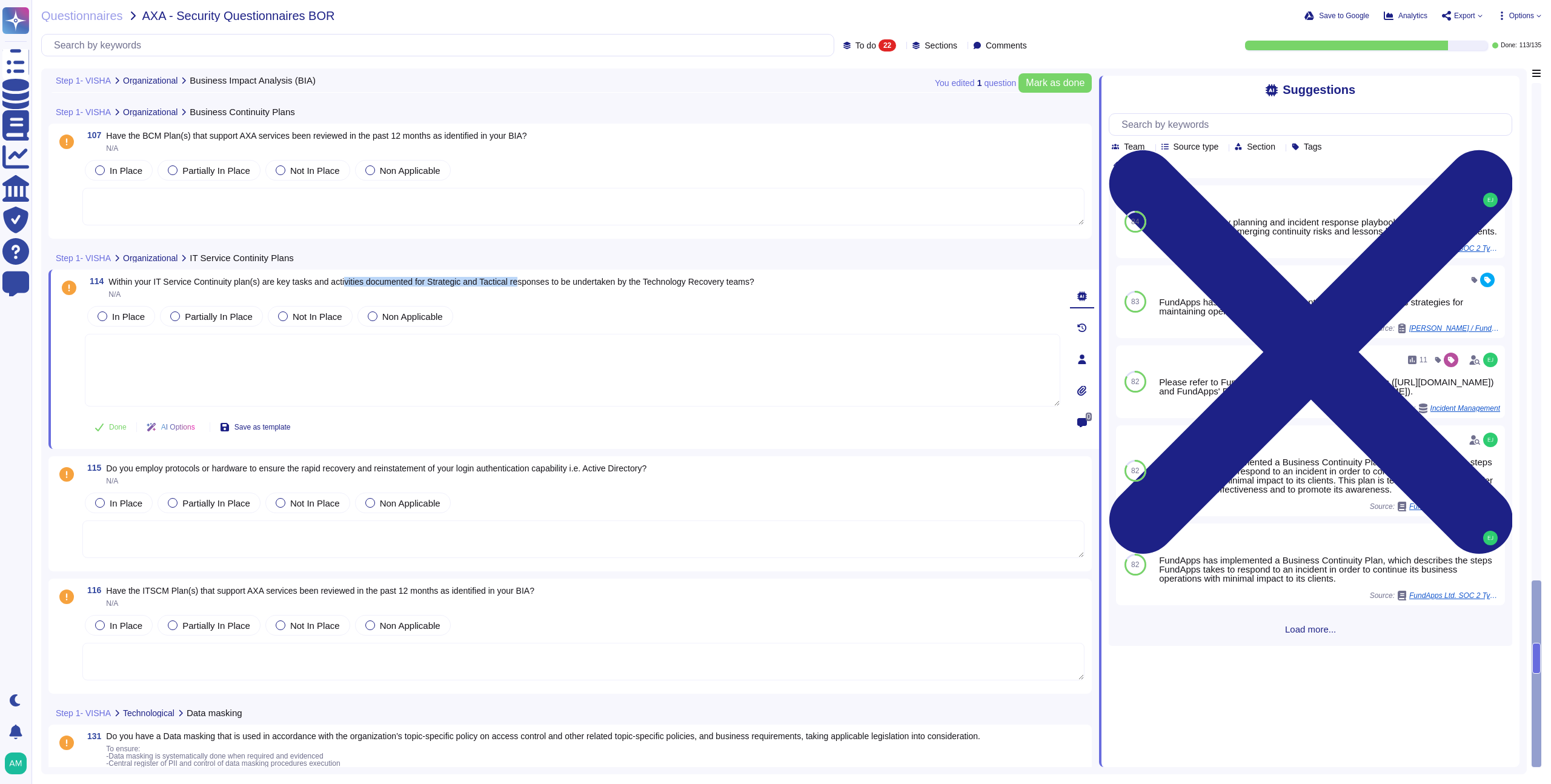
drag, startPoint x: 358, startPoint y: 279, endPoint x: 547, endPoint y: 279, distance: 189.0
click at [547, 279] on span "Within your IT Service Continuity plan(s) are key tasks and activities document…" at bounding box center [431, 282] width 645 height 10
click at [585, 283] on span "Within your IT Service Continuity plan(s) are key tasks and activities document…" at bounding box center [431, 282] width 645 height 10
click at [1192, 300] on div "FundApps has defined a business continuity plan that outlines strategies for ma…" at bounding box center [1303, 302] width 297 height 63
click at [1475, 306] on span "Use" at bounding box center [1481, 302] width 13 height 7
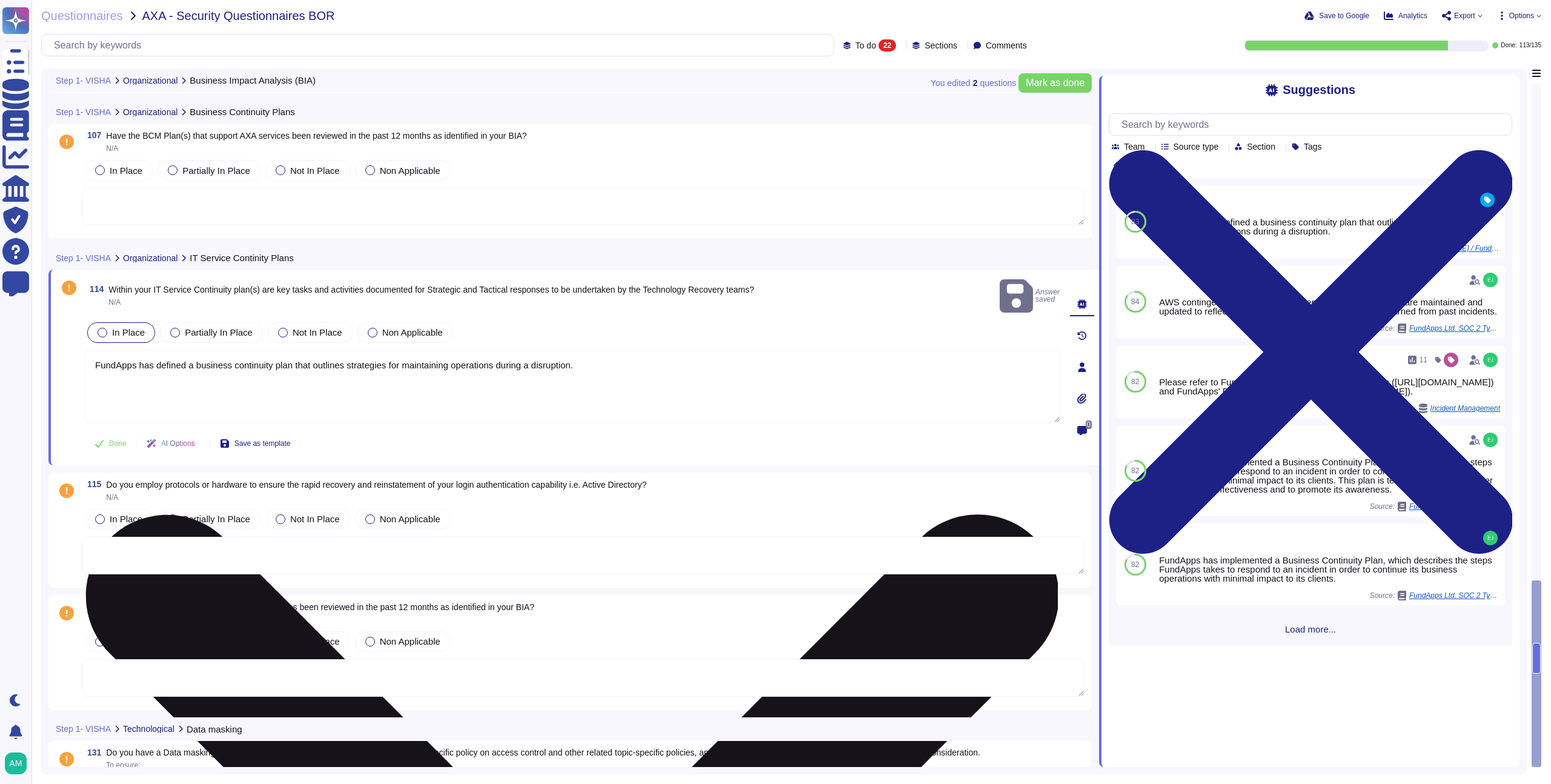
click at [693, 352] on textarea "FundApps has defined a business continuity plan that outlines strategies for ma…" at bounding box center [572, 386] width 975 height 73
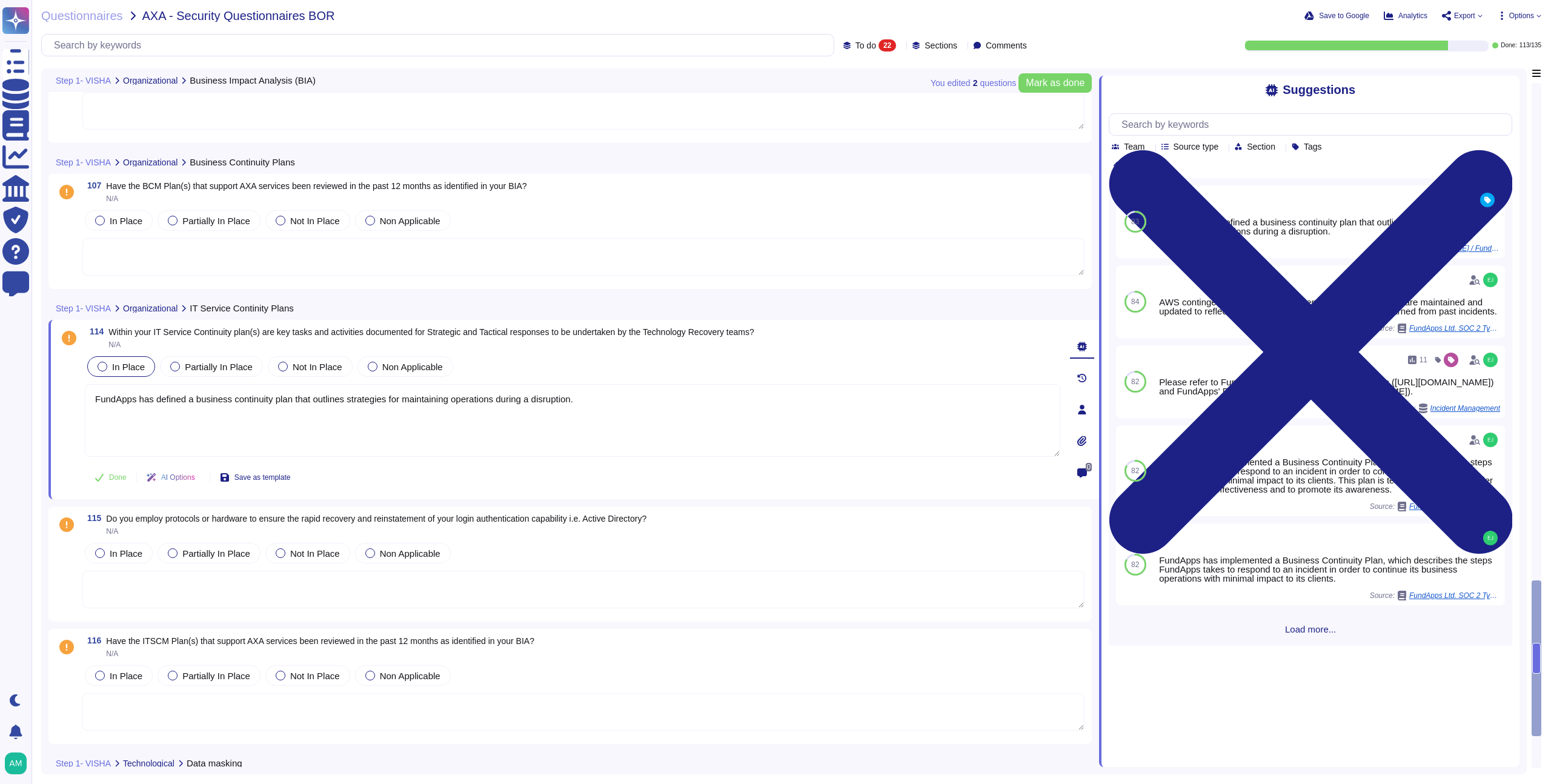
scroll to position [2392, 0]
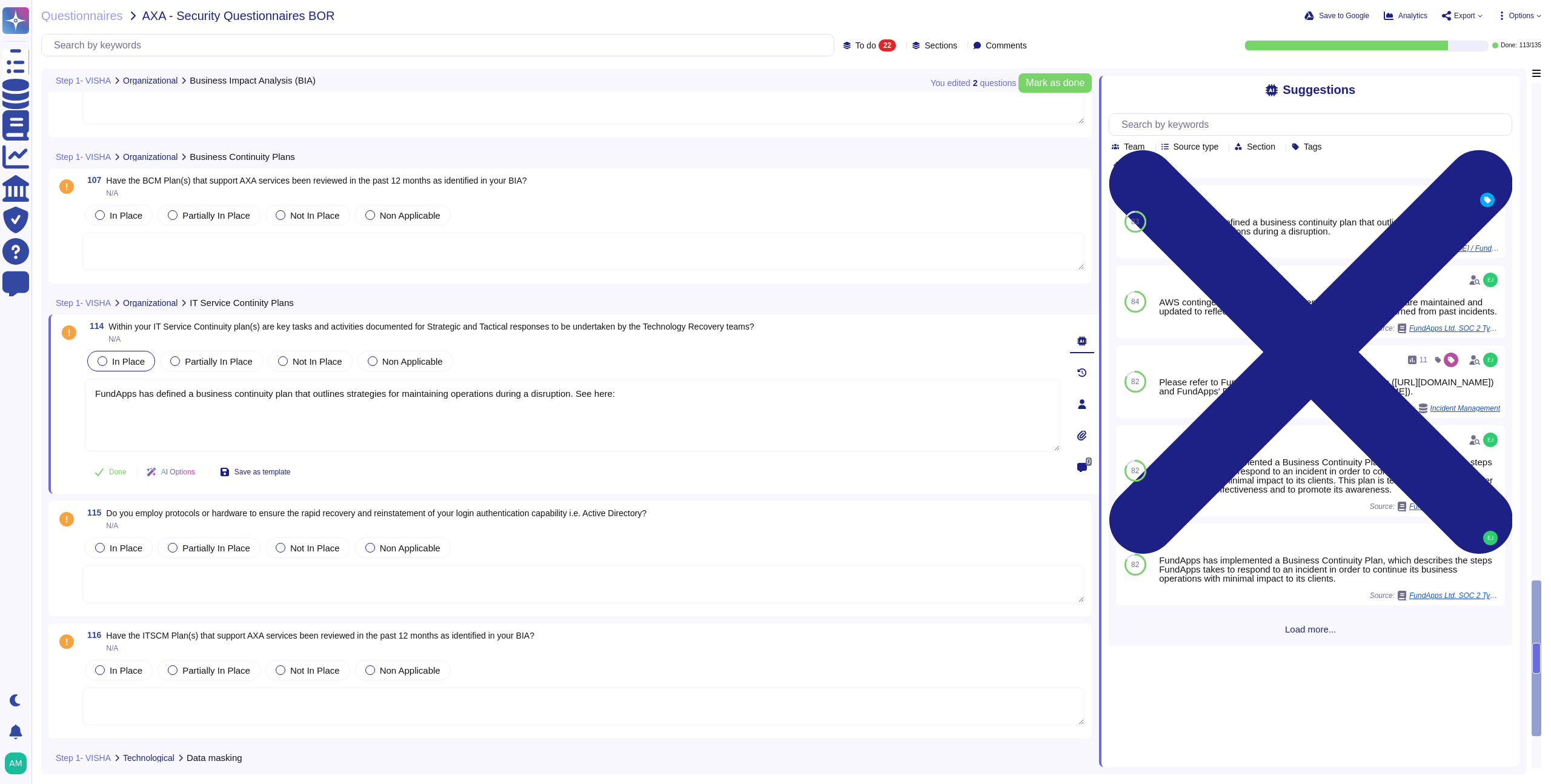
paste textarea "https://policies.fundapps.co/fundapps-prospects/-LzIMRuFrYBq9SY87B4x/fundapps-p…"
type textarea "FundApps has defined a business continuity plan that outlines strategies for ma…"
click at [109, 472] on span "Done" at bounding box center [118, 472] width 17 height 7
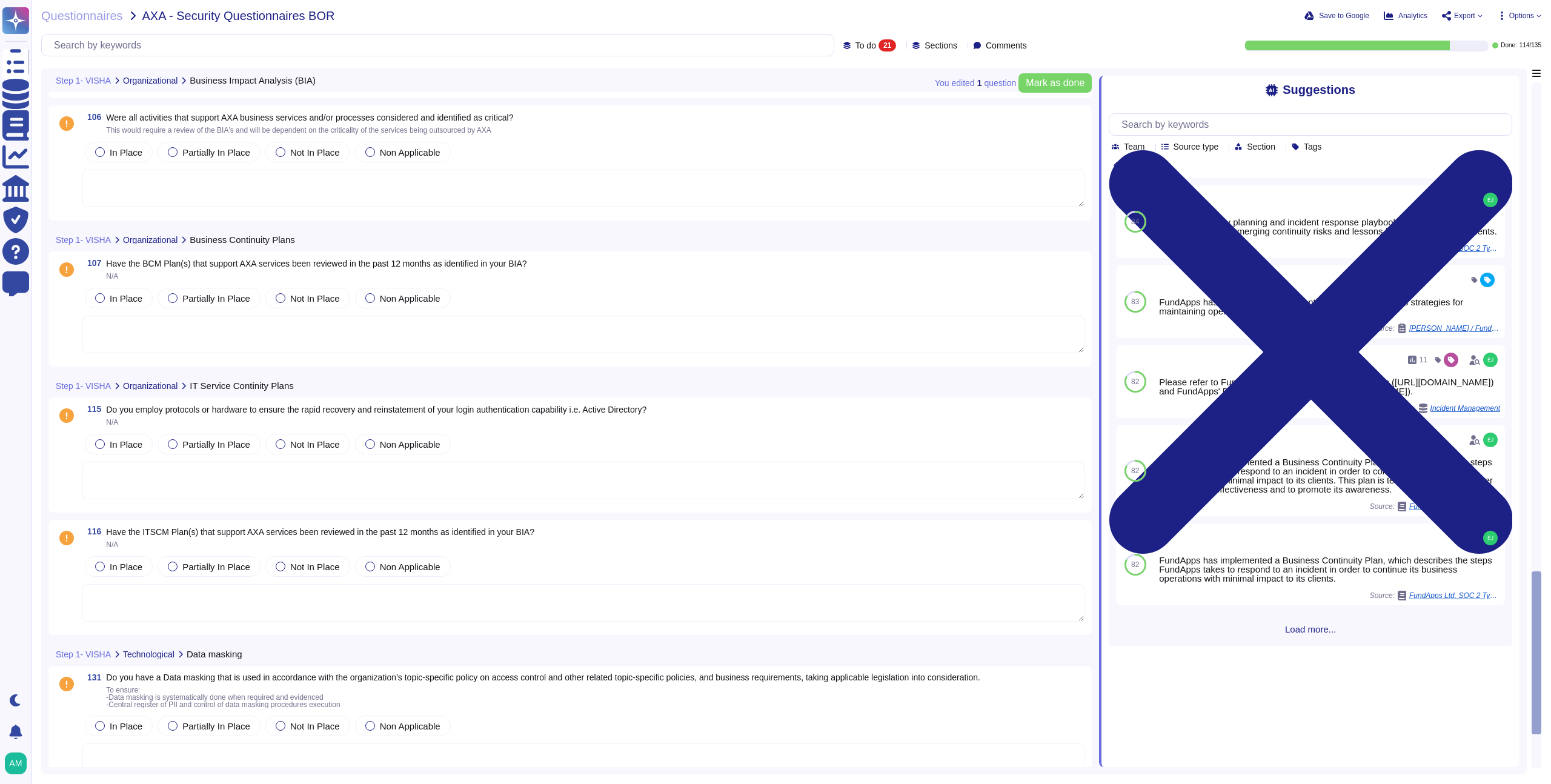
scroll to position [2238, 0]
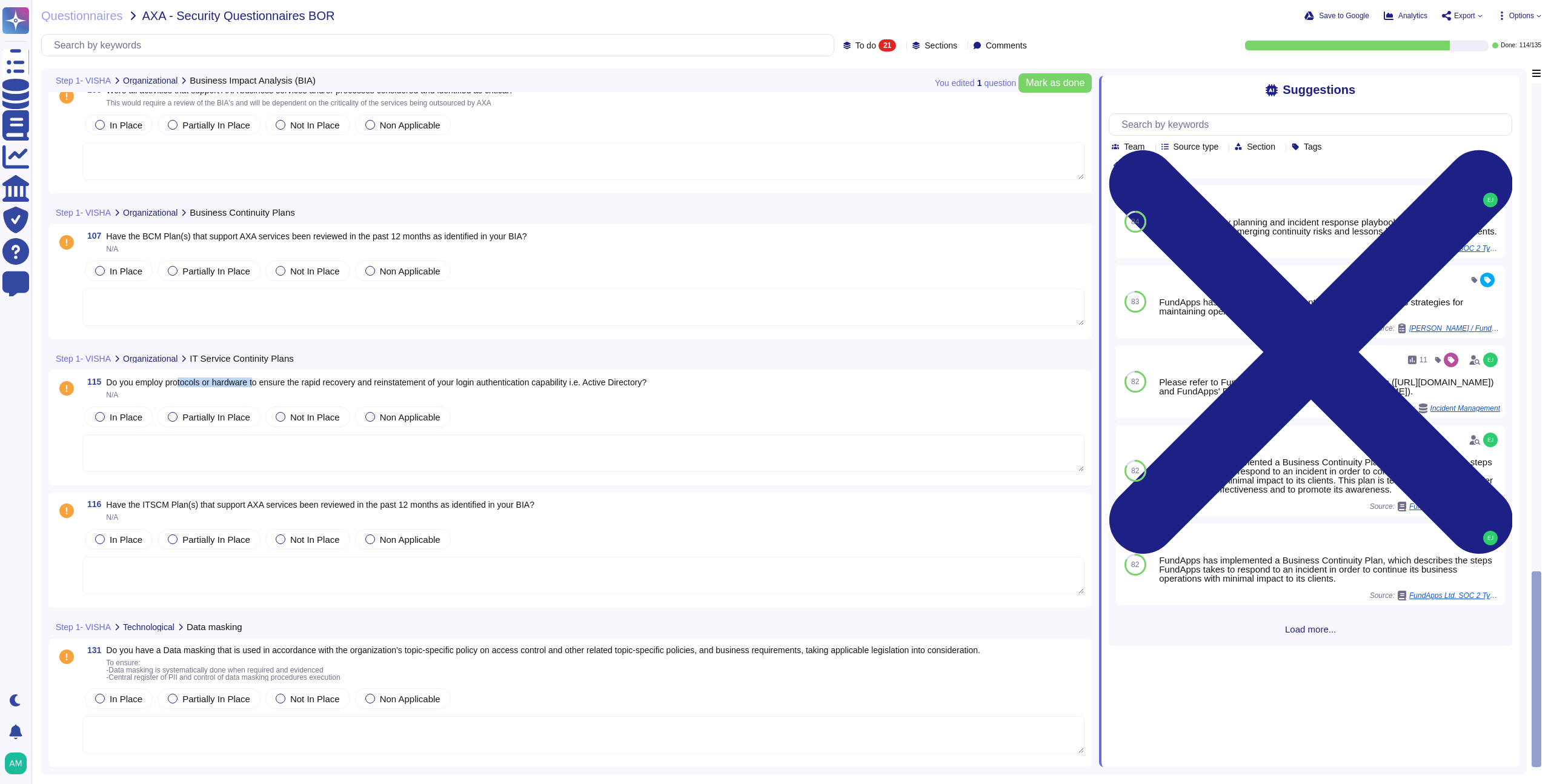
drag, startPoint x: 182, startPoint y: 385, endPoint x: 261, endPoint y: 380, distance: 79.2
click at [261, 380] on span "Do you employ protocols or hardware to ensure the rapid recovery and reinstatem…" at bounding box center [376, 382] width 540 height 10
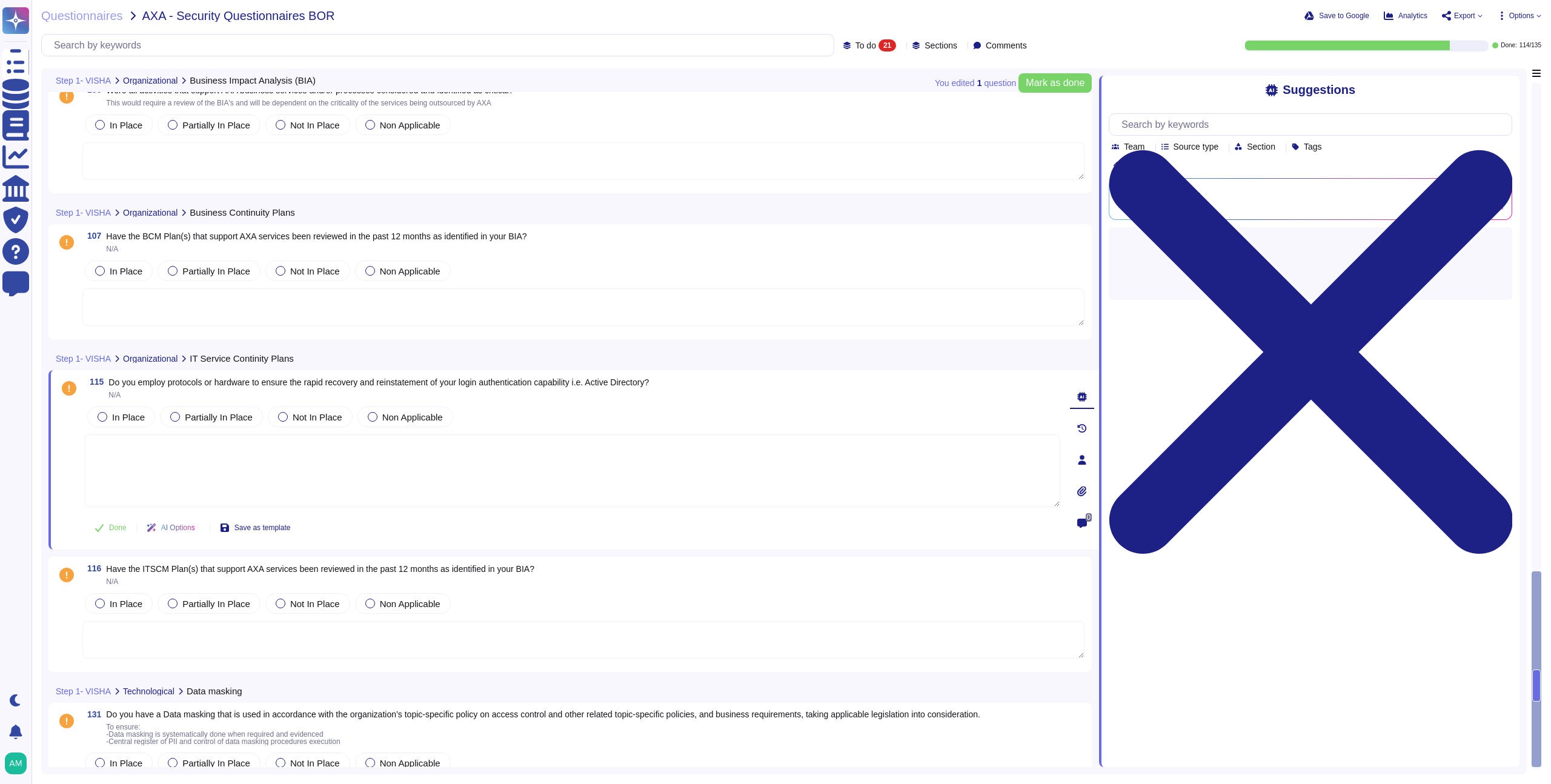
click at [285, 392] on span "N/A" at bounding box center [378, 395] width 540 height 7
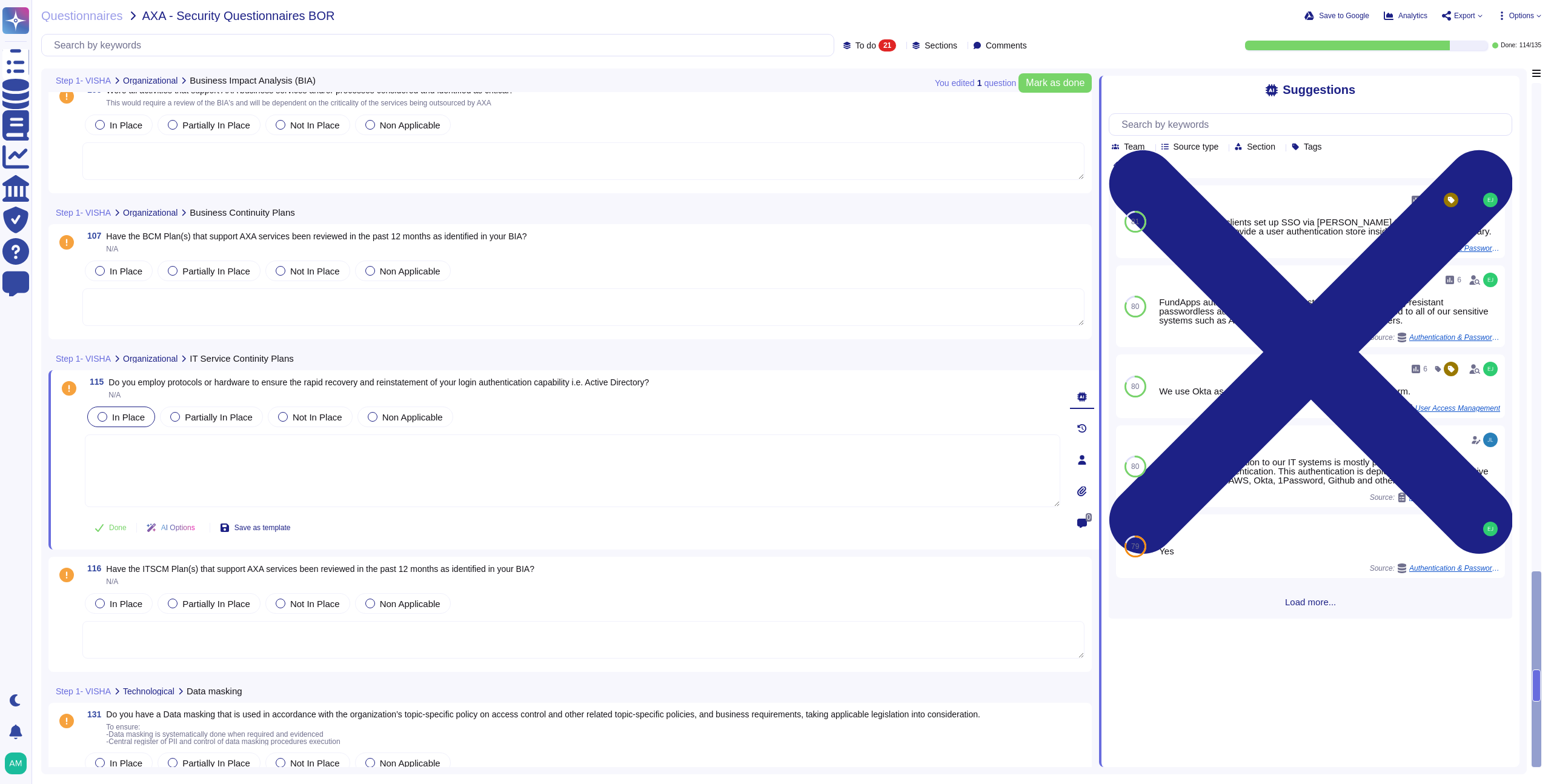
click at [107, 426] on div "In Place" at bounding box center [121, 417] width 68 height 21
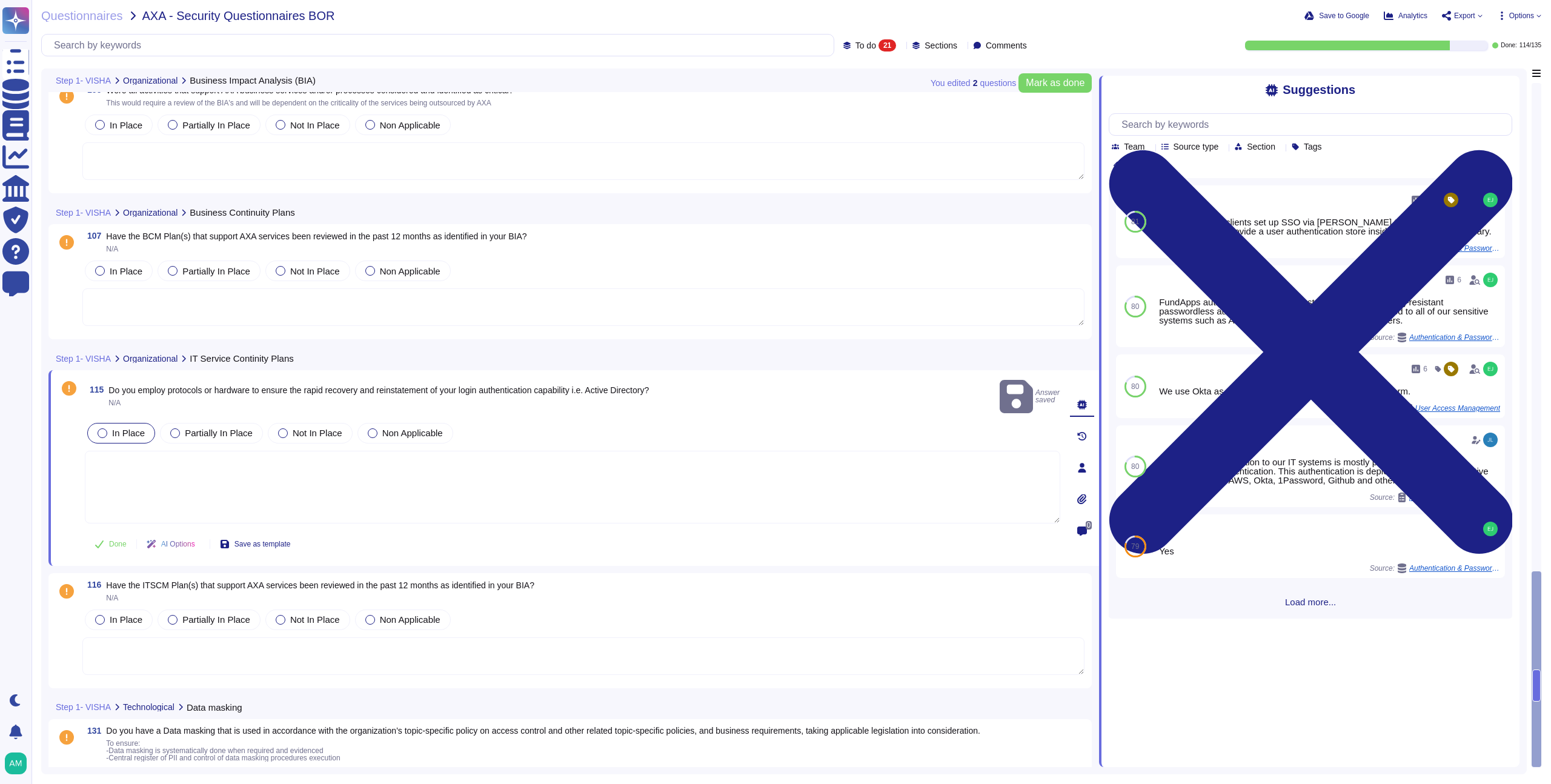
click at [348, 451] on textarea at bounding box center [572, 487] width 975 height 73
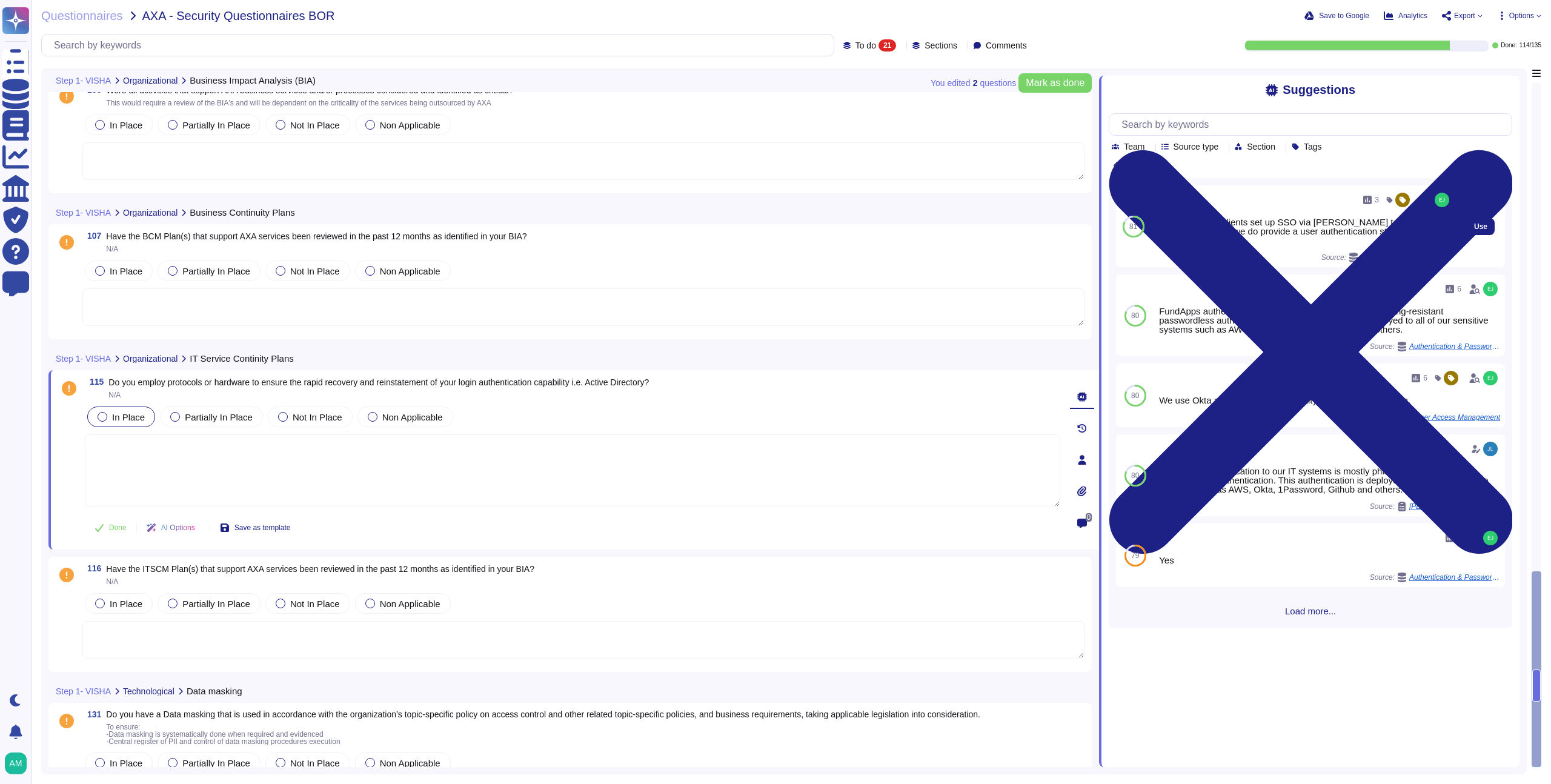
click at [1456, 224] on div "Use" at bounding box center [1480, 226] width 49 height 82
click at [1474, 226] on span "Use" at bounding box center [1481, 227] width 13 height 7
type textarea "We recommend clients set up SSO via SAML to access our platform. However, we do…"
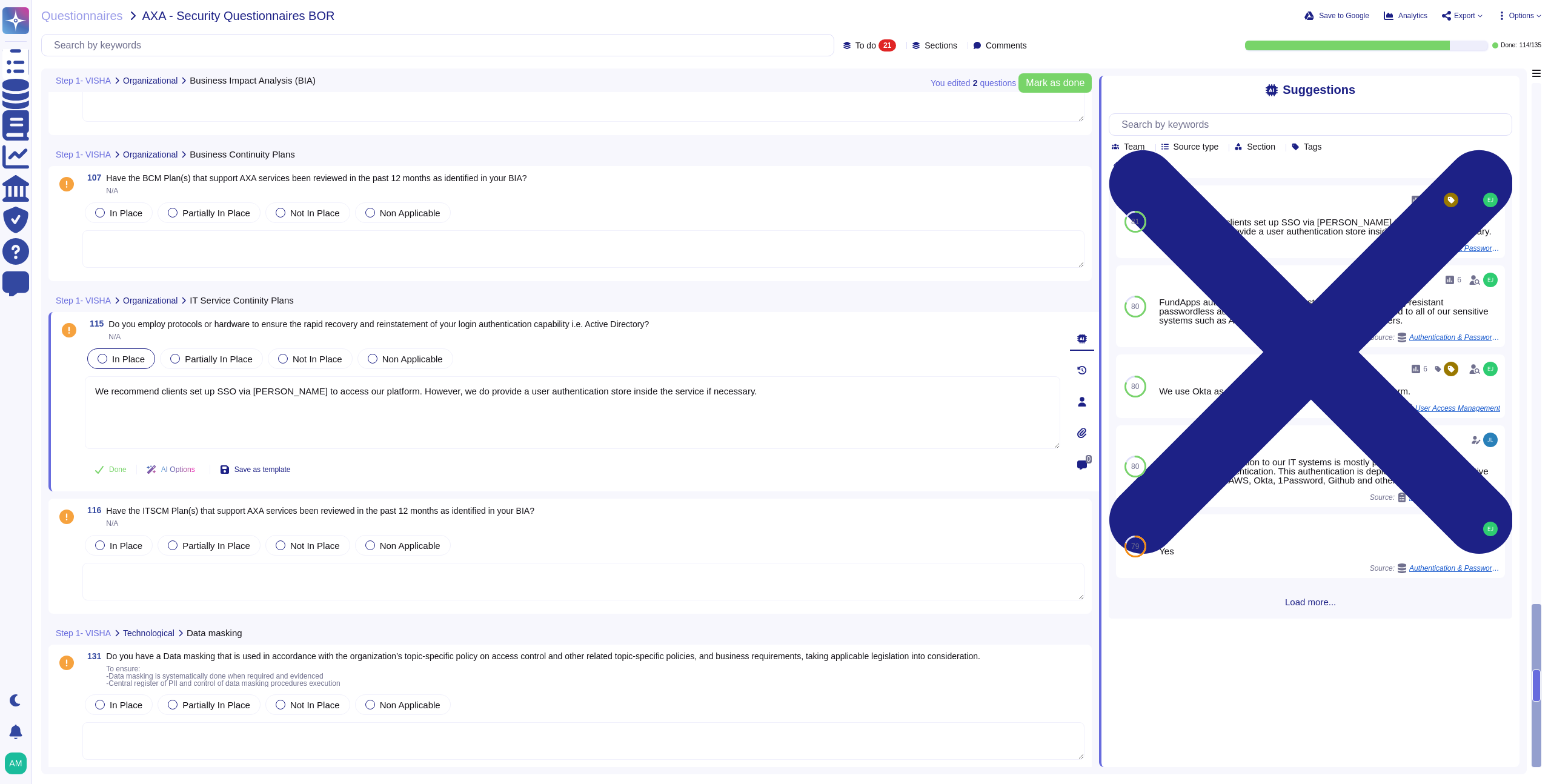
scroll to position [2302, 0]
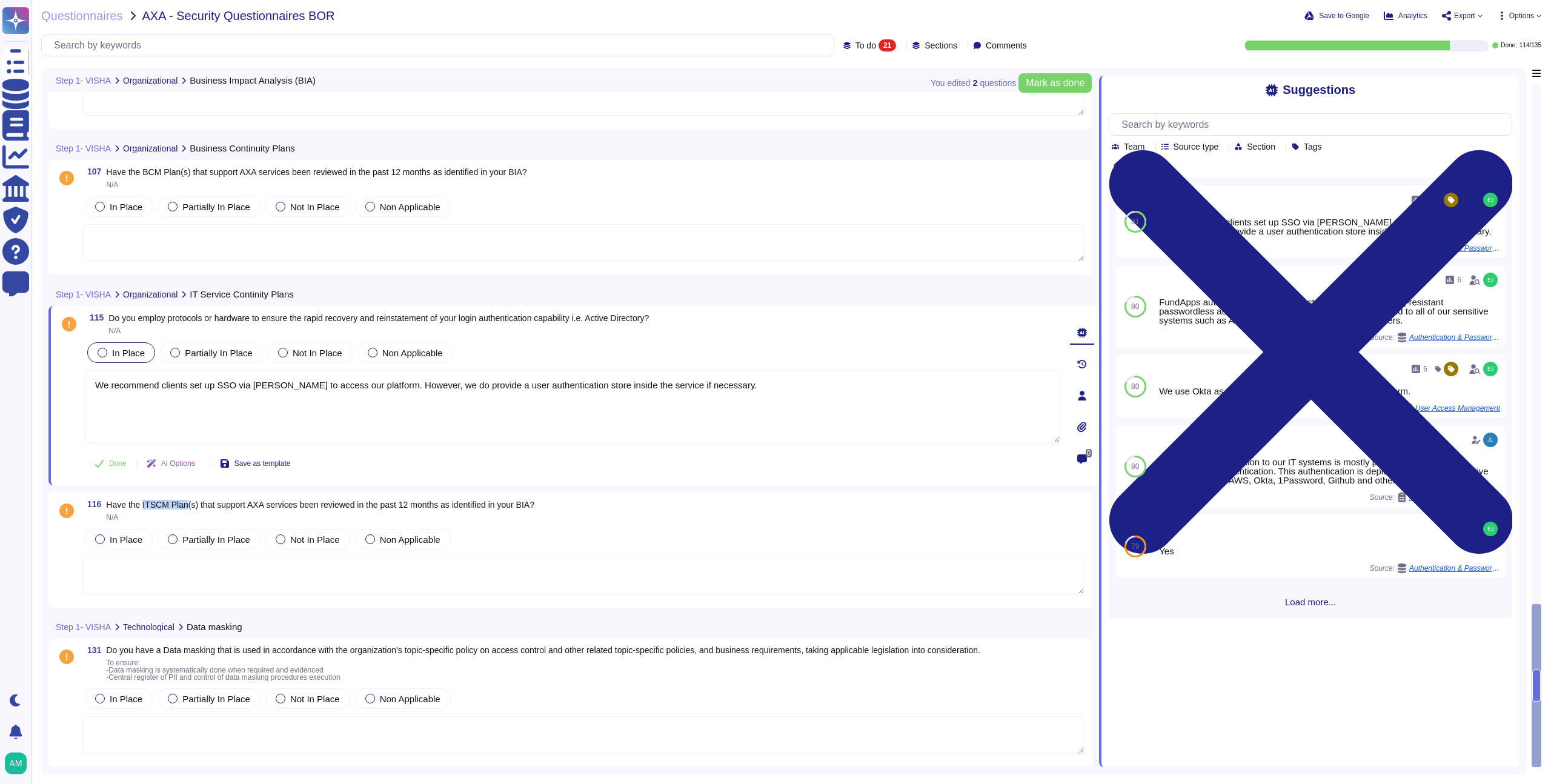
drag, startPoint x: 144, startPoint y: 505, endPoint x: 189, endPoint y: 504, distance: 45.0
click at [189, 504] on span "Have the ITSCM Plan(s) that support AXA services been reviewed in the past 12 m…" at bounding box center [321, 504] width 428 height 10
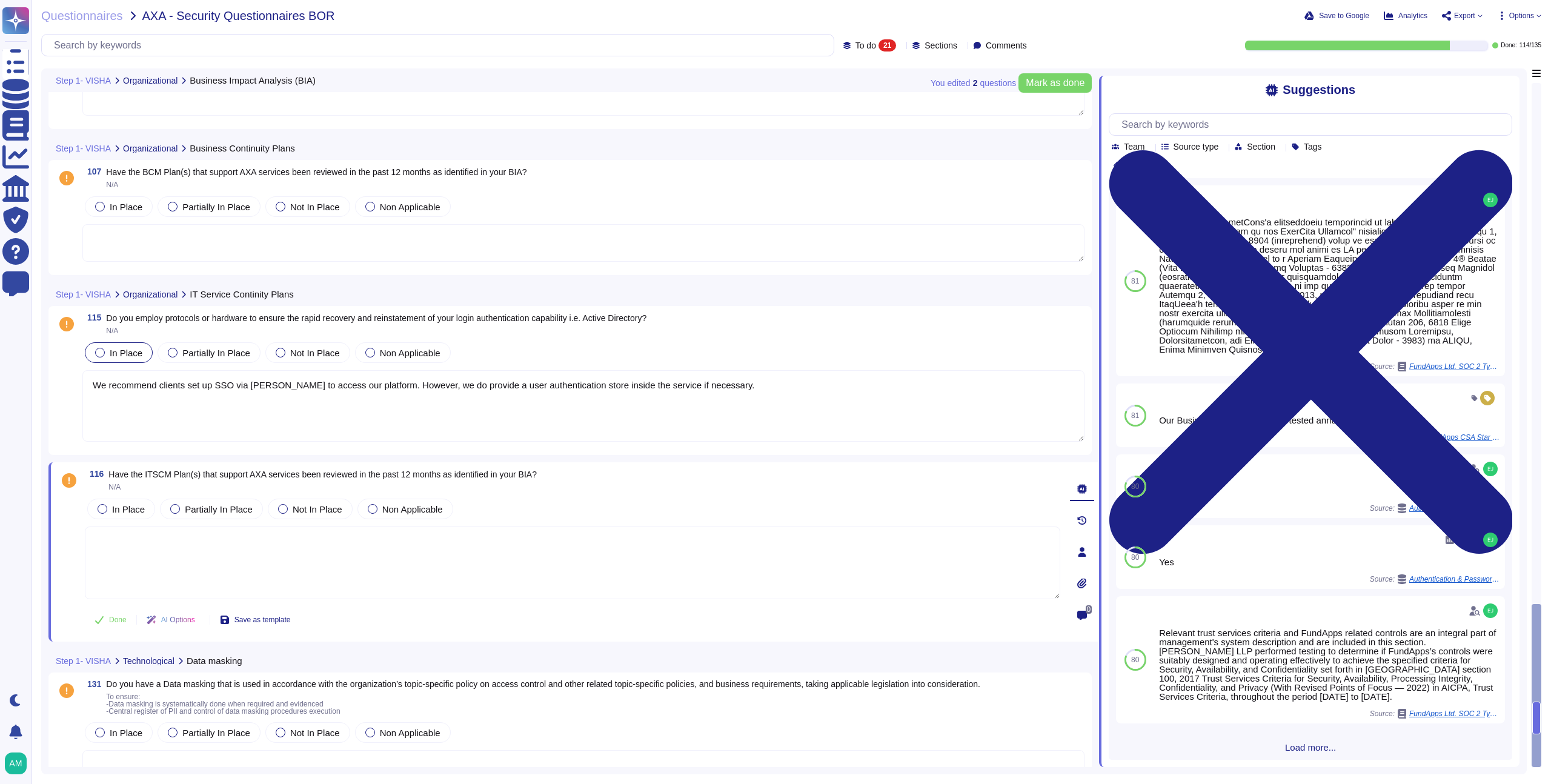
scroll to position [2336, 0]
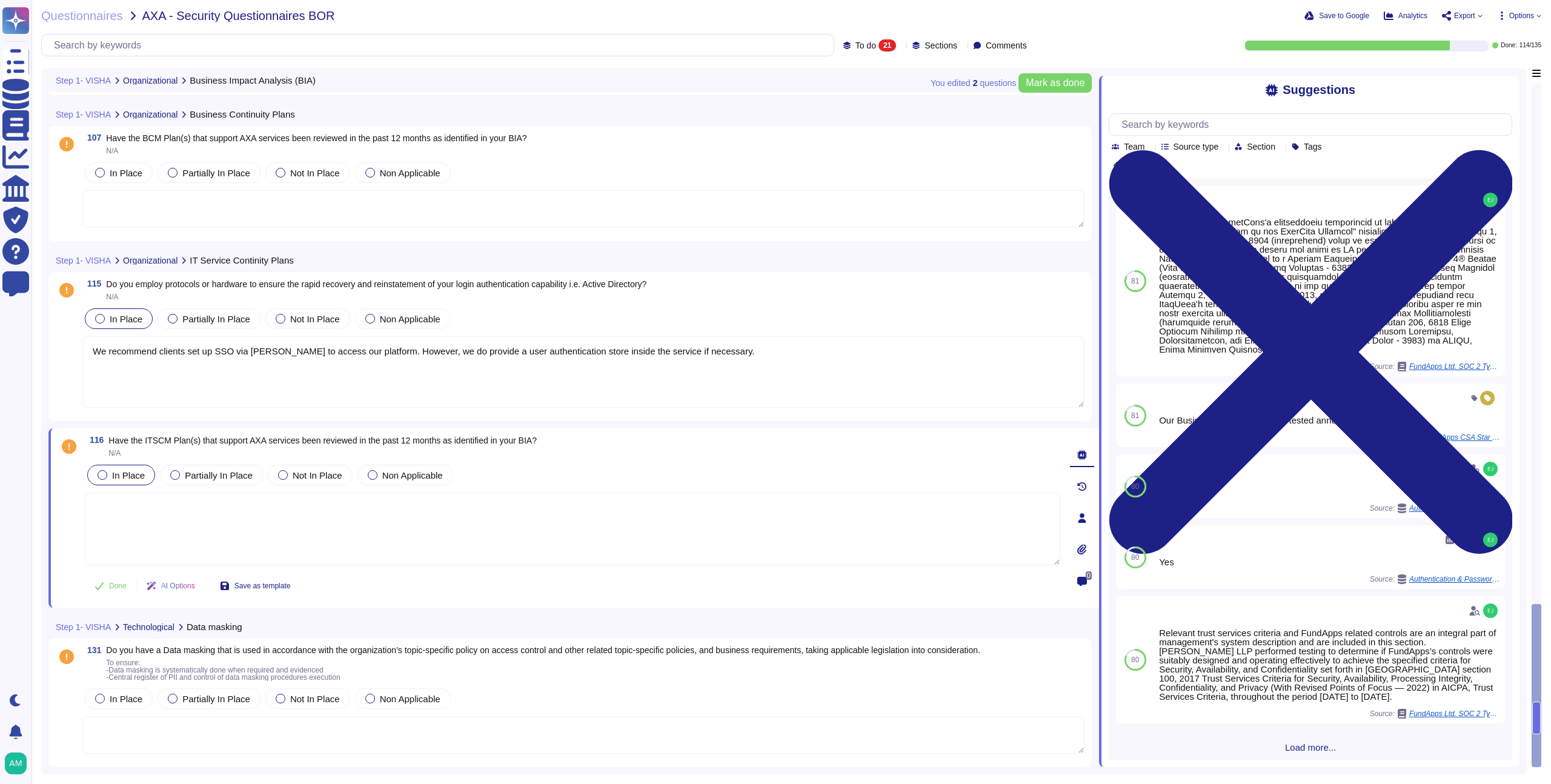
click at [103, 467] on div "In Place" at bounding box center [121, 475] width 68 height 21
click at [1188, 416] on div "Our Business Continuity Plan is tested annually." at bounding box center [1303, 420] width 297 height 9
click at [1475, 413] on span "Use" at bounding box center [1481, 416] width 13 height 7
type textarea "Our Business Continuity Plan is tested annually."
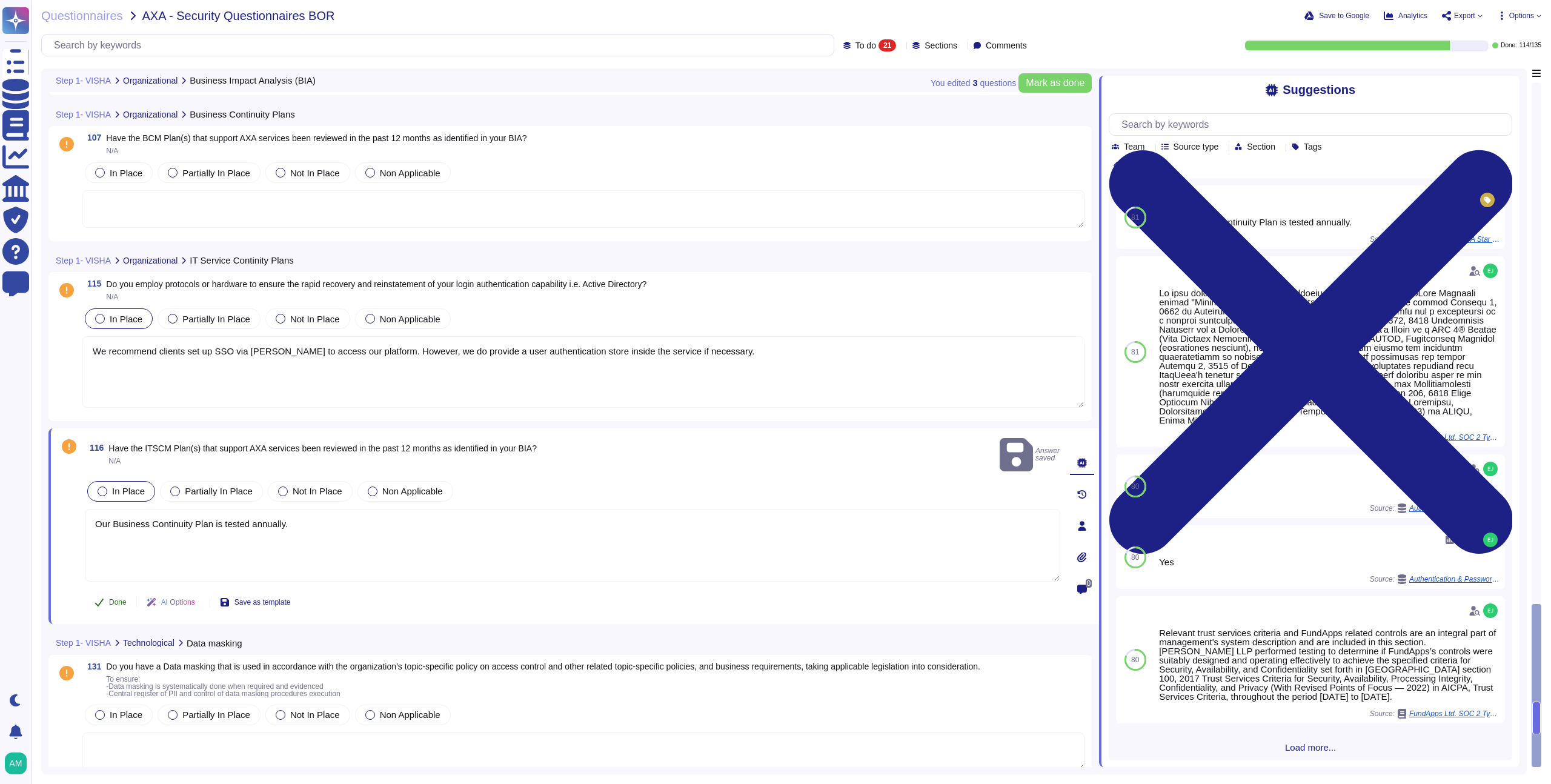
click at [115, 590] on button "Done" at bounding box center [110, 602] width 52 height 24
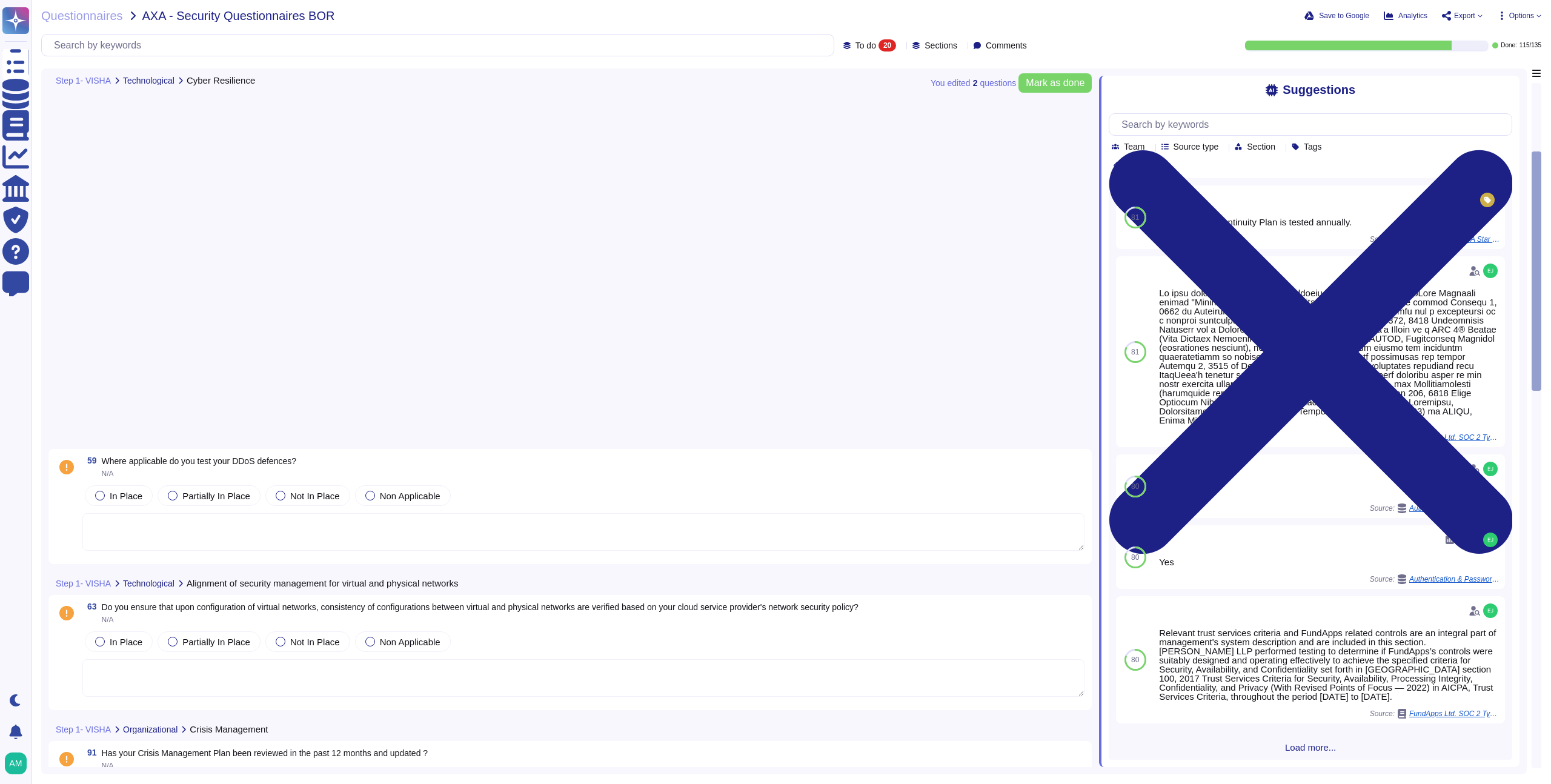
scroll to position [0, 0]
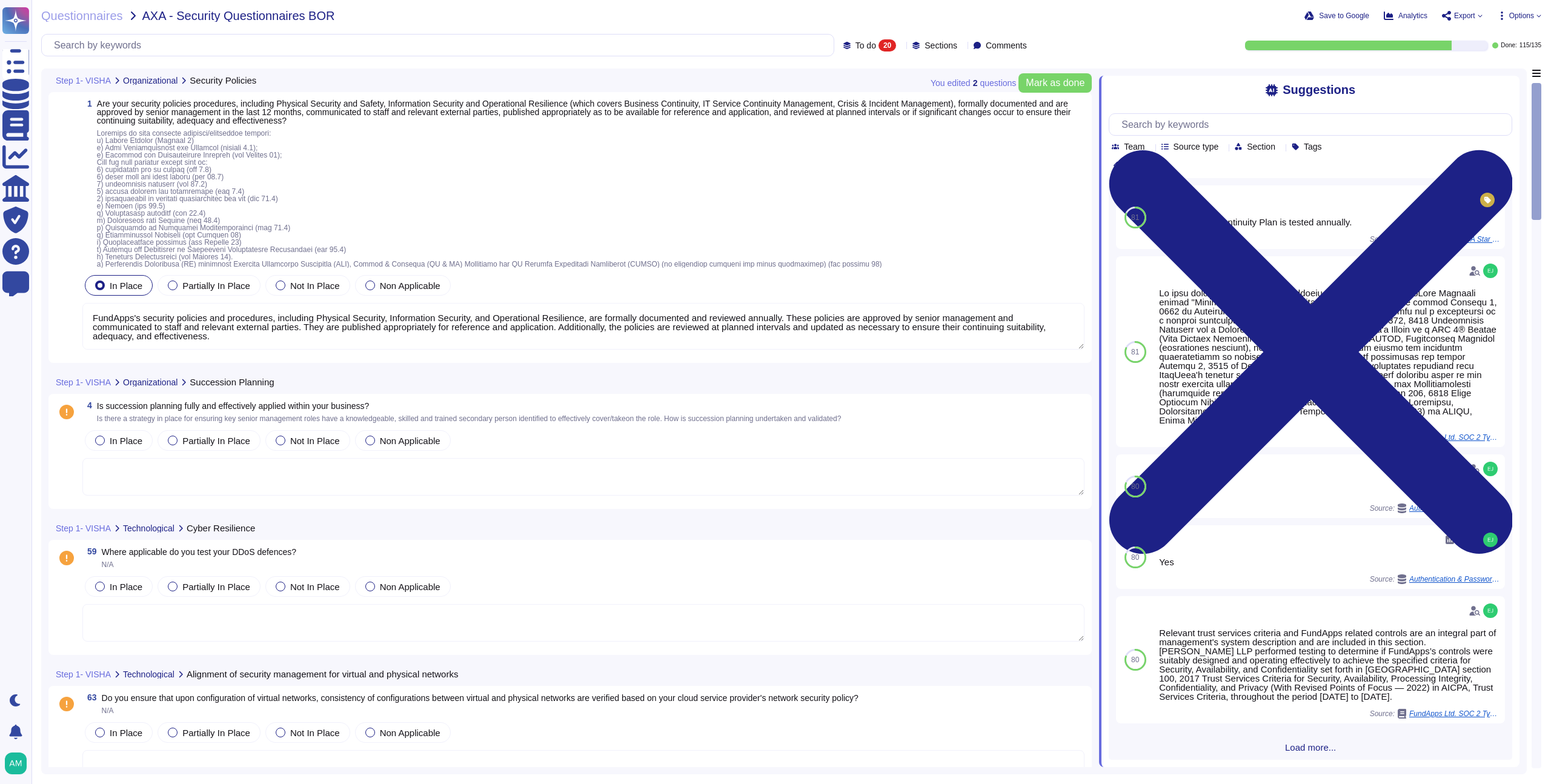
type textarea "FundApps's security policies and procedures, including Physical Security, Infor…"
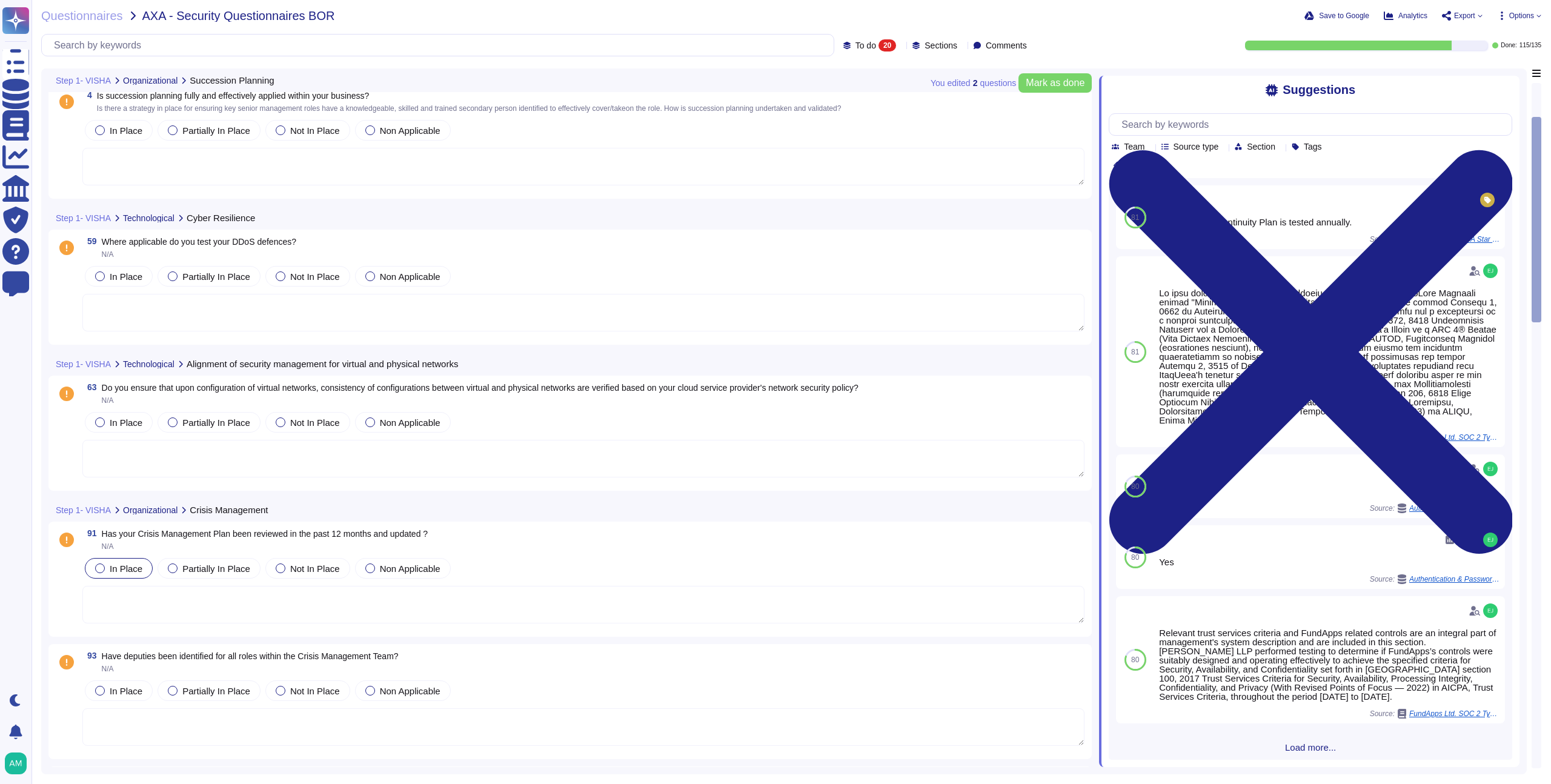
scroll to position [306, 0]
click at [204, 586] on textarea at bounding box center [583, 601] width 1002 height 37
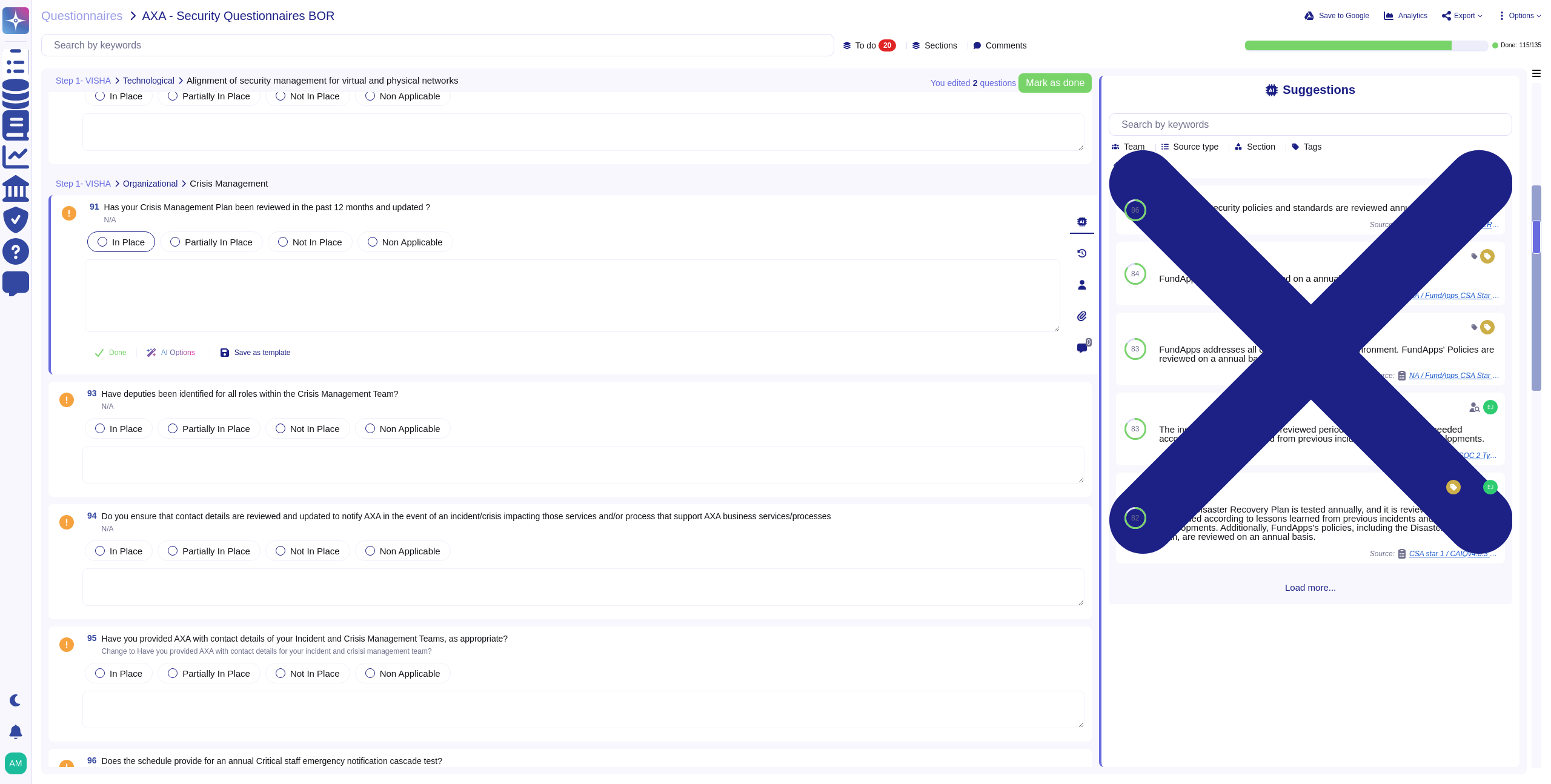
scroll to position [616, 0]
click at [843, 50] on div "To do 20" at bounding box center [872, 46] width 58 height 12
click at [860, 109] on div "To do 20" at bounding box center [875, 106] width 98 height 13
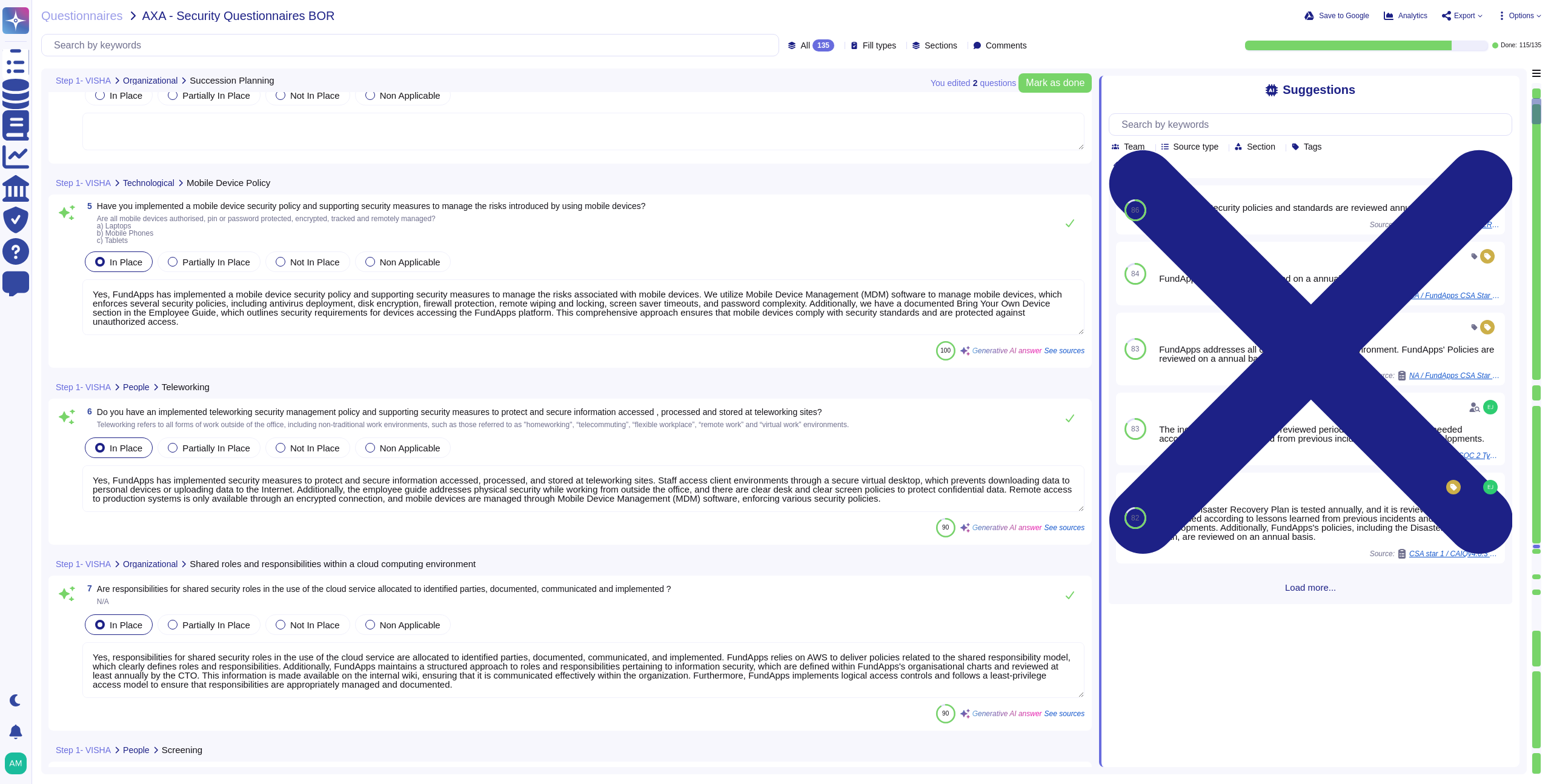
type textarea "Yes, FundApps has implemented a mobile device security policy and supporting se…"
type textarea "Yes, FundApps has implemented security measures to protect and secure informati…"
type textarea "Yes, responsibilities for shared security roles in the use of the cloud service…"
type textarea "FundApps performs background checks on all new hires prior to onboarding, which…"
type textarea "Yes, our employment contracts include specific sections that protect our inform…"
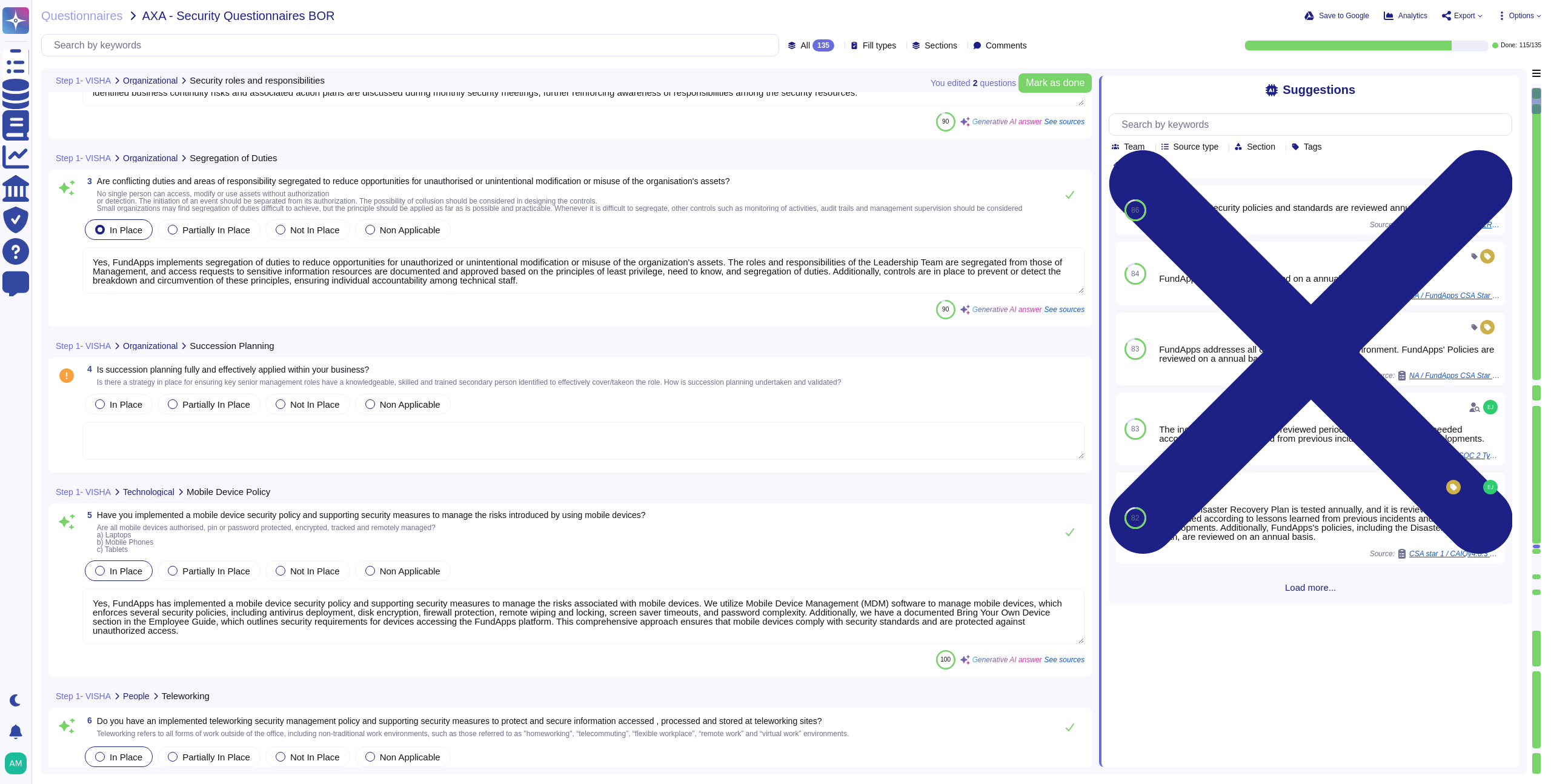
type textarea "Yes, FundApps has specialist security resources, including an Information Secur…"
type textarea "Yes, FundApps implements segregation of duties to reduce opportunities for unau…"
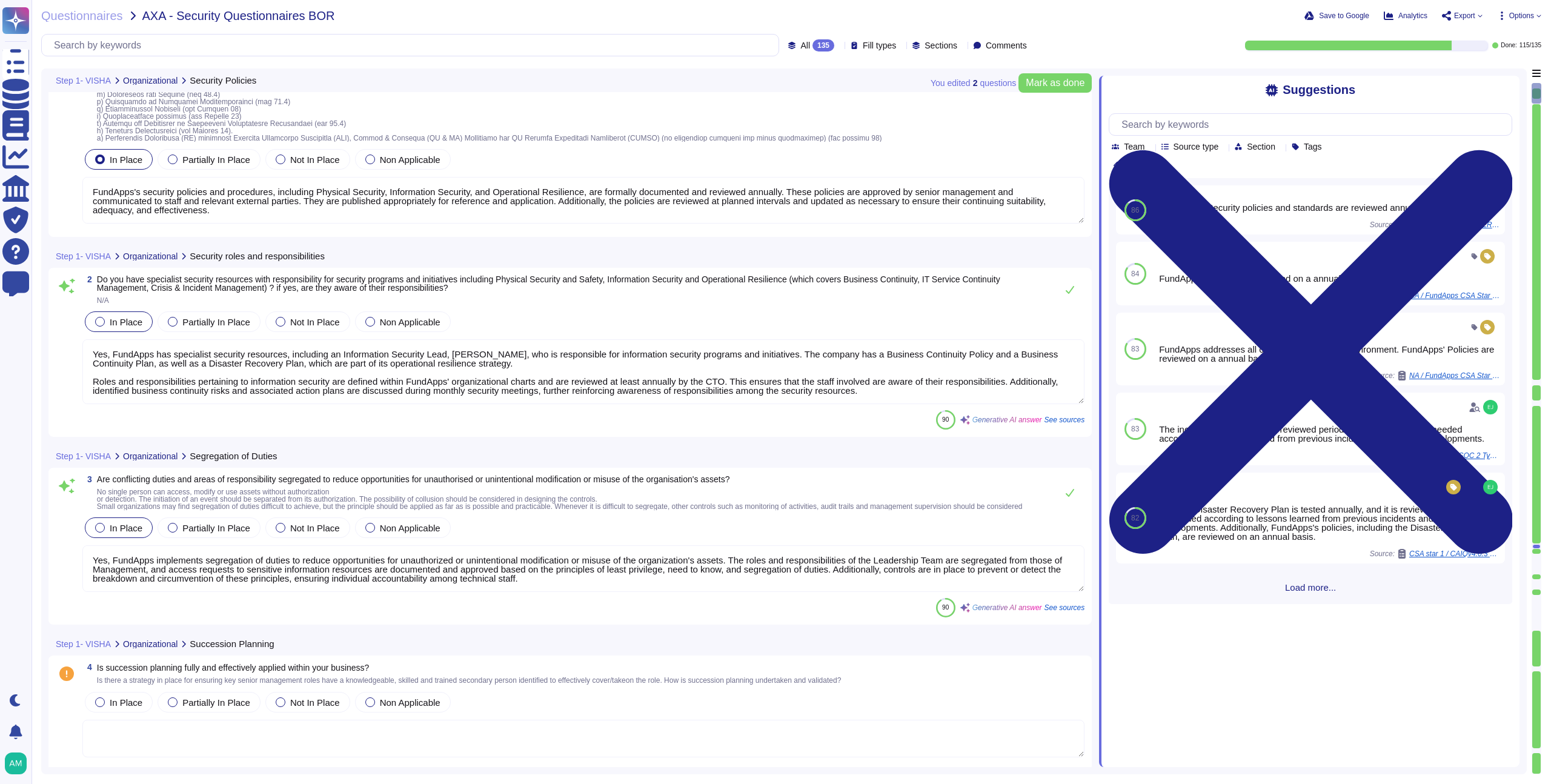
type textarea "FundApps's security policies and procedures, including Physical Security, Infor…"
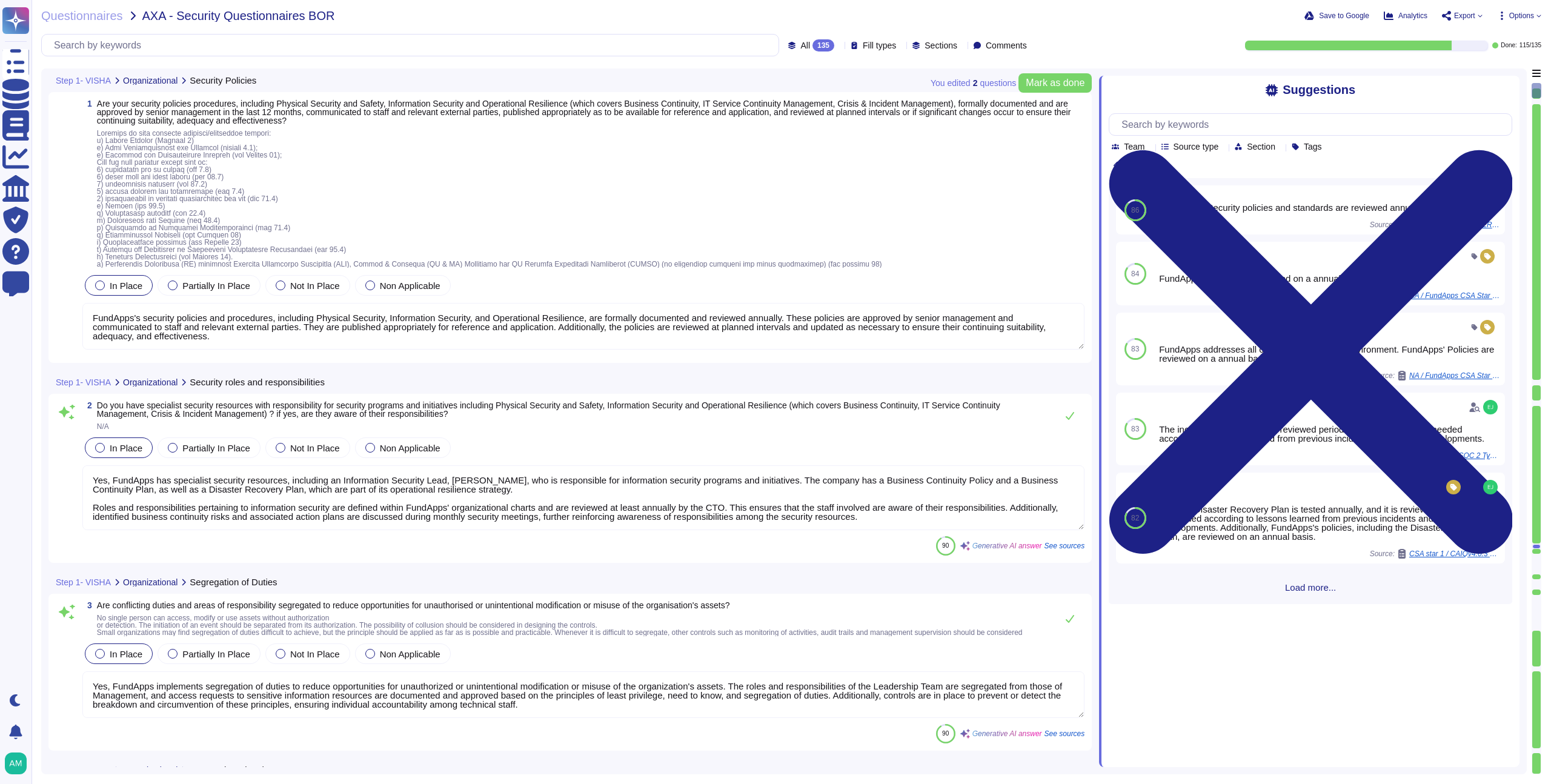
click at [813, 43] on div "135" at bounding box center [823, 46] width 22 height 12
click at [778, 99] on div "To do 20" at bounding box center [813, 107] width 108 height 27
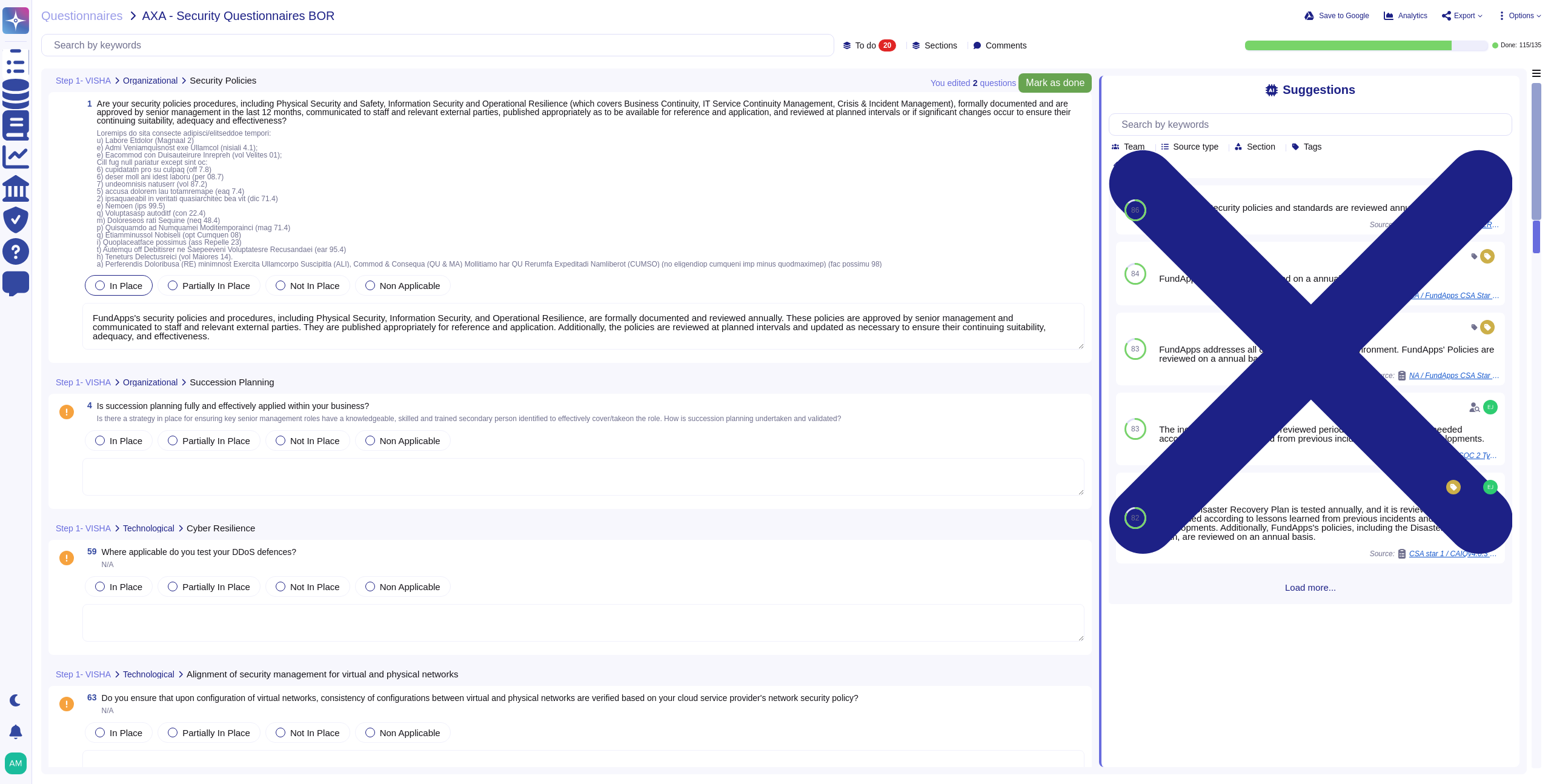
click at [1058, 82] on span "Mark as done" at bounding box center [1054, 82] width 58 height 10
click at [554, 192] on span at bounding box center [590, 198] width 988 height 138
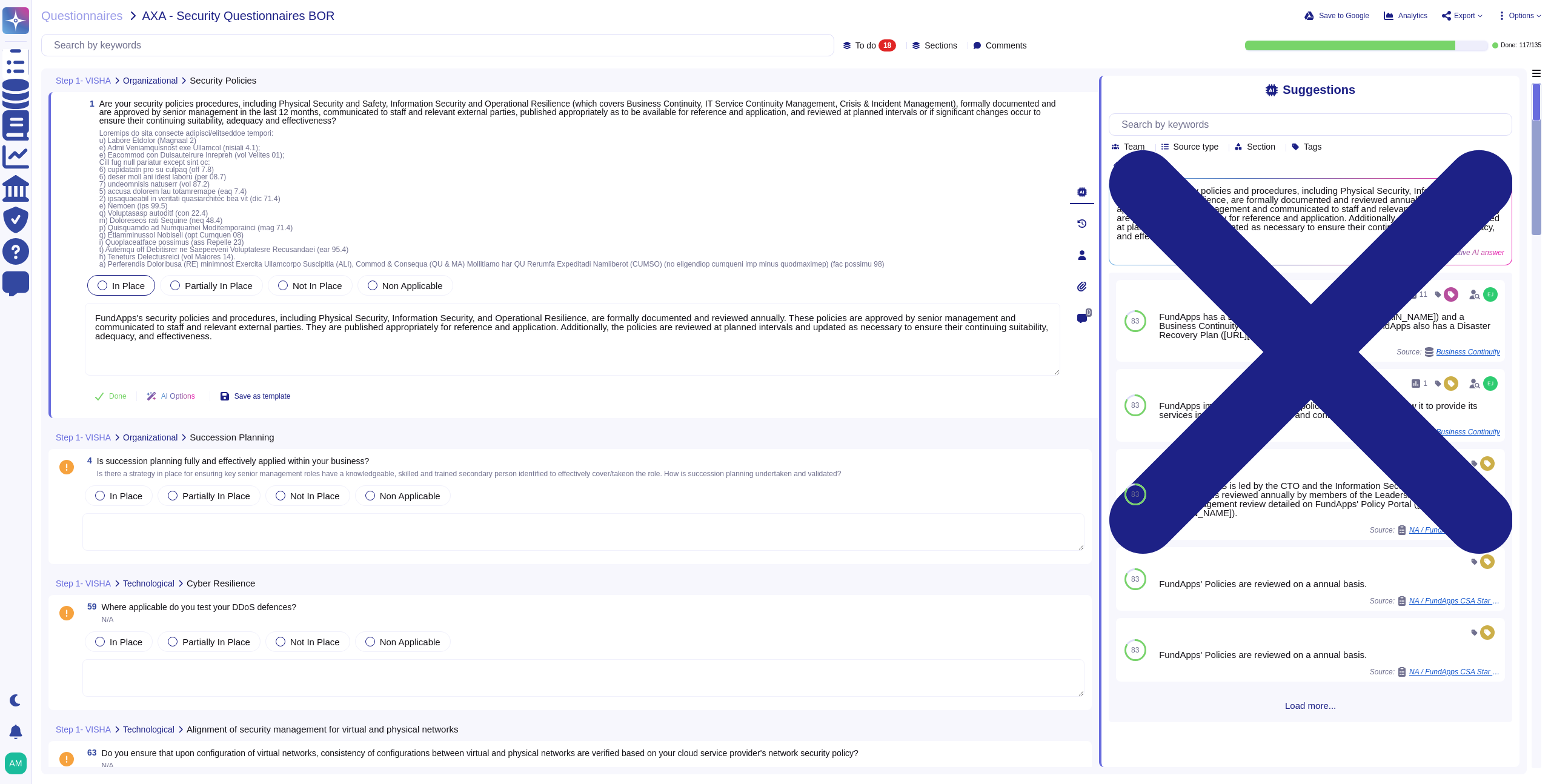
click at [115, 382] on div "Done AI Options Save as template" at bounding box center [192, 396] width 215 height 29
click at [110, 394] on span "Done" at bounding box center [118, 396] width 17 height 7
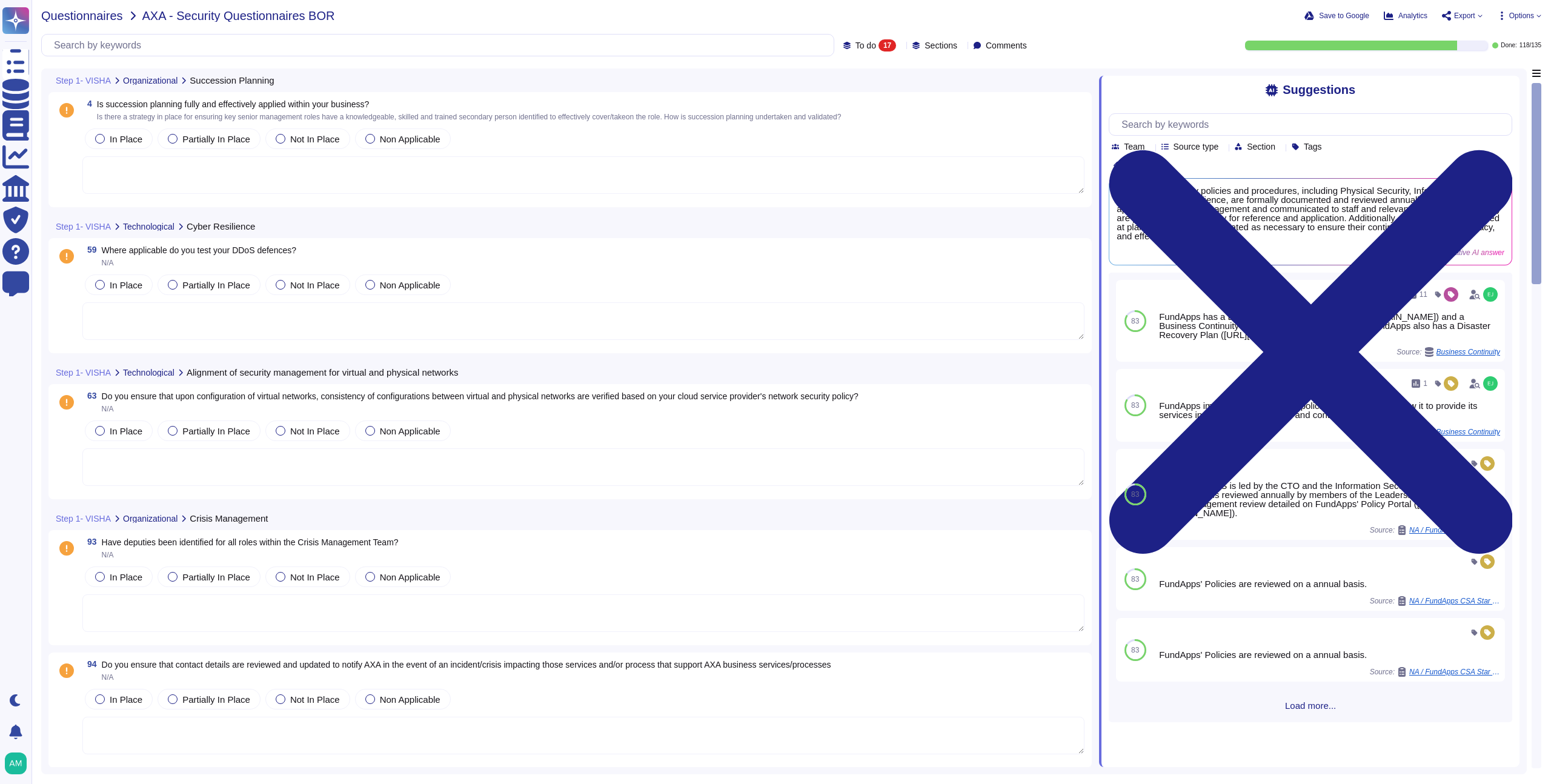
click at [117, 13] on span "Questionnaires" at bounding box center [82, 16] width 82 height 12
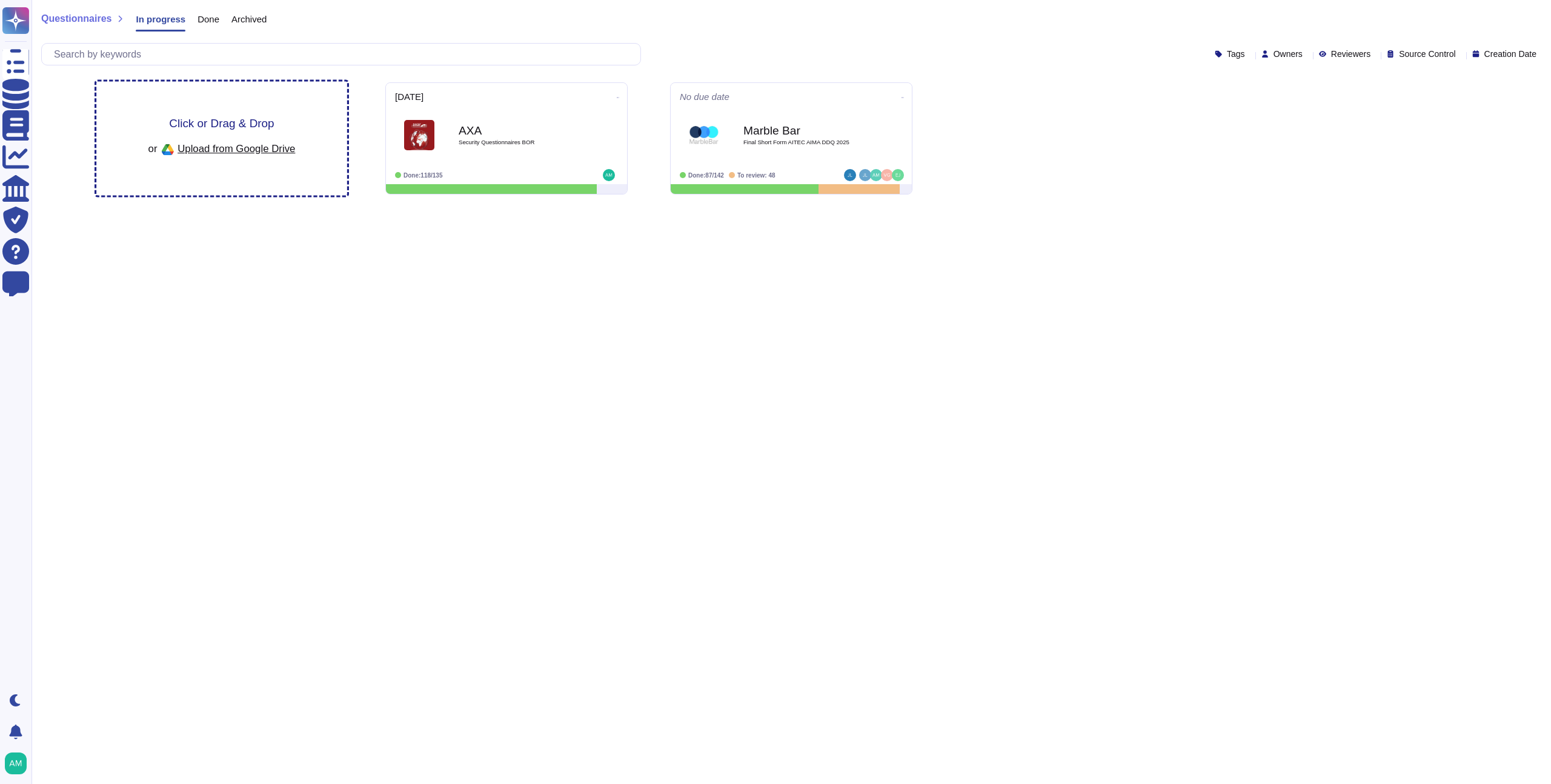
click at [241, 166] on div "Click or Drag & Drop or Upload from Google Drive" at bounding box center [222, 139] width 251 height 114
click at [230, 150] on span "Upload from Google Drive" at bounding box center [236, 148] width 118 height 11
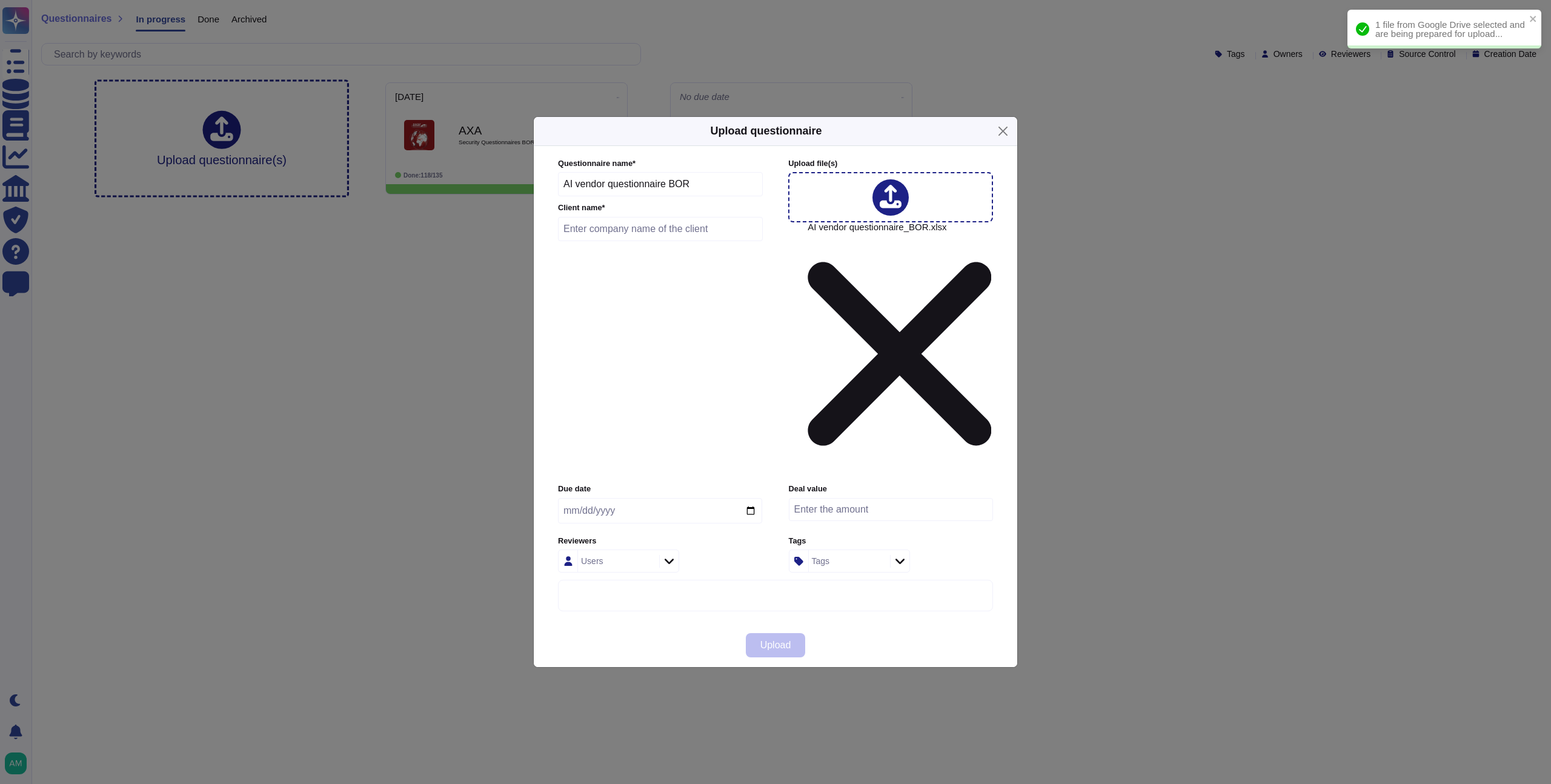
click at [604, 241] on input "text" at bounding box center [660, 229] width 204 height 24
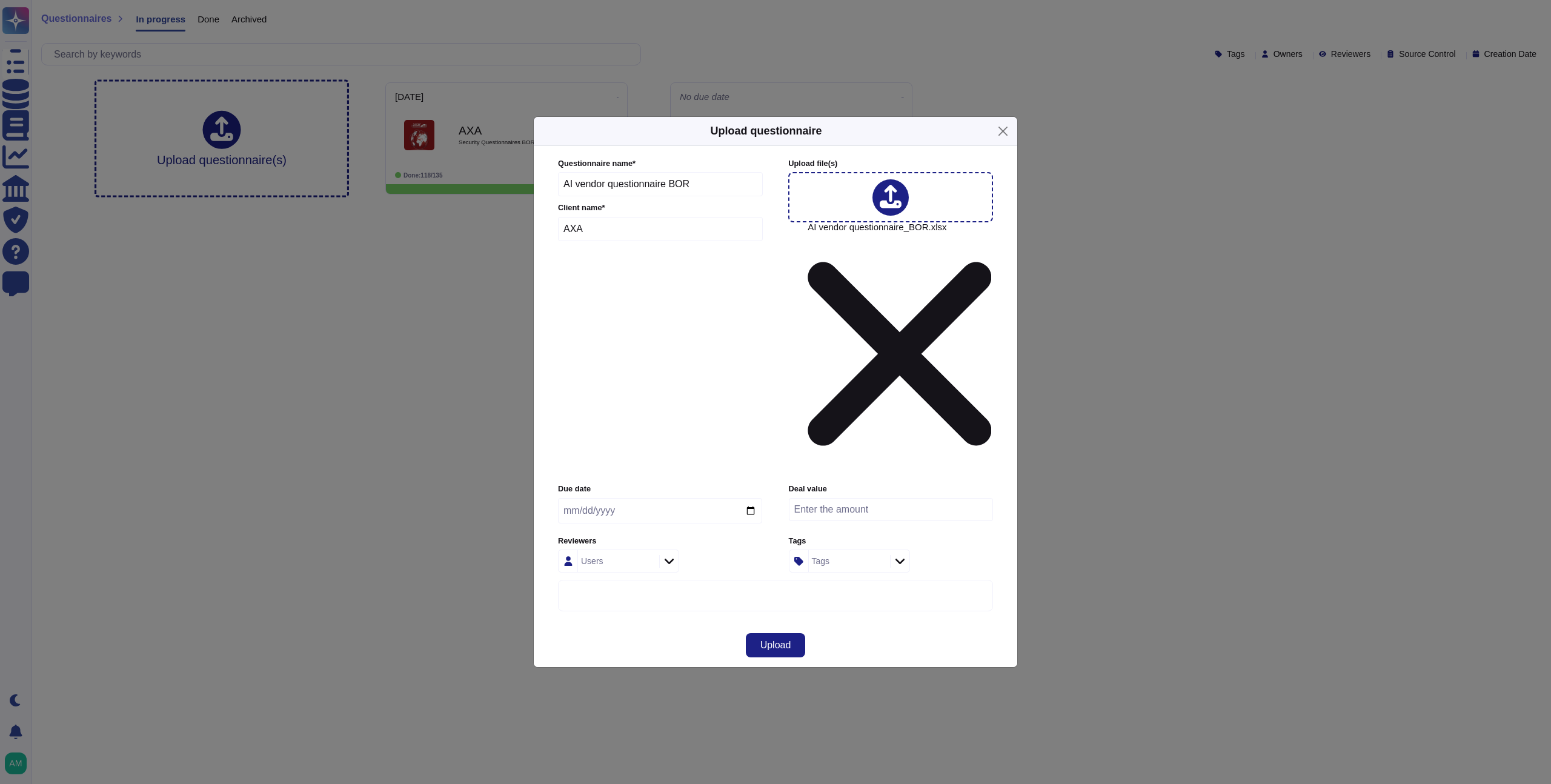
type input "AXA"
click at [742, 498] on input "date" at bounding box center [660, 511] width 204 height 25
click at [752, 498] on input "date" at bounding box center [660, 511] width 204 height 25
type input "2025-09-22"
click at [775, 640] on span "Upload" at bounding box center [775, 645] width 31 height 10
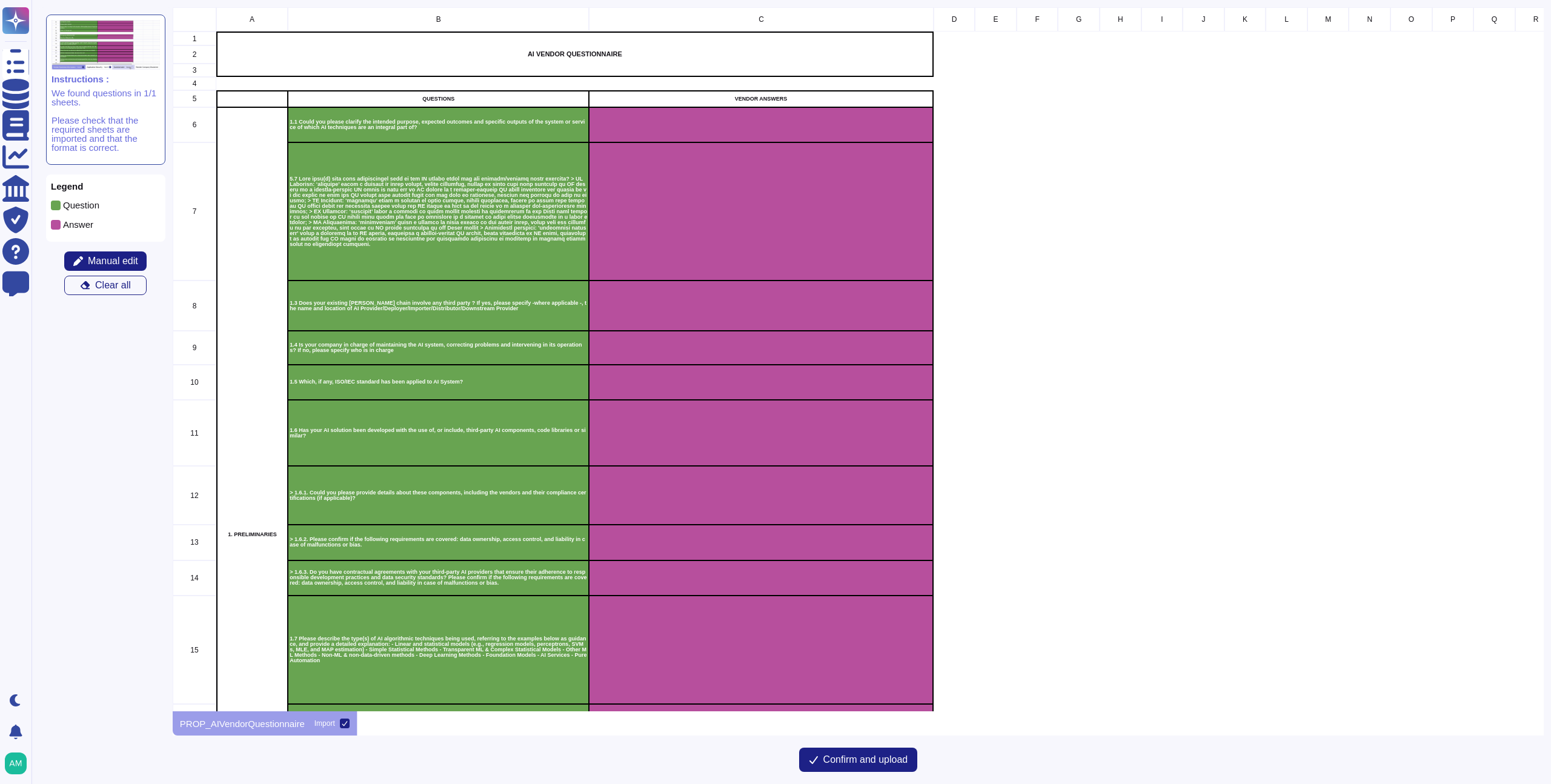
scroll to position [695, 1362]
click at [843, 756] on span "Confirm and upload" at bounding box center [865, 759] width 85 height 10
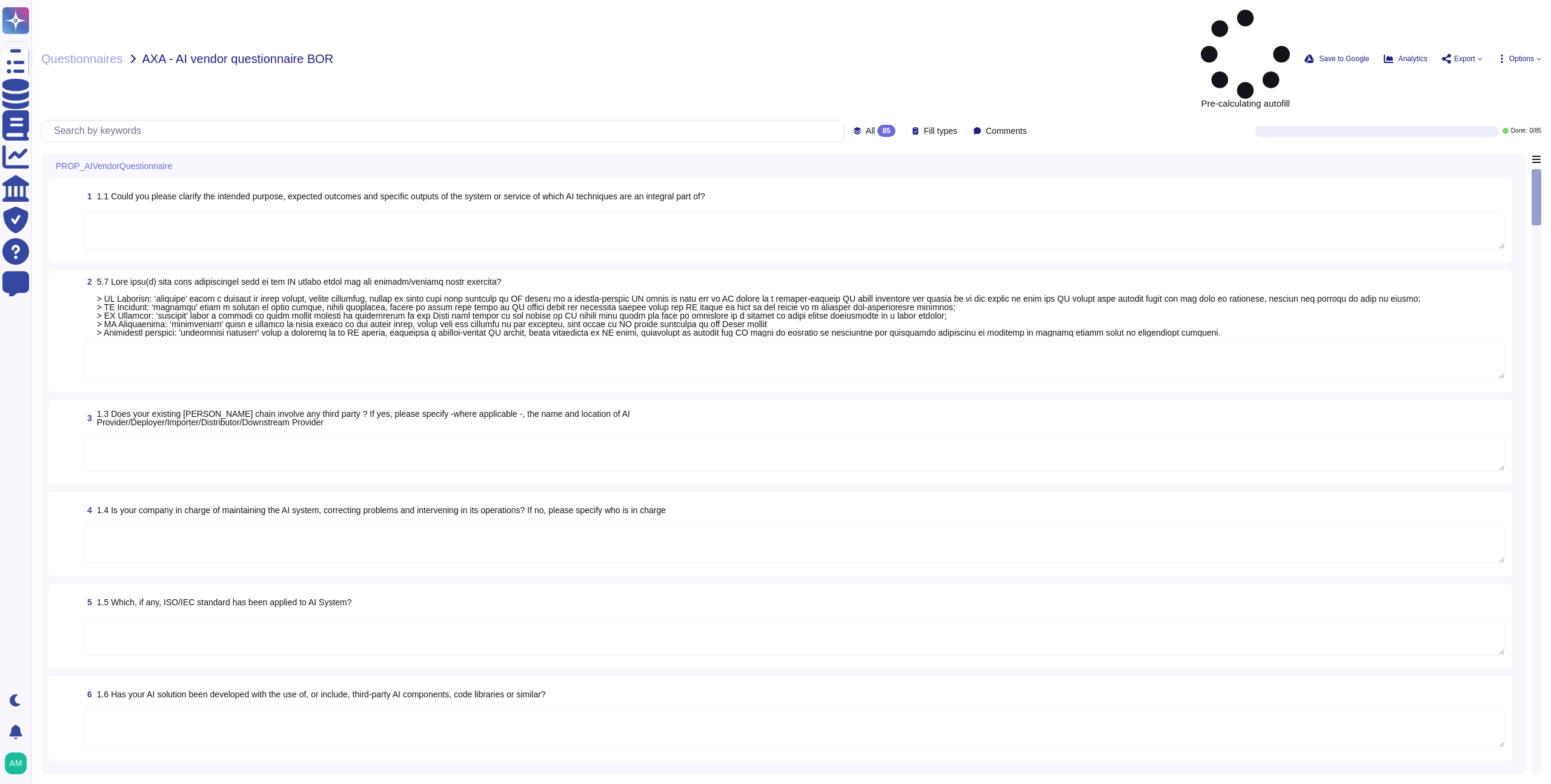
click at [1514, 55] on span "Options" at bounding box center [1521, 59] width 25 height 7
click at [1478, 65] on div "Autofill Set Format Delete" at bounding box center [1492, 134] width 97 height 139
click at [1162, 62] on div "Questionnaires AXA - AI vendor questionnaire BOR Pre-calculating autofill Save …" at bounding box center [791, 392] width 1520 height 784
click at [1522, 55] on span "Options" at bounding box center [1521, 59] width 25 height 7
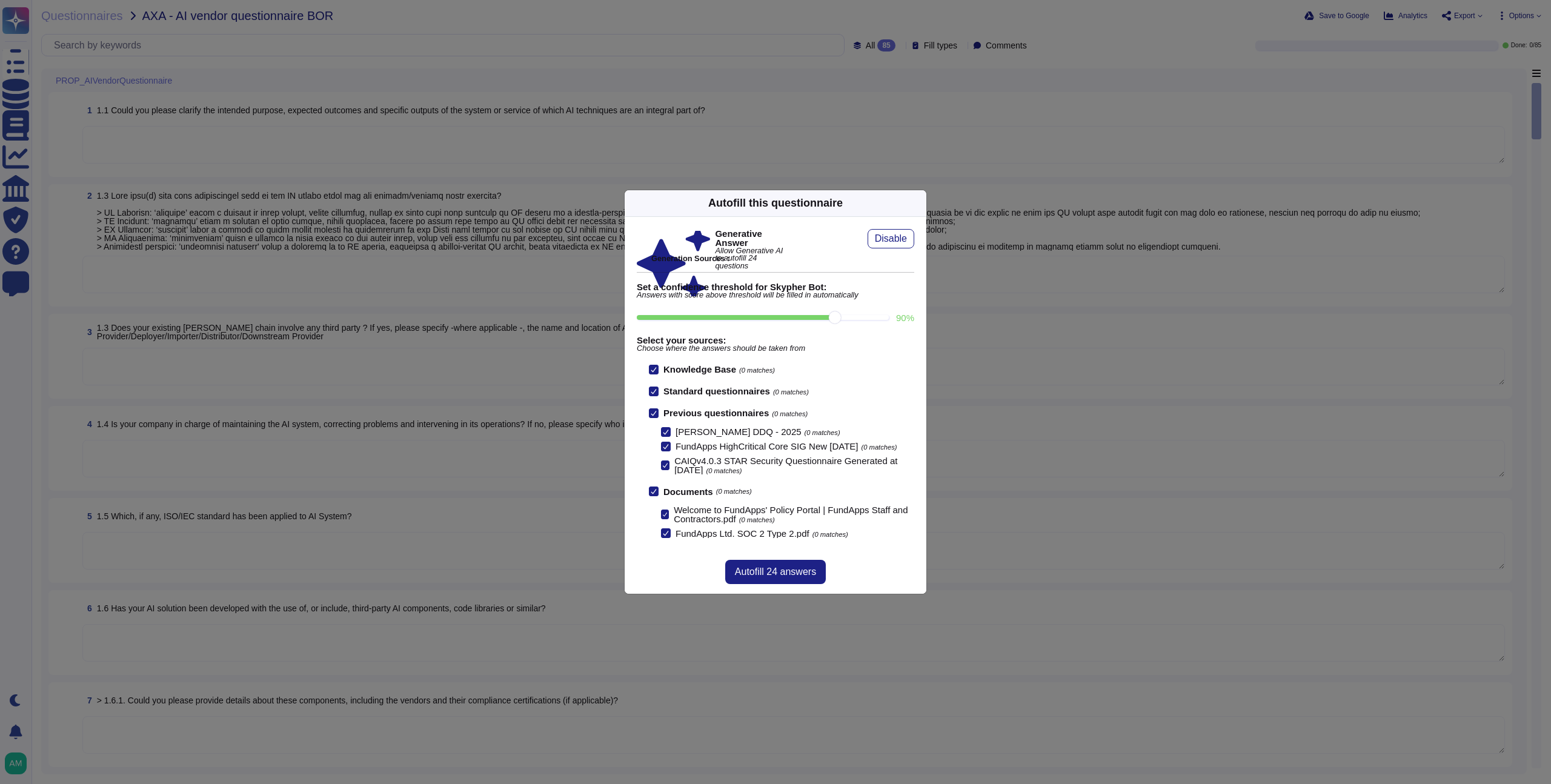
drag, startPoint x: 787, startPoint y: 316, endPoint x: 815, endPoint y: 316, distance: 28.0
click at [815, 316] on input "90 %" at bounding box center [762, 317] width 252 height 4
drag, startPoint x: 834, startPoint y: 315, endPoint x: 792, endPoint y: 319, distance: 42.2
click at [792, 319] on input "80 %" at bounding box center [762, 317] width 252 height 4
drag, startPoint x: 789, startPoint y: 315, endPoint x: 813, endPoint y: 314, distance: 24.0
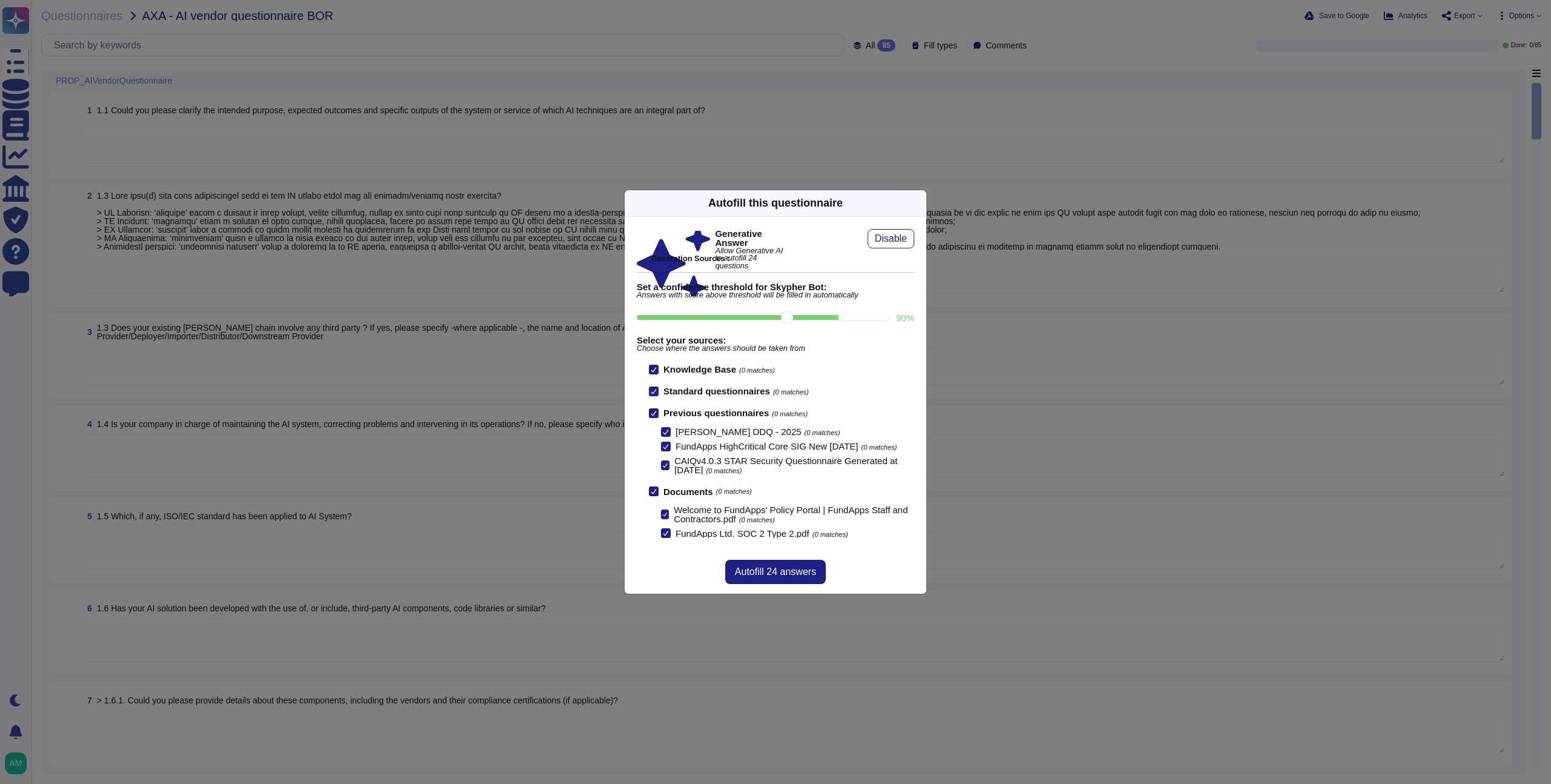
click at [813, 315] on input "90 %" at bounding box center [762, 317] width 252 height 4
type input "90"
click at [750, 577] on span "Autofill 24 answers" at bounding box center [775, 571] width 81 height 10
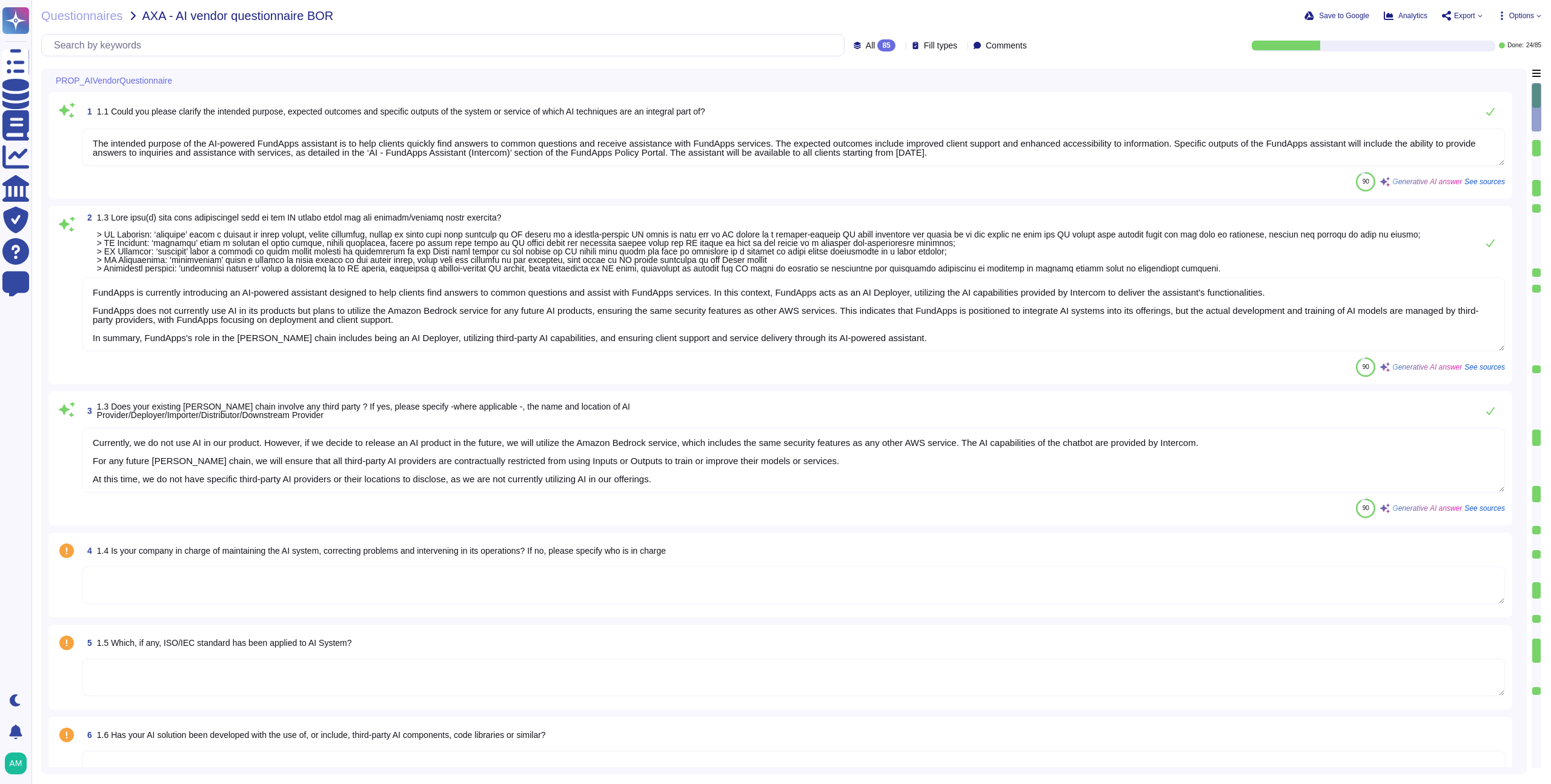
type textarea "The intended purpose of the AI-powered FundApps assistant is to help clients qu…"
type textarea "FundApps is currently introducing an AI-powered assistant designed to help clie…"
type textarea "Currently, we do not use AI in our product. However, if we decide to release an…"
type textarea "Data ownership is addressed through the policies that define roles and responsi…"
type textarea "FundApps has contractual agreements with third-party suppliers, including AI pr…"
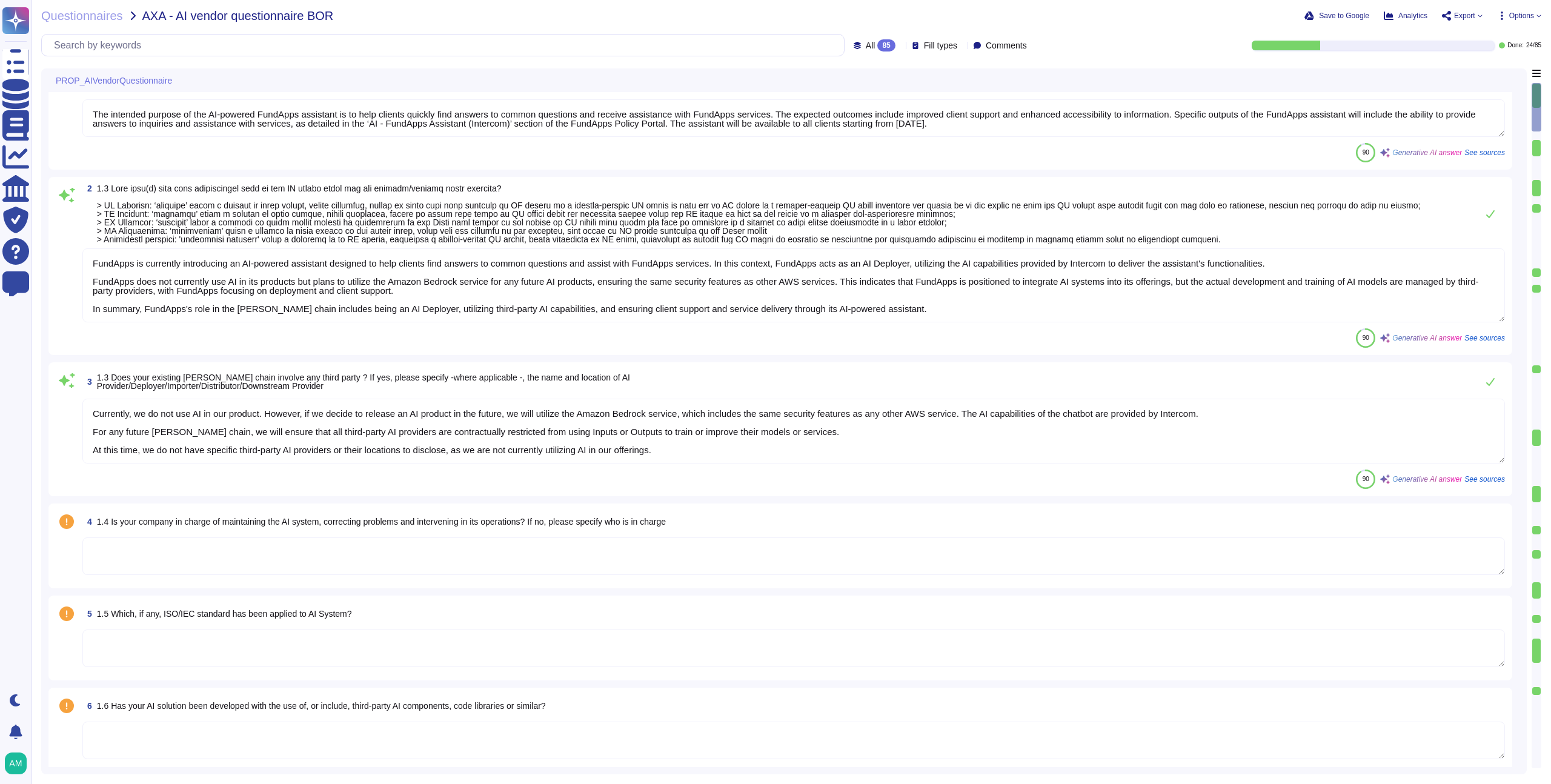
scroll to position [32, 0]
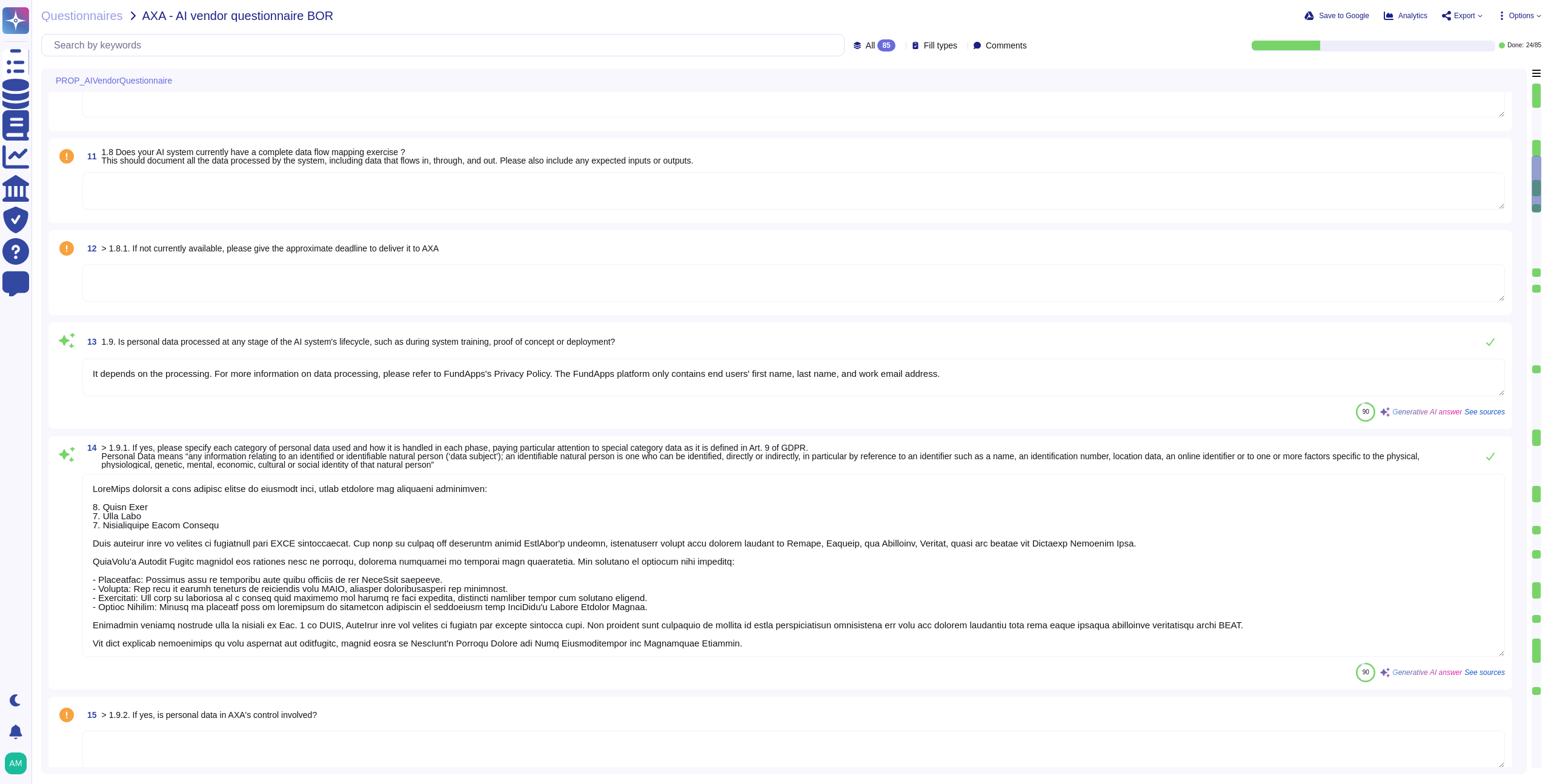
type textarea "It depends on the processing. For more information on data processing, please r…"
type textarea "FundApps collects a very limited amount of personal data, which includes the fo…"
type textarea "FundApps collects a very limited amount of personally identifiable information …"
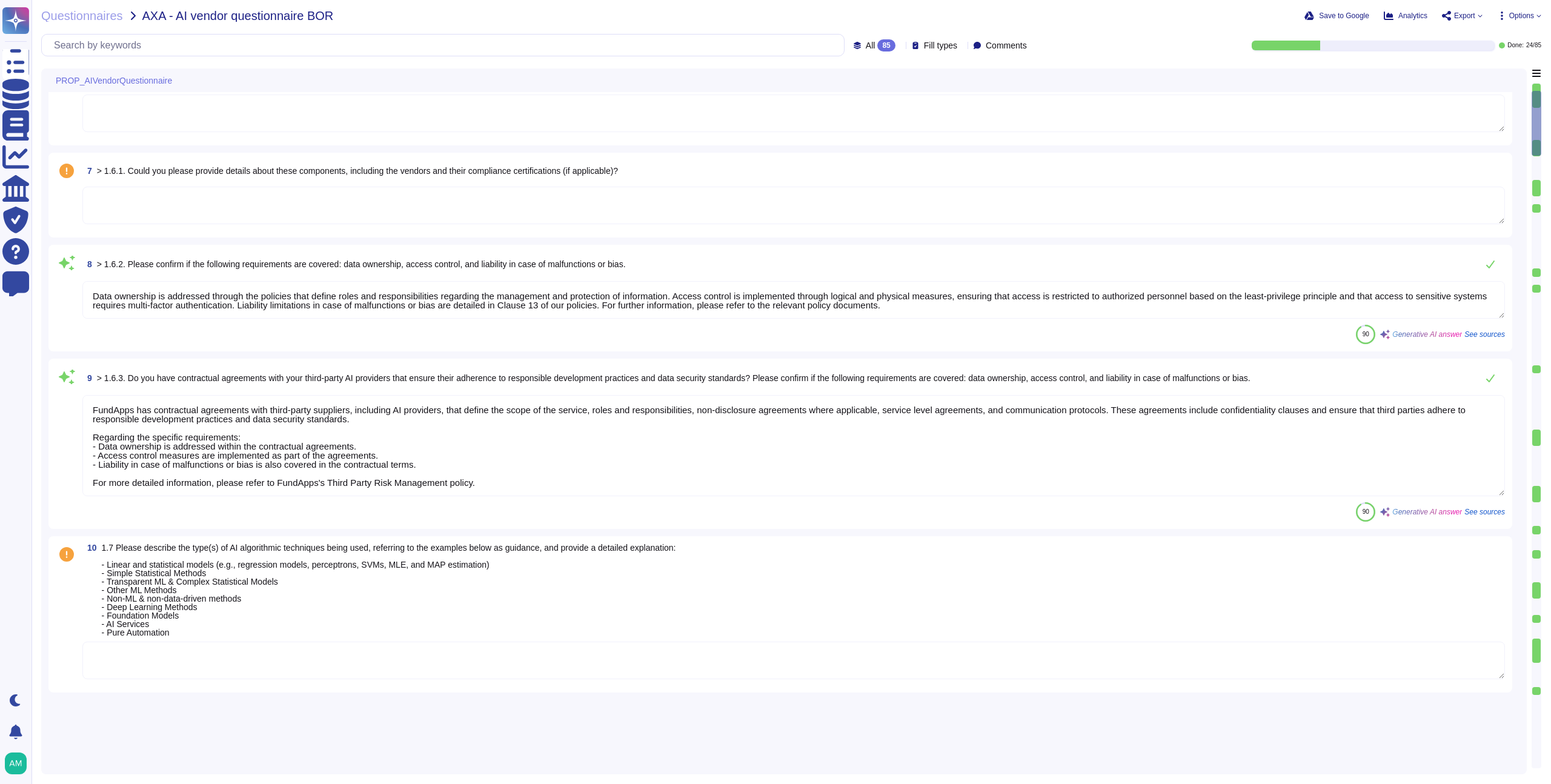
scroll to position [0, 0]
type textarea "The intended purpose of the AI-powered FundApps assistant is to help clients qu…"
type textarea "FundApps is currently introducing an AI-powered assistant designed to help clie…"
type textarea "Currently, we do not use AI in our product. However, if we decide to release an…"
type textarea "Data ownership is addressed through the policies that define roles and responsi…"
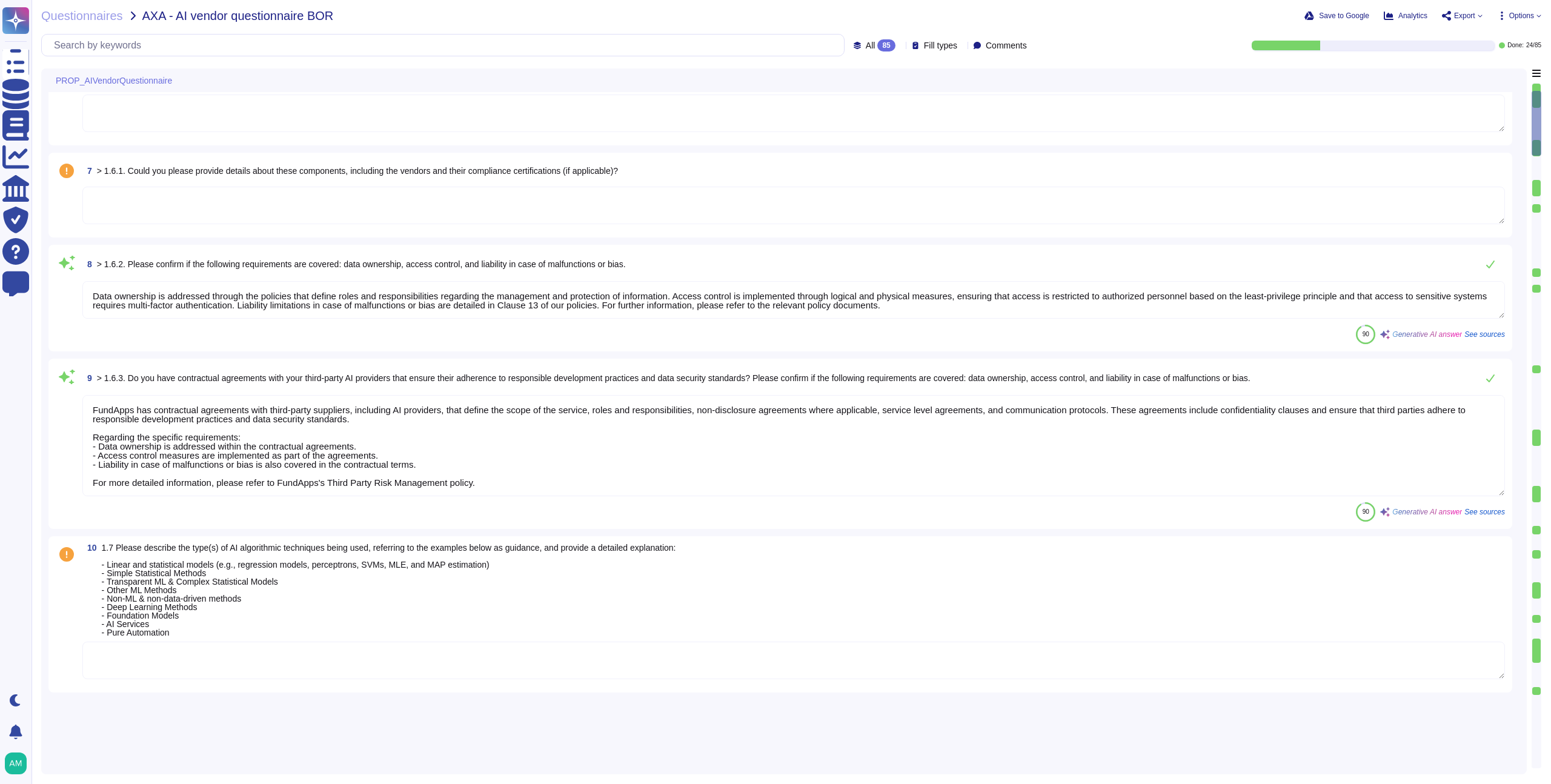
type textarea "FundApps has contractual agreements with third-party suppliers, including AI pr…"
